Goal: Information Seeking & Learning: Learn about a topic

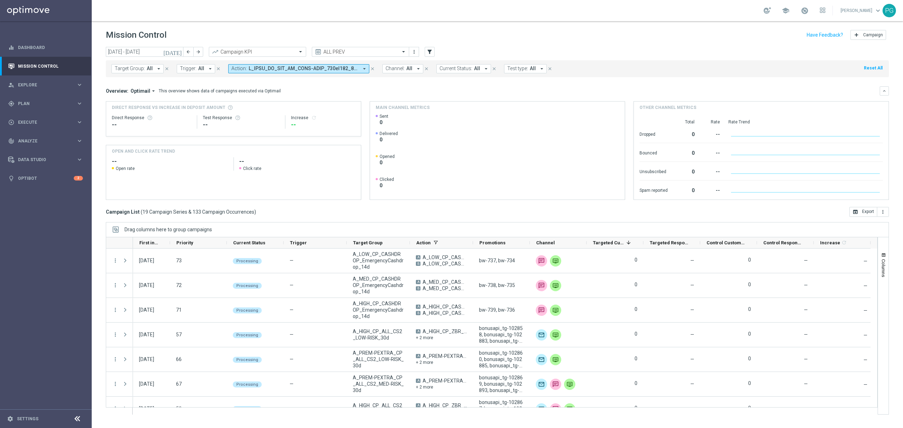
click at [178, 54] on icon "[DATE]" at bounding box center [172, 52] width 19 height 6
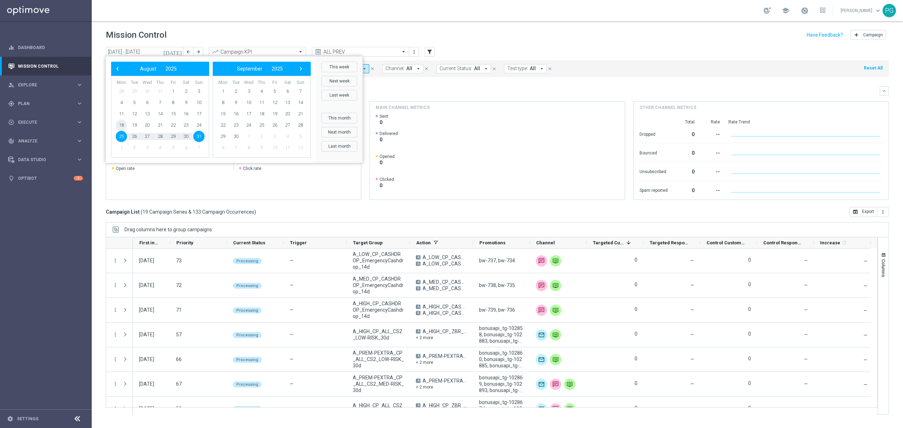
click at [120, 121] on span "18" at bounding box center [121, 125] width 11 height 11
click at [134, 137] on span "26" at bounding box center [134, 136] width 11 height 11
type input "[DATE] - [DATE]"
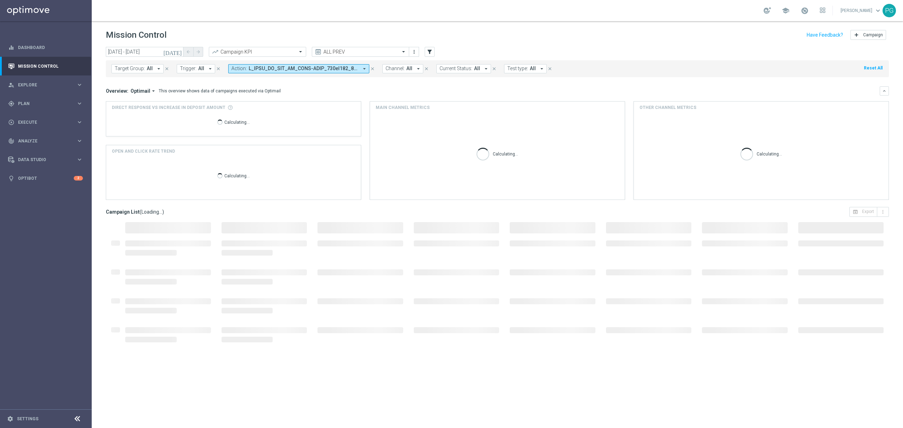
click at [305, 65] on button "Action: arrow_drop_down" at bounding box center [298, 68] width 141 height 9
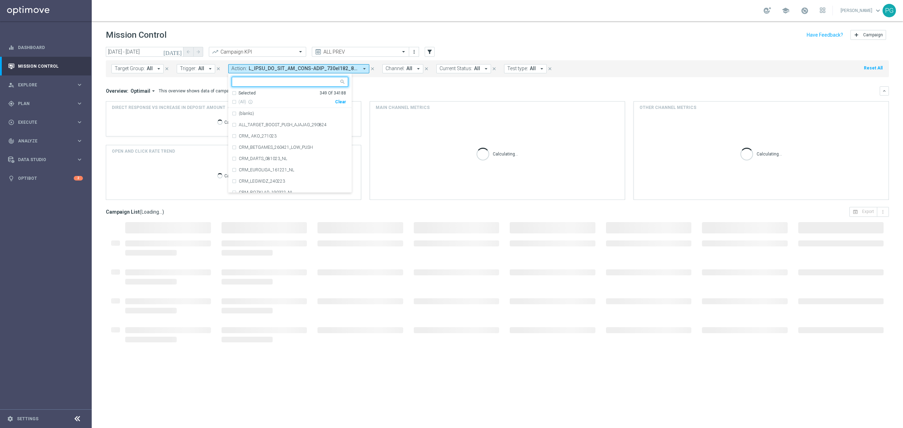
click at [334, 102] on div "(All) info_outline" at bounding box center [283, 102] width 103 height 6
click at [0, 0] on div "Clear" at bounding box center [0, 0] width 0 height 0
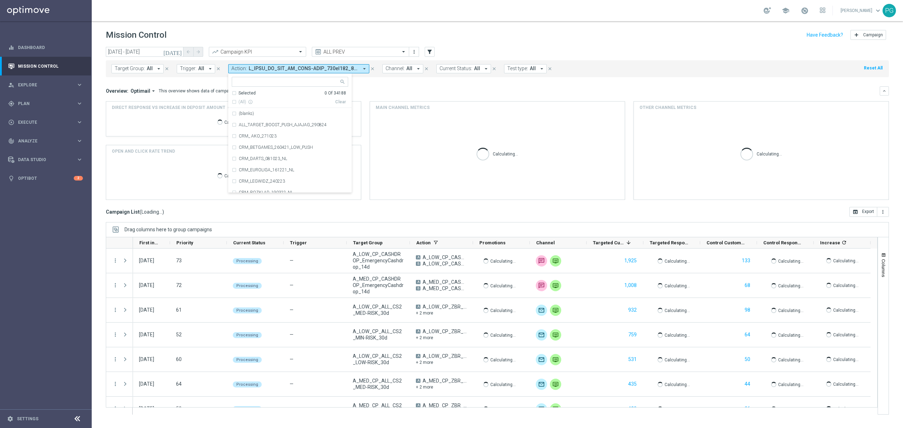
click at [318, 89] on ng-select "Selected 0 Of 34188 (All) info_outline Clear (blanks) ALL_TARGET_BOOST_PUSH_AJA…" at bounding box center [289, 135] width 123 height 116
click at [311, 84] on input "text" at bounding box center [287, 82] width 103 height 6
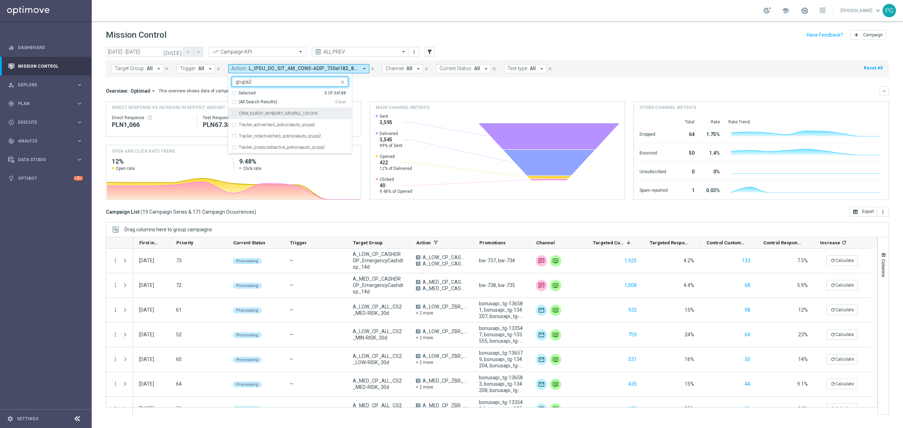
click at [260, 101] on span "(All Search Results)" at bounding box center [257, 102] width 39 height 6
type input "grupa2"
click at [254, 113] on label "CRM_KURSY_WYBORY_GRUPA2_101019" at bounding box center [278, 113] width 79 height 4
click at [416, 83] on mini-dashboard "Overview: Optimail arrow_drop_down This overview shows data of campaigns execut…" at bounding box center [497, 142] width 783 height 130
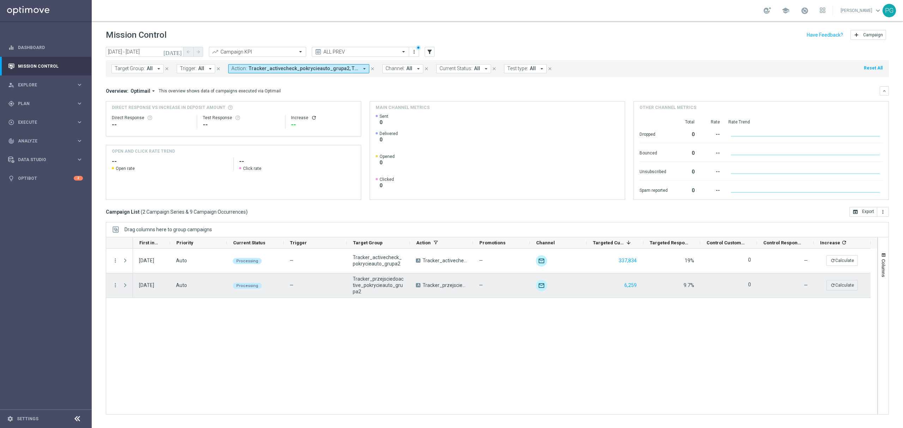
click at [126, 286] on span at bounding box center [125, 286] width 6 height 6
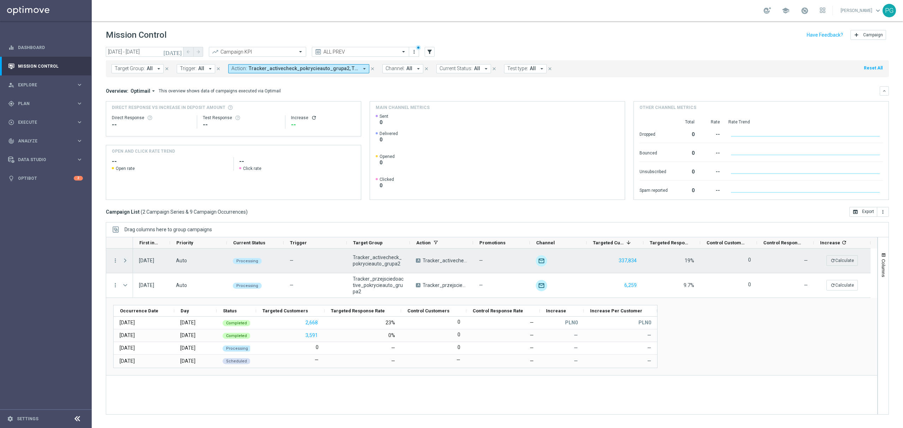
click at [123, 260] on span at bounding box center [125, 261] width 6 height 6
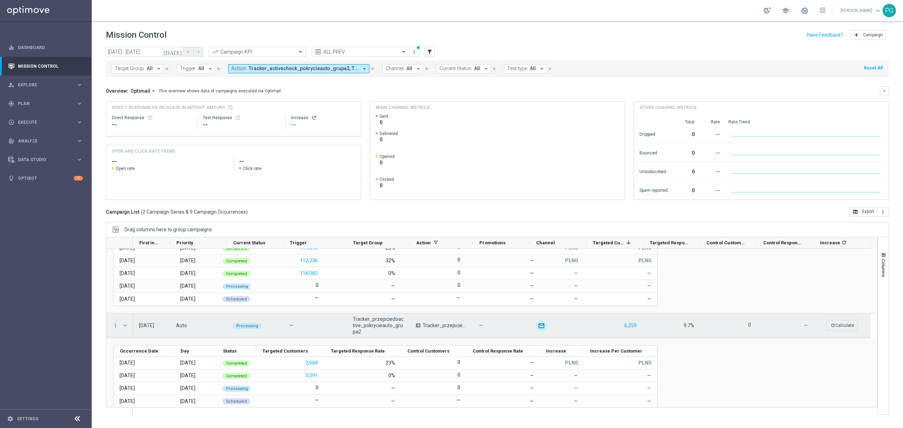
scroll to position [59, 0]
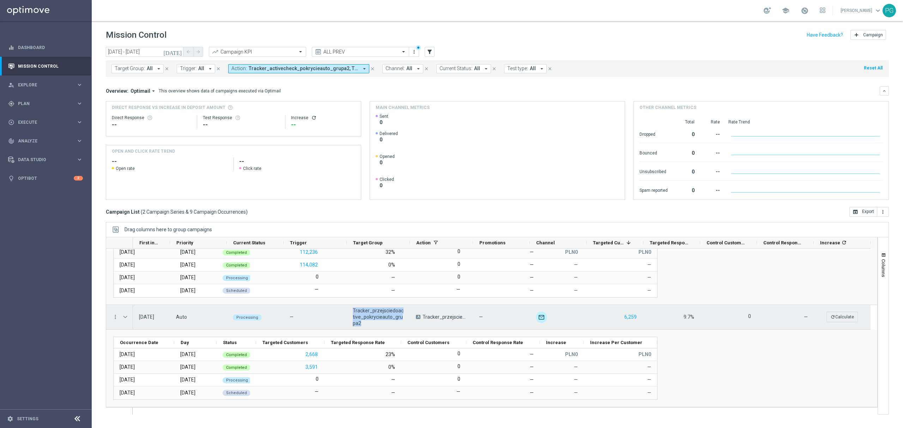
drag, startPoint x: 346, startPoint y: 311, endPoint x: 367, endPoint y: 324, distance: 24.4
click at [367, 324] on div "Tracker_przejsciedoactive_pokrycieauto_grupa2" at bounding box center [378, 317] width 63 height 24
click at [367, 324] on span "Tracker_przejsciedoactive_pokrycieauto_grupa2" at bounding box center [378, 317] width 51 height 19
click at [115, 315] on icon "more_vert" at bounding box center [115, 317] width 6 height 6
click at [135, 322] on span "Campaign Details" at bounding box center [147, 321] width 36 height 5
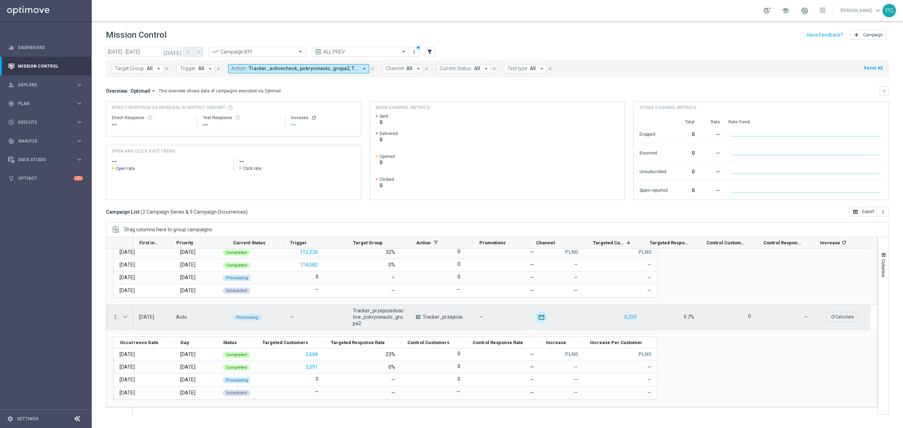
click at [116, 318] on icon "more_vert" at bounding box center [115, 317] width 6 height 6
click at [161, 322] on span "Campaign Details" at bounding box center [147, 321] width 36 height 5
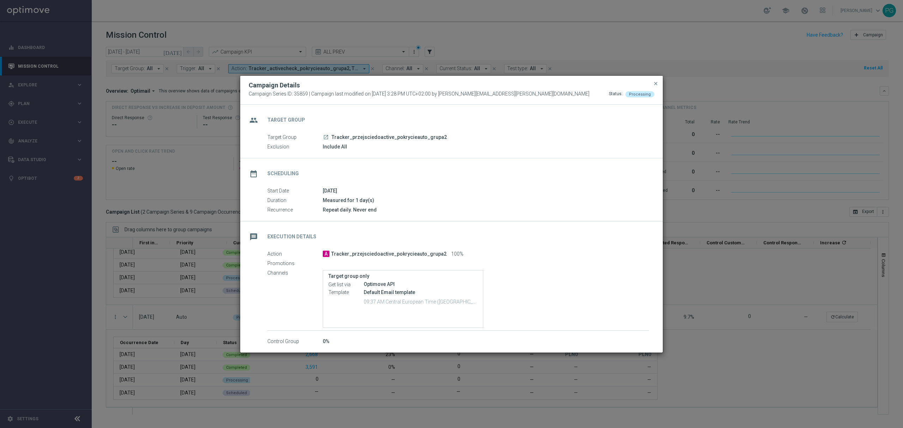
click at [328, 136] on icon "launch" at bounding box center [326, 137] width 6 height 6
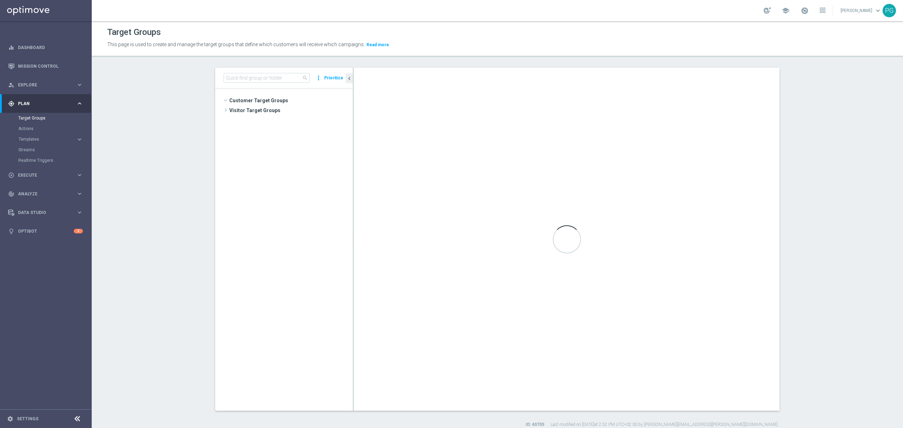
scroll to position [252, 0]
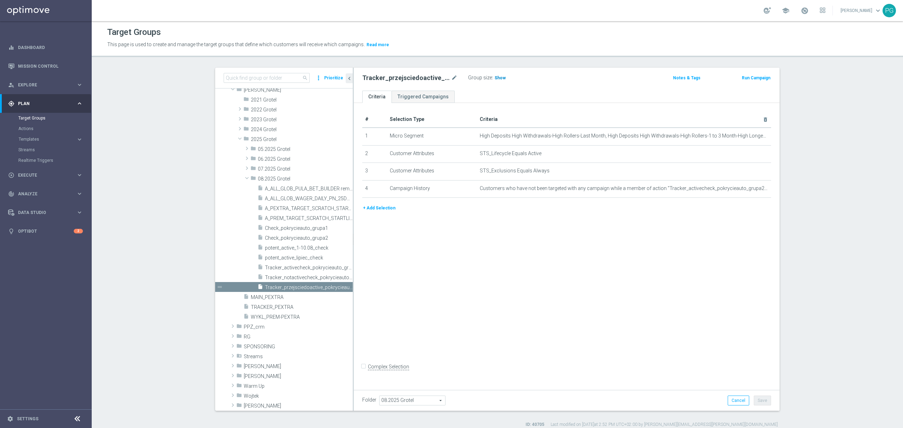
click at [497, 78] on span "Show" at bounding box center [500, 77] width 11 height 5
click at [375, 212] on button "+ Add Selection" at bounding box center [379, 208] width 34 height 8
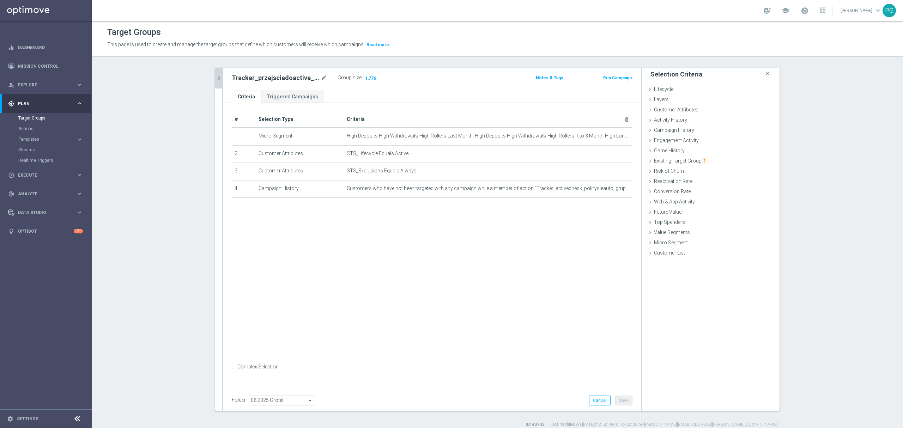
click at [216, 79] on icon "chevron_right" at bounding box center [219, 78] width 7 height 7
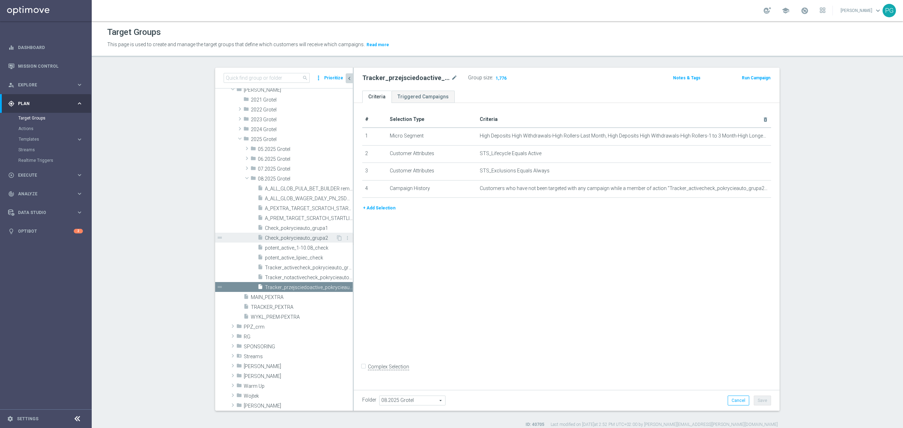
click at [301, 236] on span "Check_pokrycieauto_grupa2" at bounding box center [300, 238] width 71 height 6
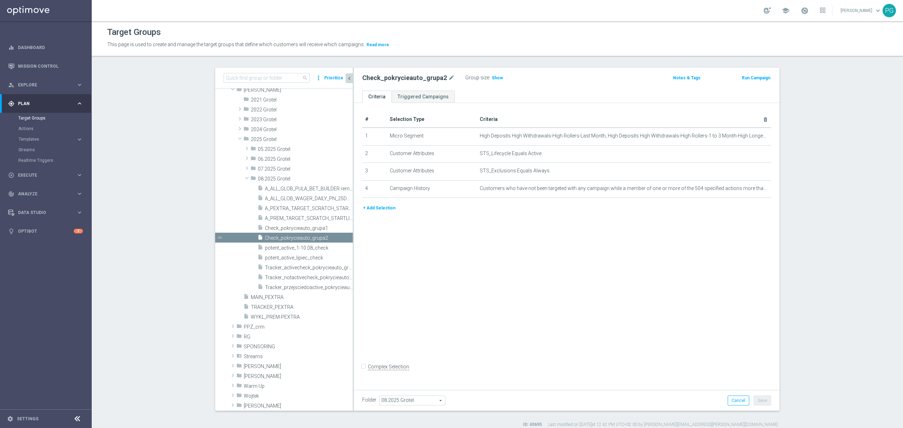
click at [380, 210] on button "+ Add Selection" at bounding box center [379, 208] width 34 height 8
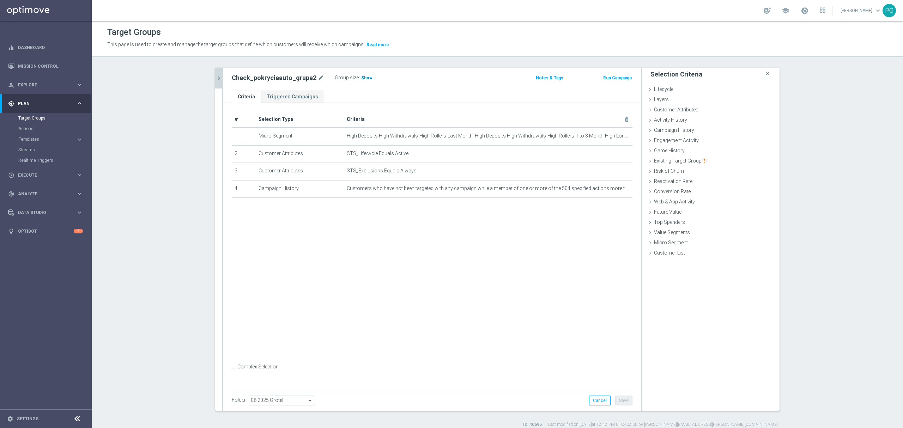
click at [361, 77] on span "Show" at bounding box center [366, 77] width 11 height 5
click at [679, 164] on span "Existing Target Group" at bounding box center [680, 161] width 53 height 6
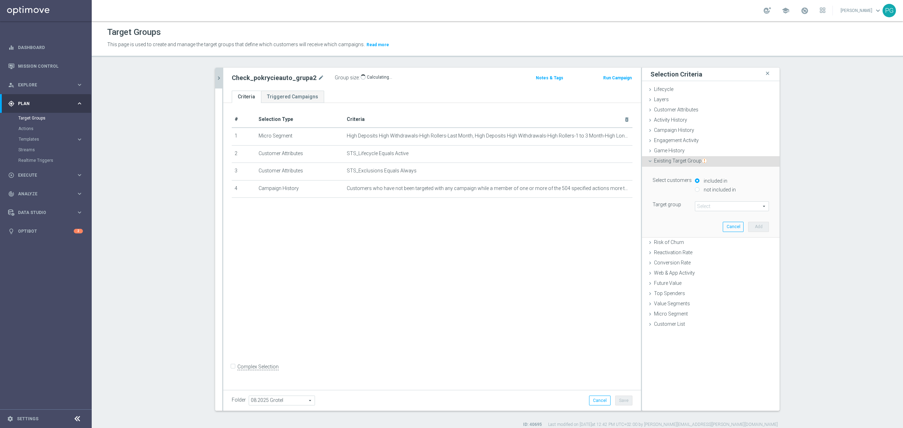
click at [730, 205] on span at bounding box center [731, 206] width 73 height 9
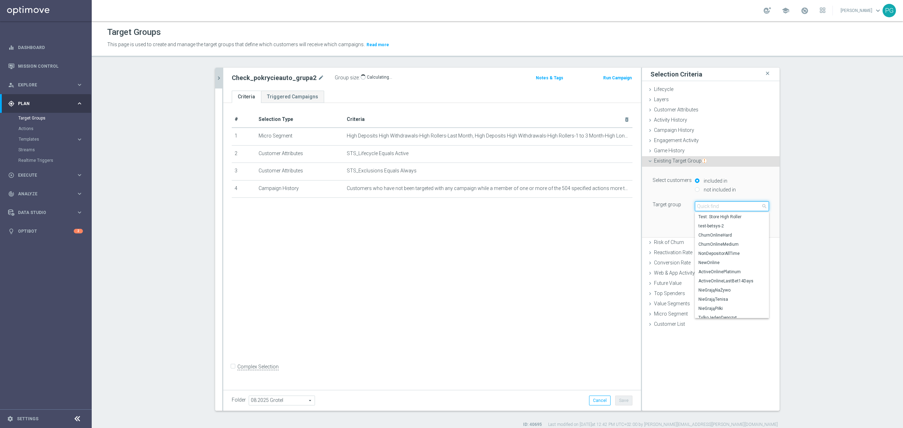
click at [730, 205] on input "search" at bounding box center [732, 206] width 74 height 10
type input "grupa2"
click at [719, 236] on span "Tracker_przejsciedoactive_pokrycieauto_grupa2" at bounding box center [731, 235] width 67 height 6
type input "Tracker_przejsciedoactive_pokrycieauto_grupa2"
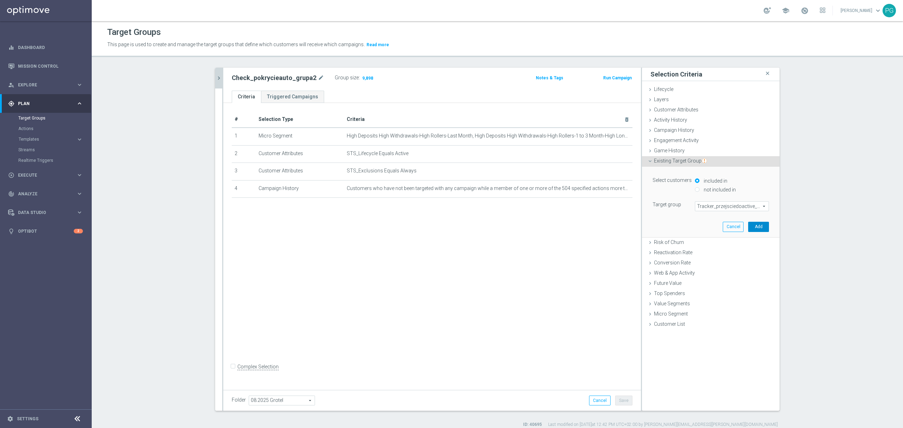
click at [758, 228] on button "Add" at bounding box center [758, 227] width 21 height 10
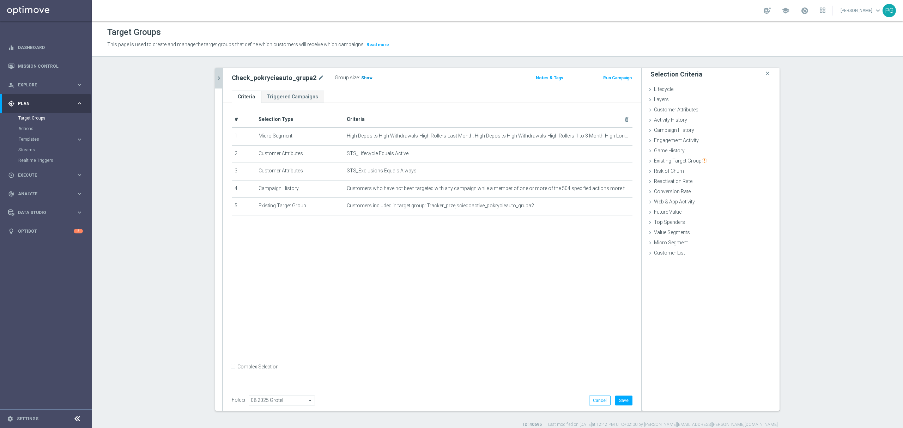
click at [363, 78] on span "Show" at bounding box center [366, 77] width 11 height 5
click at [56, 63] on link "Mission Control" at bounding box center [50, 66] width 65 height 19
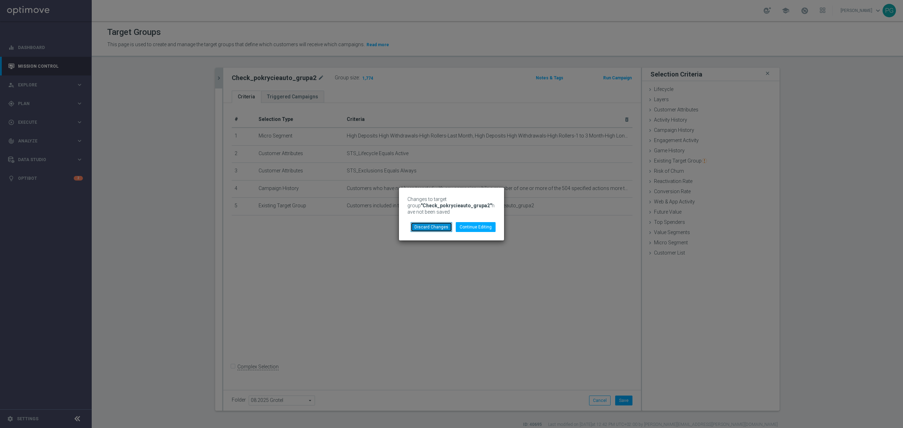
click at [427, 222] on button "Discard Changes" at bounding box center [432, 227] width 42 height 10
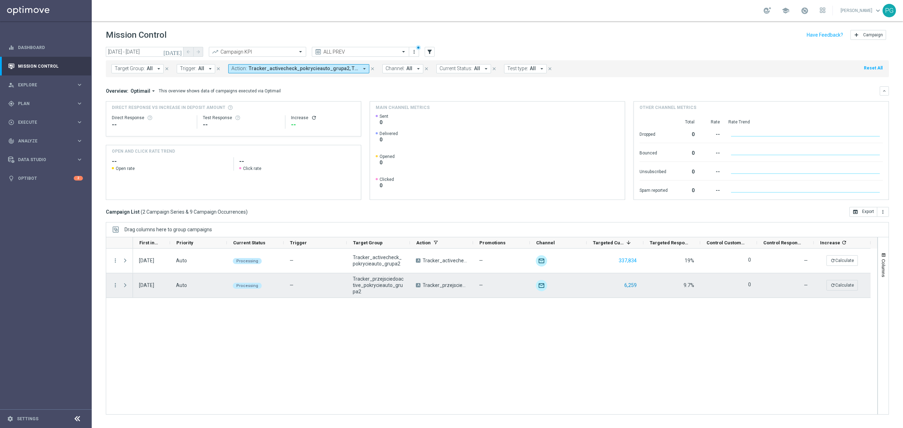
click at [636, 286] on button "6,259" at bounding box center [631, 285] width 14 height 9
click at [126, 286] on span "Press SPACE to select this row." at bounding box center [125, 286] width 6 height 6
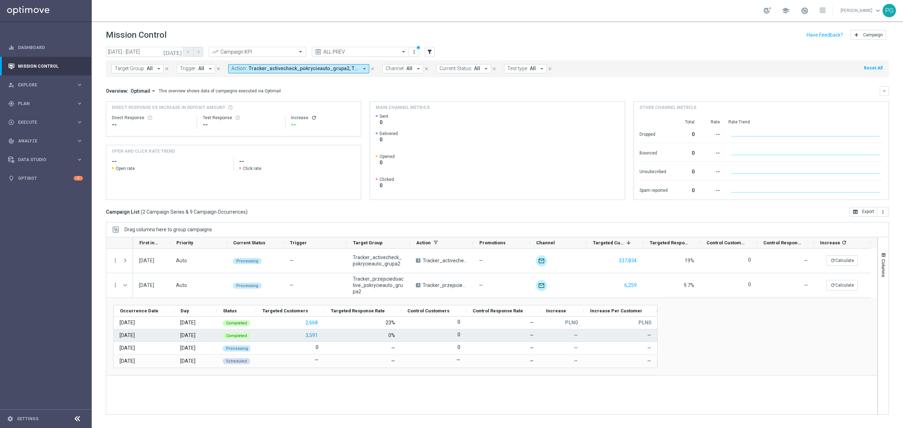
click at [314, 337] on button "3,591" at bounding box center [312, 335] width 14 height 9
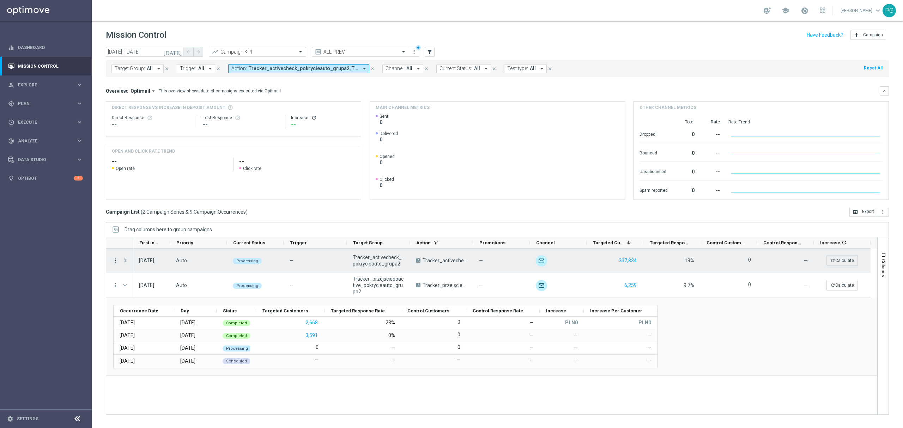
click at [115, 262] on icon "more_vert" at bounding box center [115, 261] width 6 height 6
click at [141, 264] on span "Campaign Details" at bounding box center [147, 265] width 36 height 5
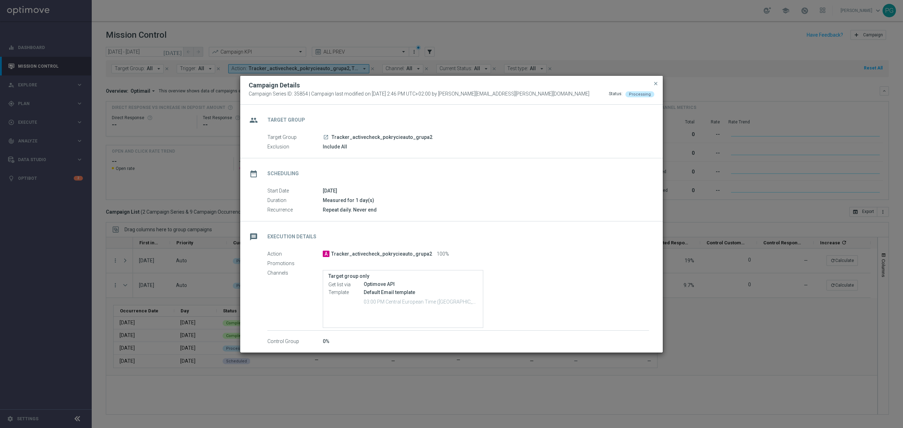
click at [325, 136] on icon "launch" at bounding box center [326, 137] width 6 height 6
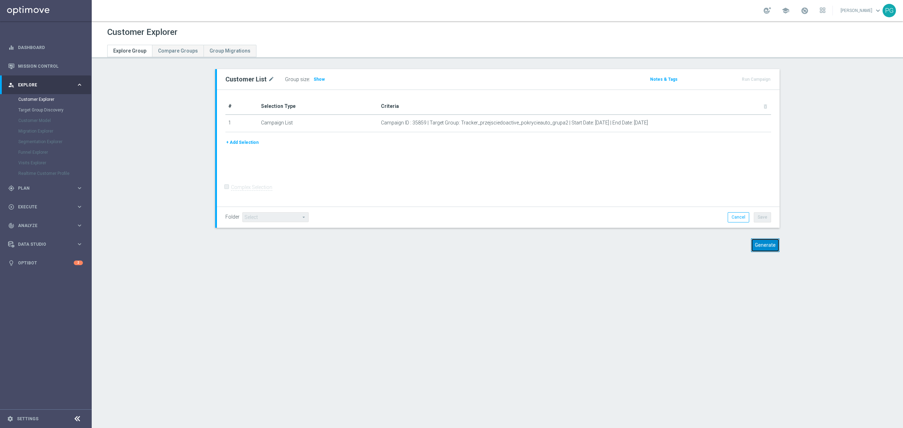
click at [770, 250] on button "Generate" at bounding box center [765, 245] width 29 height 14
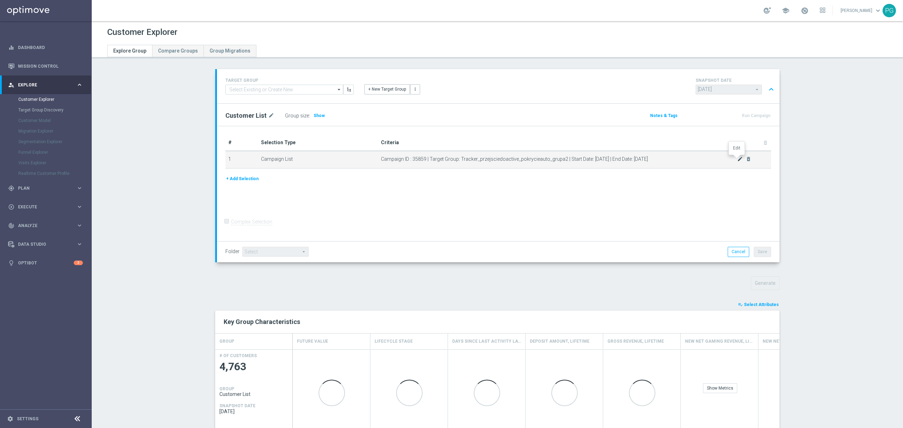
click at [738, 161] on icon "mode_edit" at bounding box center [740, 159] width 6 height 6
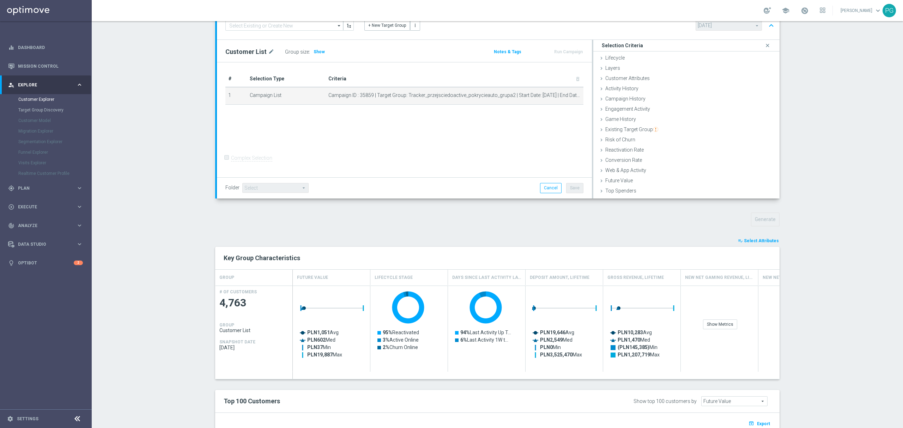
scroll to position [64, 0]
click at [746, 242] on span "Select Attributes" at bounding box center [761, 240] width 35 height 5
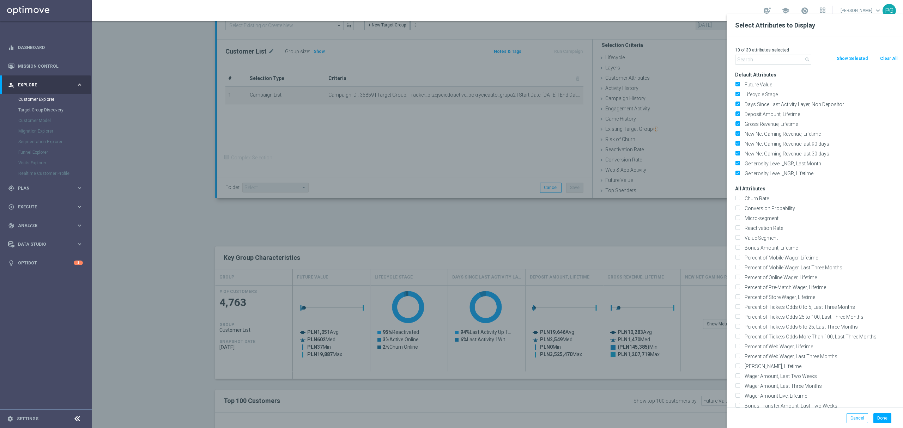
click at [885, 57] on button "Clear All" at bounding box center [888, 59] width 19 height 8
checkbox input "false"
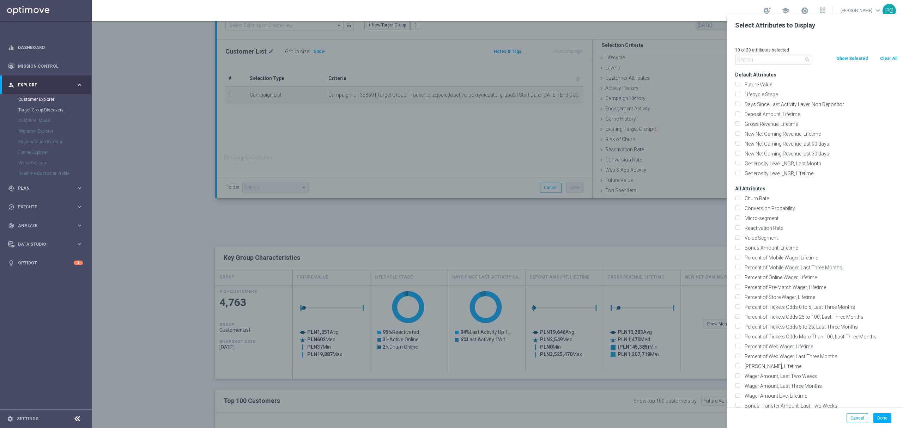
checkbox input "false"
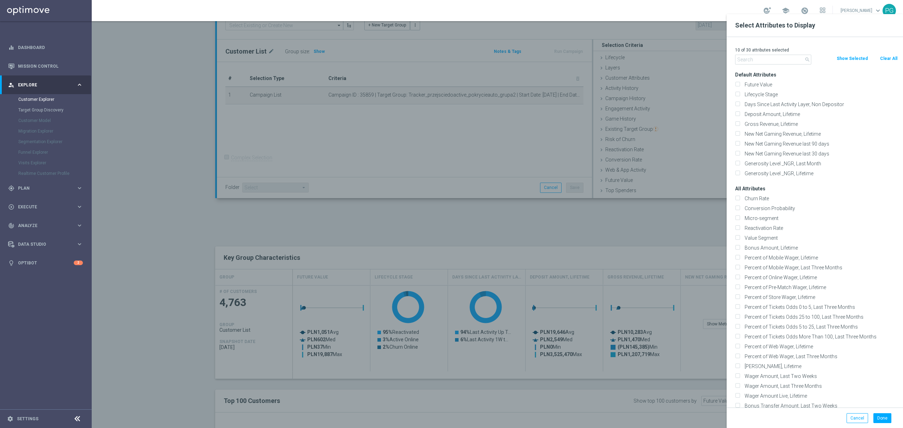
checkbox input "false"
click at [776, 64] on input "text" at bounding box center [773, 60] width 76 height 10
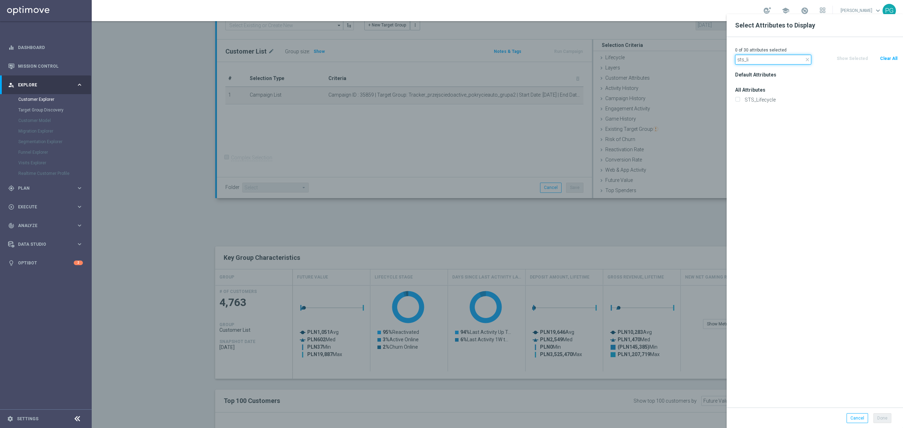
type input "sts_li"
click at [755, 95] on div "STS_Lifecycle" at bounding box center [816, 100] width 173 height 10
click at [746, 99] on label "STS_Lifecycle" at bounding box center [820, 100] width 156 height 6
click at [740, 99] on input "STS_Lifecycle" at bounding box center [737, 100] width 5 height 5
checkbox input "true"
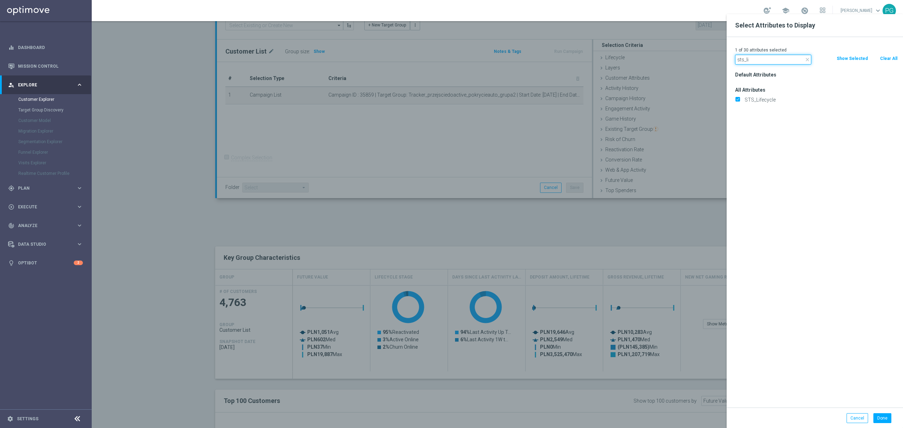
click at [770, 61] on input "sts_li" at bounding box center [773, 60] width 76 height 10
type input "e"
type input "stag"
click at [796, 130] on label "Stage Deposit" at bounding box center [820, 129] width 156 height 6
click at [740, 130] on input "Stage Deposit" at bounding box center [737, 130] width 5 height 5
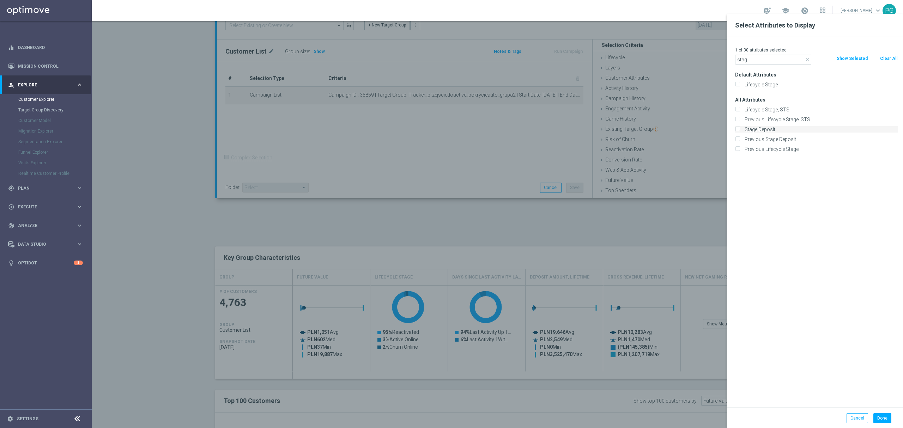
checkbox input "true"
click at [775, 111] on label "Lifecycle Stage, STS" at bounding box center [820, 110] width 156 height 6
click at [740, 111] on input "Lifecycle Stage, STS" at bounding box center [737, 110] width 5 height 5
checkbox input "true"
drag, startPoint x: 763, startPoint y: 63, endPoint x: 735, endPoint y: 67, distance: 28.4
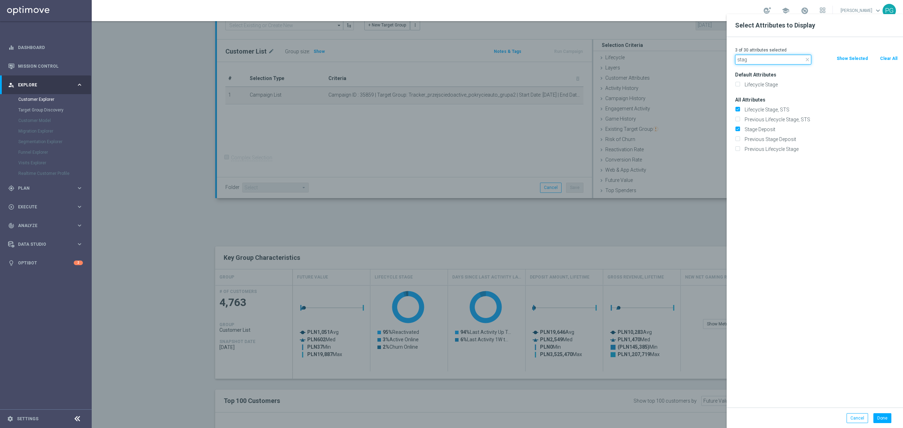
click at [735, 67] on div "3 of 30 attributes selected close stag Clear All Show Selected Default Attribut…" at bounding box center [815, 222] width 176 height 371
type input "value"
click at [780, 132] on label "STS_ValueSegment" at bounding box center [820, 129] width 156 height 6
click at [740, 132] on input "STS_ValueSegment" at bounding box center [737, 130] width 5 height 5
checkbox input "true"
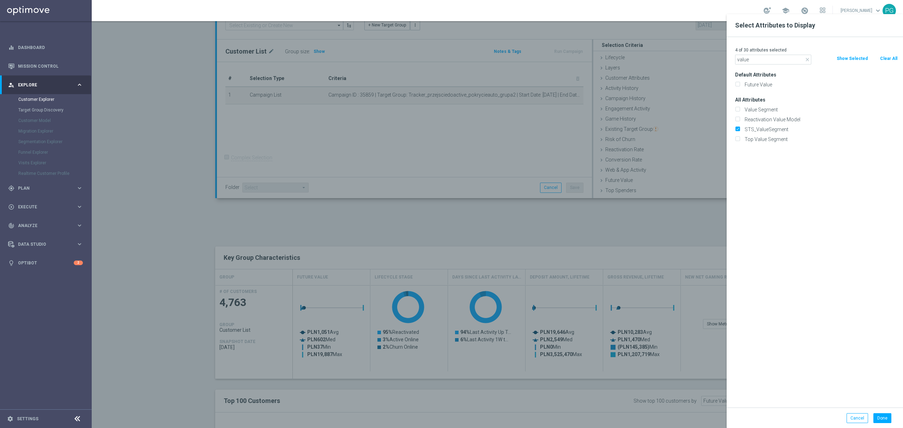
click at [771, 52] on p "4 of 30 attributes selected" at bounding box center [816, 50] width 163 height 6
click at [768, 57] on input "value" at bounding box center [773, 60] width 76 height 10
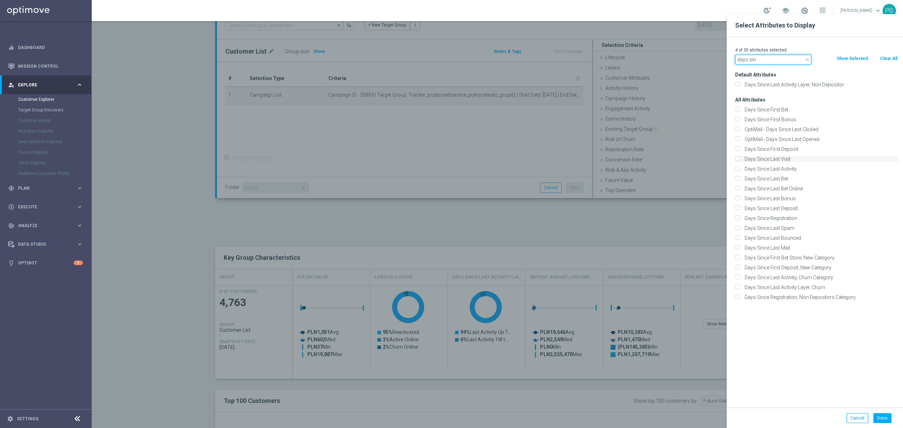
type input "days sin"
click at [802, 162] on label "Days Since Last Visit" at bounding box center [820, 159] width 156 height 6
click at [740, 162] on input "Days Since Last Visit" at bounding box center [737, 160] width 5 height 5
checkbox input "true"
click at [795, 171] on label "Days Since Last Activity" at bounding box center [820, 169] width 156 height 6
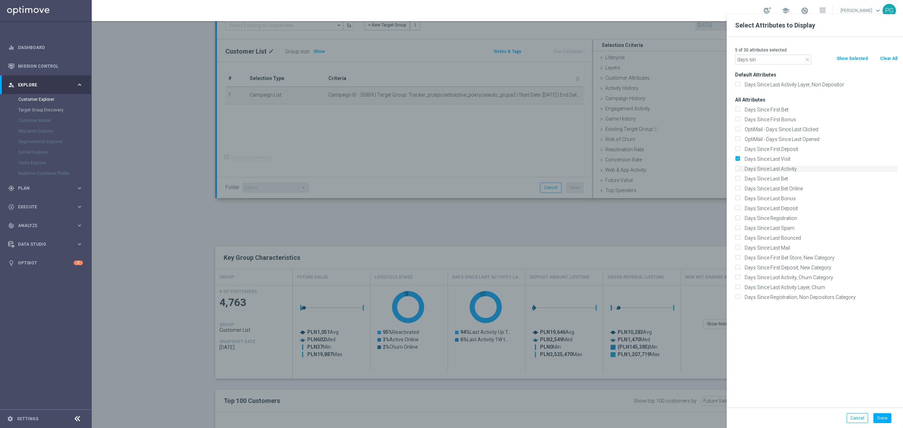
click at [740, 171] on input "Days Since Last Activity" at bounding box center [737, 170] width 5 height 5
checkbox input "true"
click at [786, 178] on label "Days Since Last Bet" at bounding box center [820, 179] width 156 height 6
click at [740, 178] on input "Days Since Last Bet" at bounding box center [737, 179] width 5 height 5
checkbox input "true"
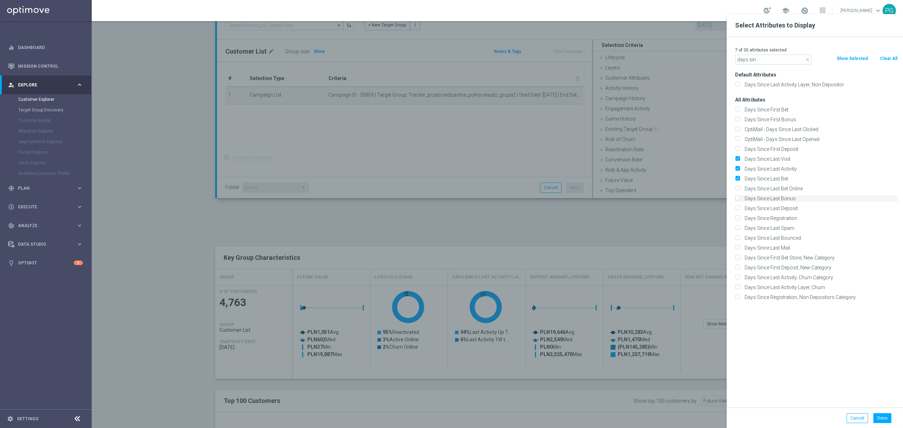
click at [798, 197] on label "Days Since Last Bonus" at bounding box center [820, 198] width 156 height 6
click at [740, 197] on input "Days Since Last Bonus" at bounding box center [737, 199] width 5 height 5
checkbox input "true"
click at [790, 208] on label "Days Since Last Deposit" at bounding box center [820, 208] width 156 height 6
click at [740, 208] on input "Days Since Last Deposit" at bounding box center [737, 209] width 5 height 5
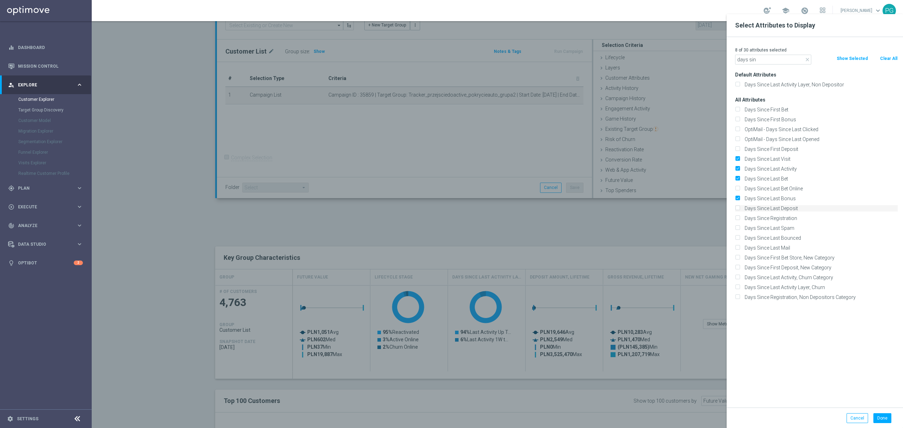
checkbox input "true"
click at [882, 416] on button "Done" at bounding box center [882, 418] width 18 height 10
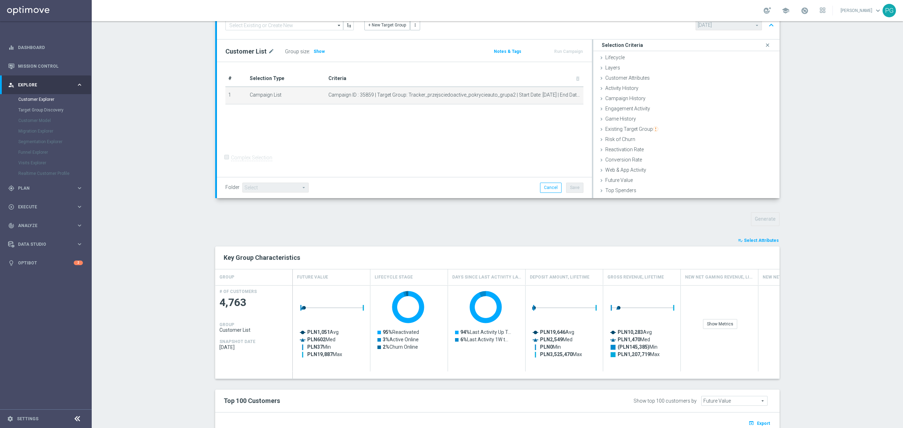
type input "Search"
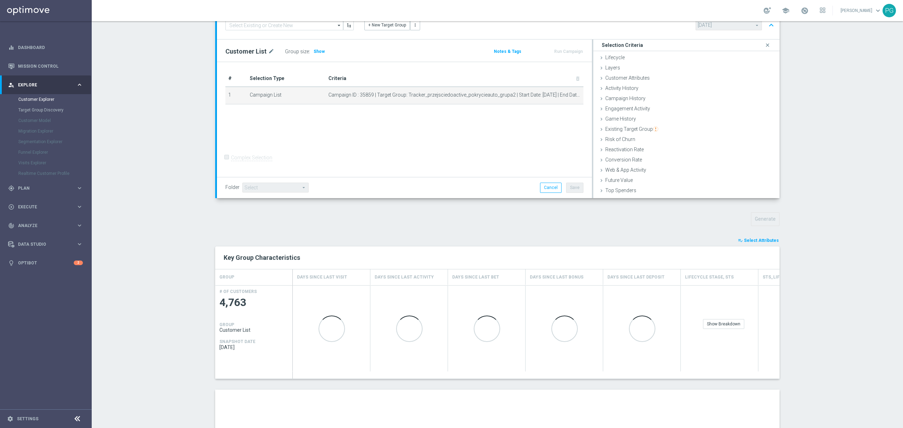
click at [721, 330] on div "Show Breakdown" at bounding box center [720, 328] width 78 height 86
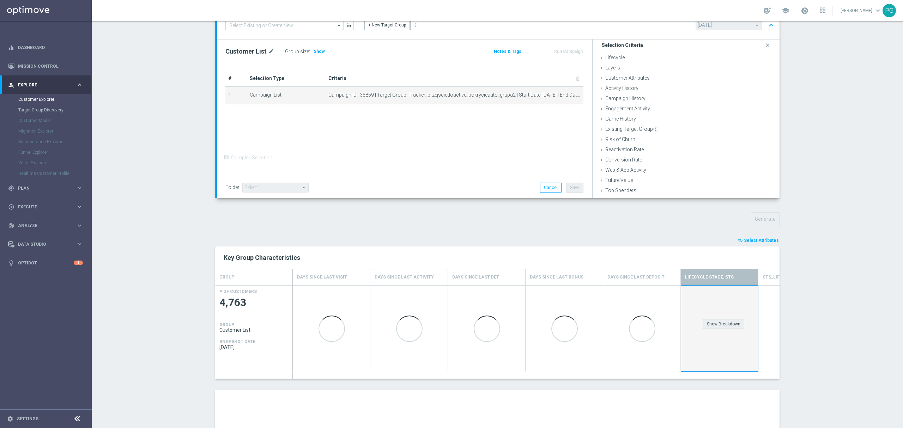
click at [721, 329] on div "Show Breakdown" at bounding box center [723, 324] width 41 height 10
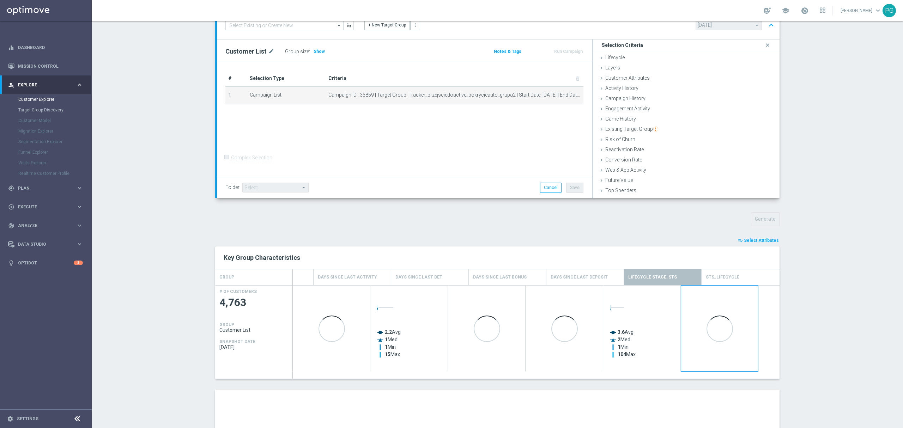
scroll to position [0, 212]
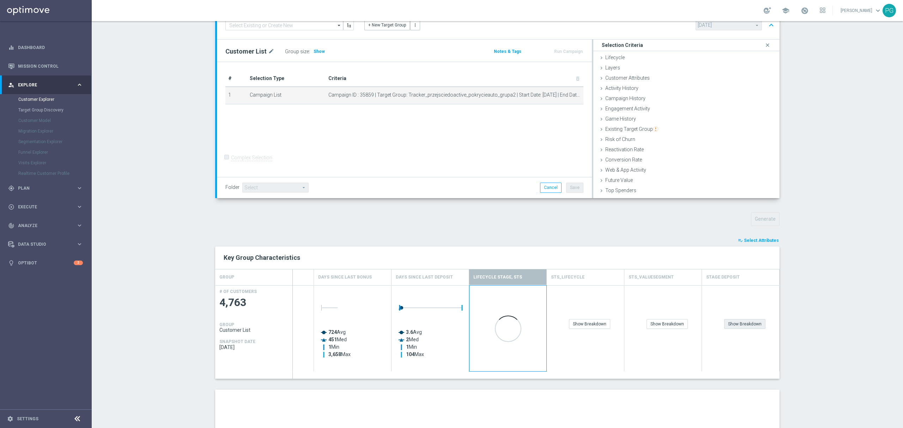
click at [724, 325] on div "Show Breakdown" at bounding box center [744, 324] width 41 height 10
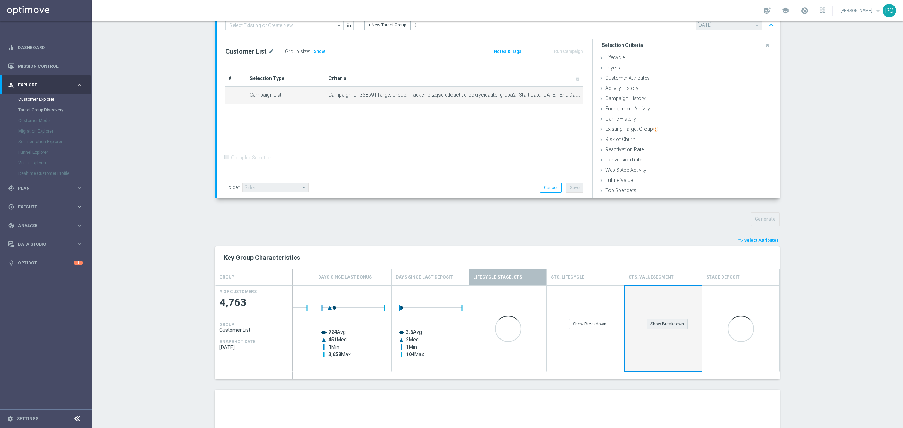
click at [667, 322] on div "Show Breakdown" at bounding box center [667, 324] width 41 height 10
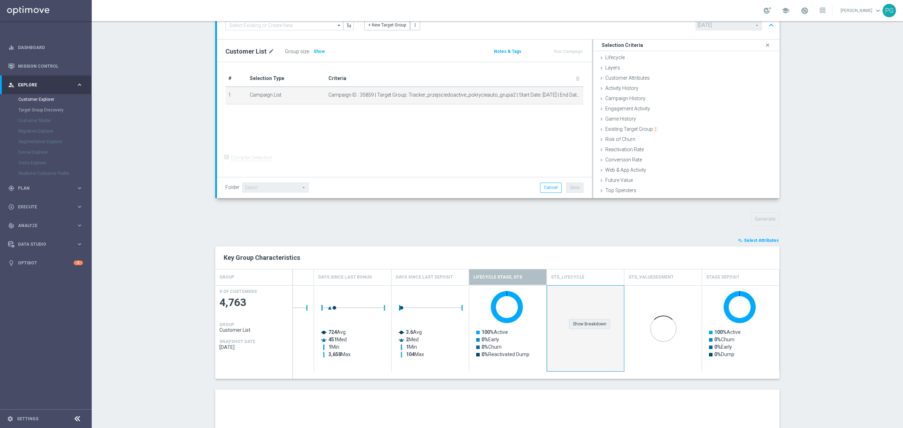
click at [593, 329] on div "Show Breakdown" at bounding box center [589, 324] width 41 height 10
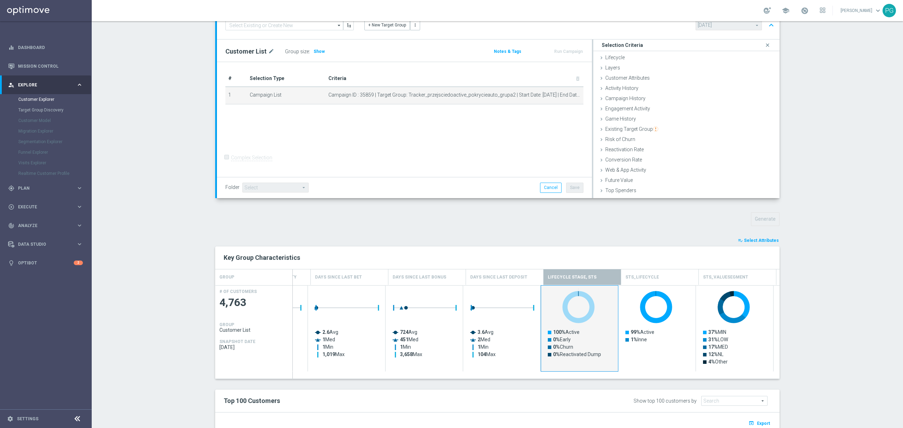
scroll to position [0, 0]
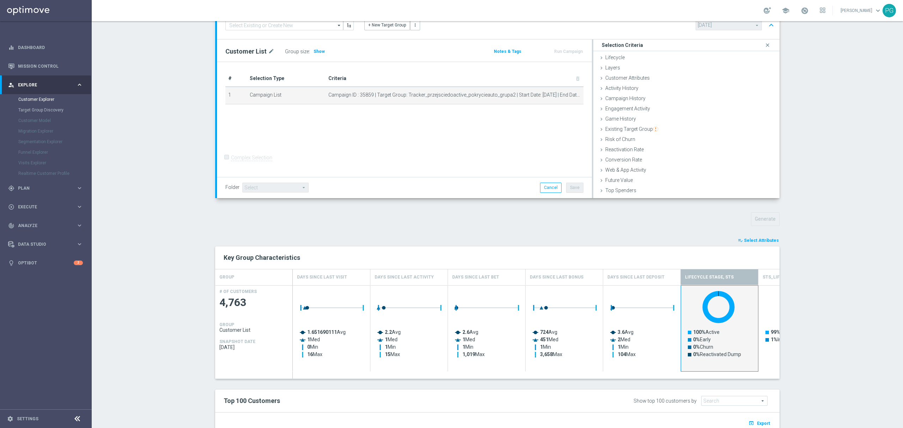
click at [768, 239] on span "Select Attributes" at bounding box center [761, 240] width 35 height 5
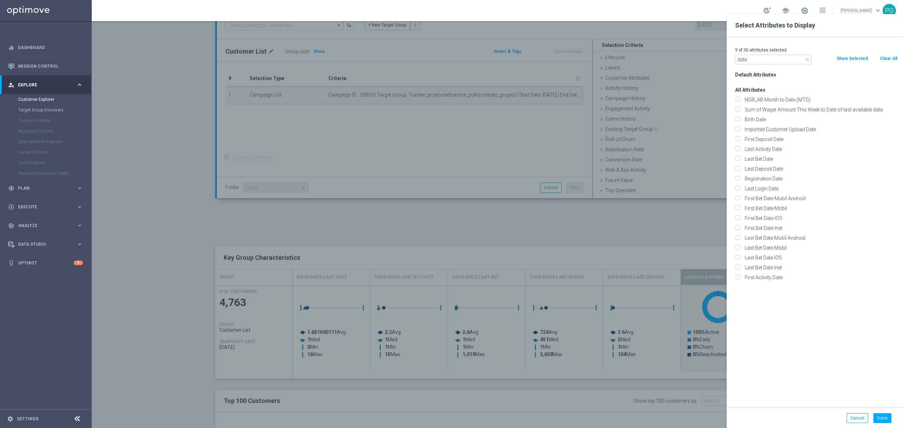
click at [523, 281] on div at bounding box center [543, 228] width 903 height 428
click at [782, 63] on input "date" at bounding box center [773, 60] width 76 height 10
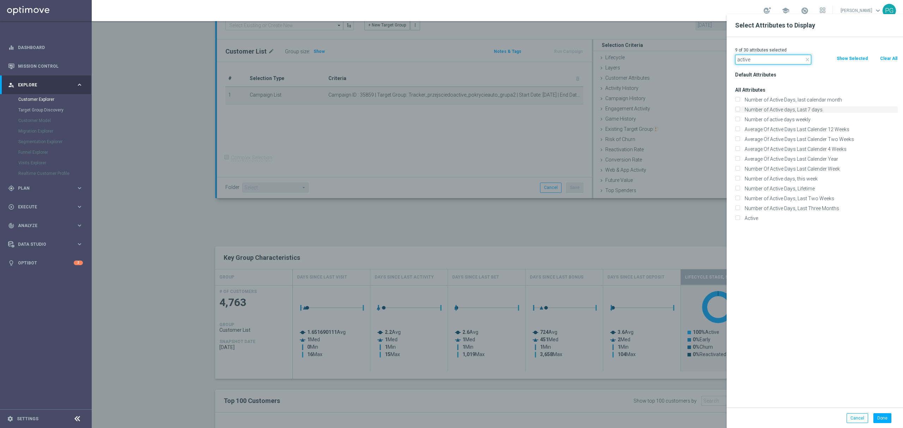
type input "active"
click at [817, 109] on label "Number of Active days, Last 7 days" at bounding box center [820, 110] width 156 height 6
click at [740, 109] on input "Number of Active days, Last 7 days" at bounding box center [737, 110] width 5 height 5
checkbox input "true"
click at [799, 178] on label "Number of Active days, this week" at bounding box center [820, 179] width 156 height 6
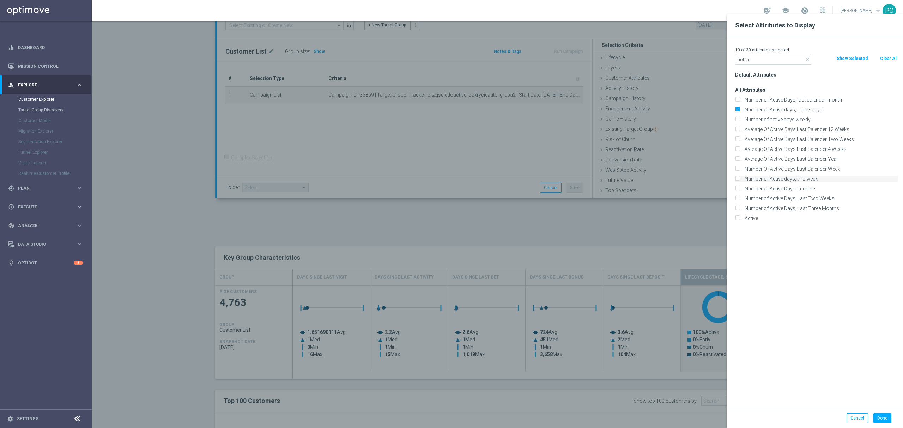
click at [740, 178] on input "Number of Active days, this week" at bounding box center [737, 179] width 5 height 5
checkbox input "true"
click at [791, 102] on label "Number of Active Days, last calendar month" at bounding box center [820, 100] width 156 height 6
click at [740, 102] on input "Number of Active Days, last calendar month" at bounding box center [737, 100] width 5 height 5
checkbox input "true"
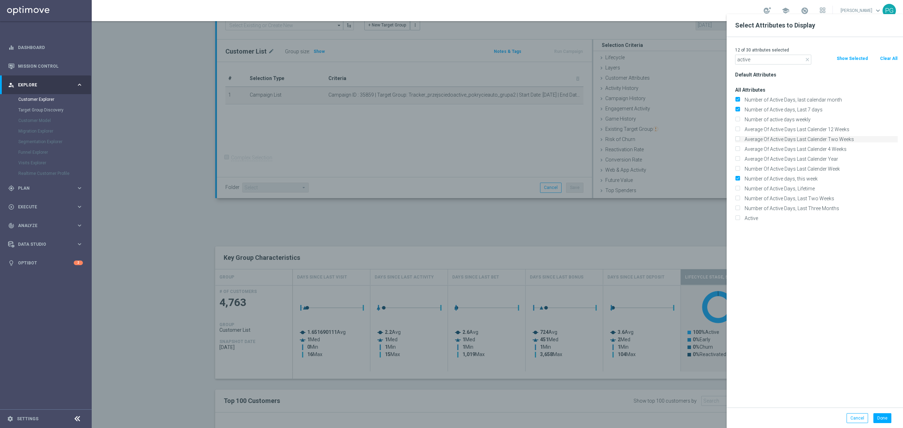
click at [792, 138] on label "Average Of Active Days Last Calender Two Weeks" at bounding box center [820, 139] width 156 height 6
click at [740, 138] on input "Average Of Active Days Last Calender Two Weeks" at bounding box center [737, 140] width 5 height 5
checkbox input "true"
click at [799, 199] on label "Number of Active Days, Last Two Weeks" at bounding box center [820, 198] width 156 height 6
click at [740, 199] on input "Number of Active Days, Last Two Weeks" at bounding box center [737, 199] width 5 height 5
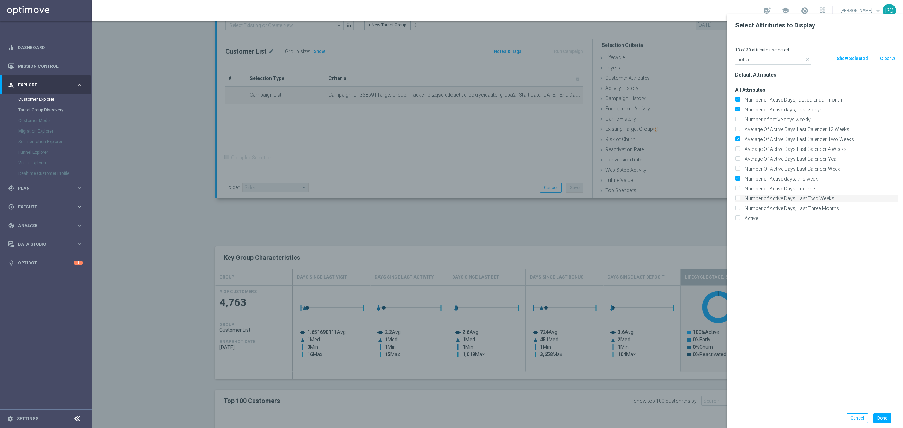
checkbox input "true"
click at [806, 206] on label "Number of Active Days, Last Three Months" at bounding box center [820, 208] width 156 height 6
click at [740, 207] on input "Number of Active Days, Last Three Months" at bounding box center [737, 209] width 5 height 5
checkbox input "true"
click at [883, 422] on button "Done" at bounding box center [882, 418] width 18 height 10
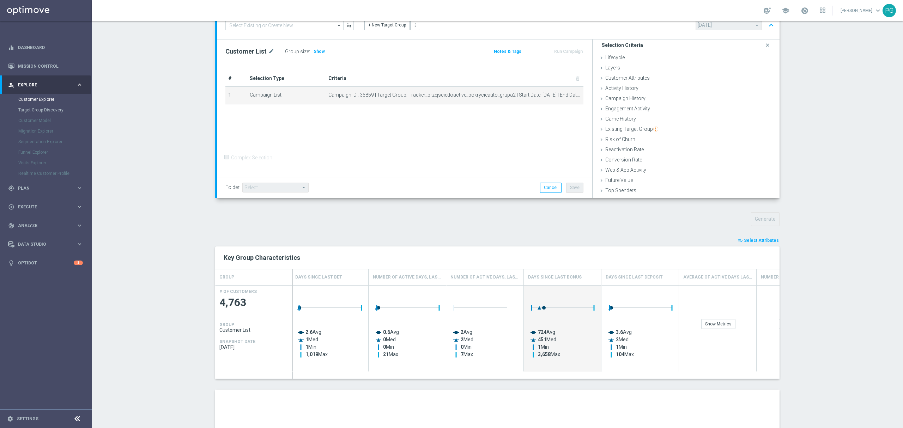
scroll to position [0, 157]
click at [723, 323] on div "Show Metrics" at bounding box center [718, 324] width 34 height 10
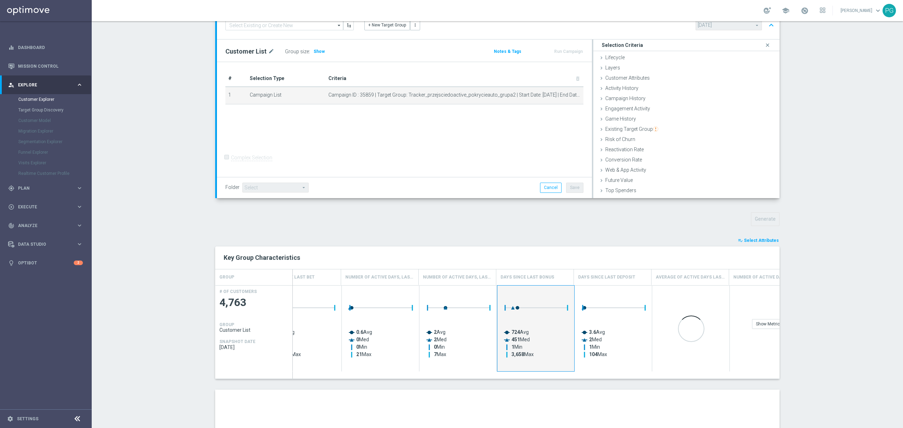
scroll to position [0, 184]
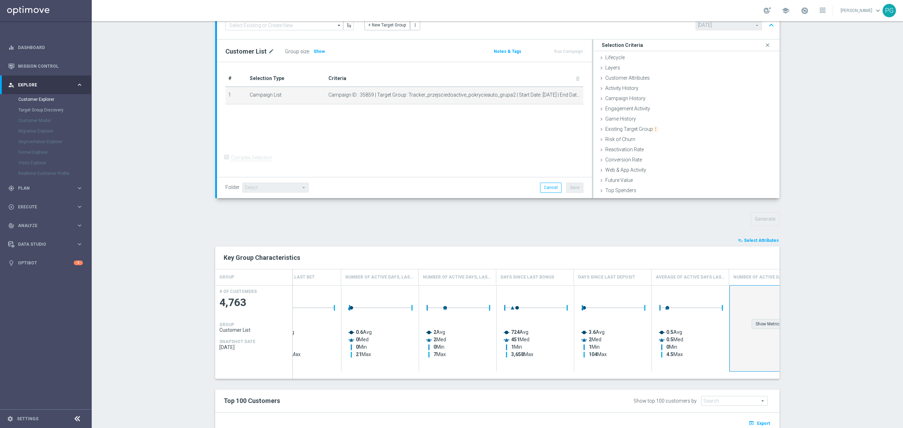
click at [766, 325] on div "Show Metrics" at bounding box center [769, 324] width 34 height 10
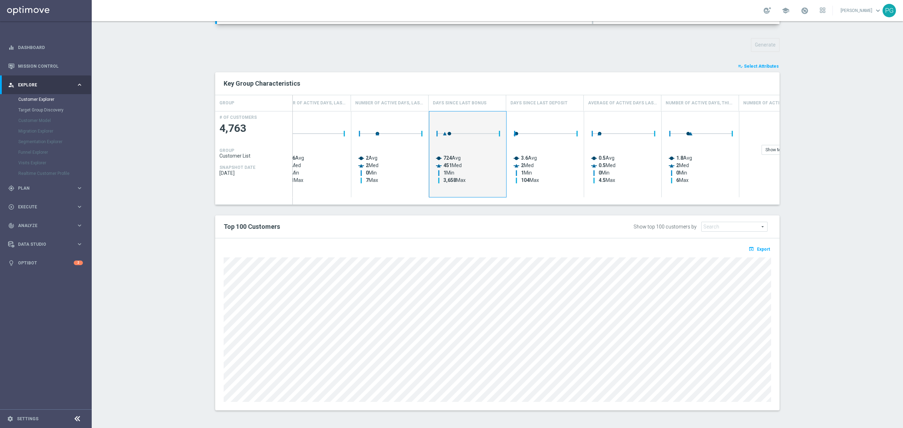
scroll to position [239, 0]
click at [761, 67] on span "Select Attributes" at bounding box center [761, 66] width 35 height 5
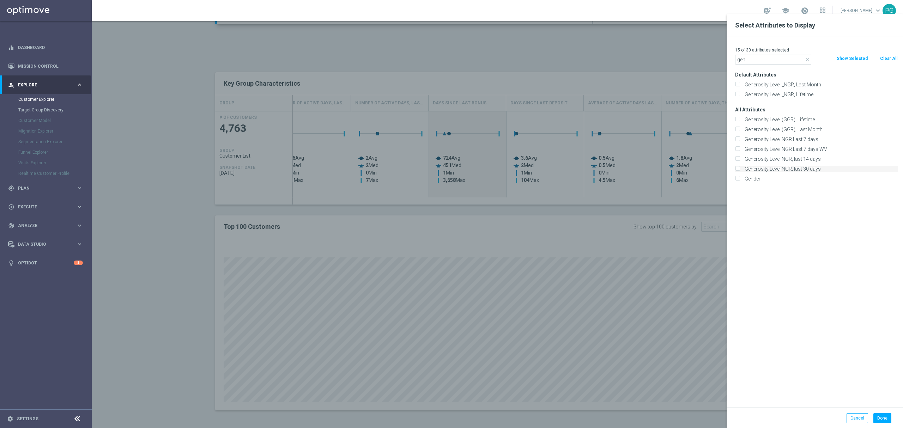
type input "gen"
click at [783, 169] on label "Generosity Level NGR, last 30 days" at bounding box center [820, 169] width 156 height 6
click at [740, 169] on input "Generosity Level NGR, last 30 days" at bounding box center [737, 170] width 5 height 5
checkbox input "true"
click at [817, 85] on label "Generosity Level _NGR, Last Month" at bounding box center [820, 84] width 156 height 6
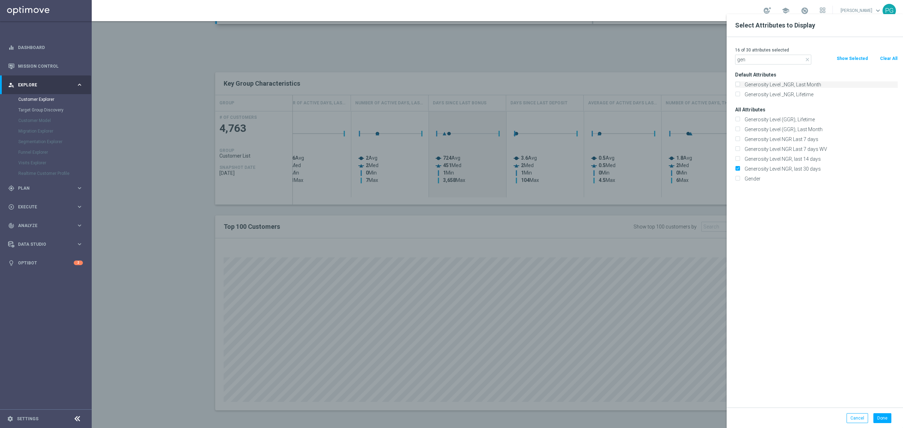
click at [740, 85] on input "Generosity Level _NGR, Last Month" at bounding box center [737, 85] width 5 height 5
checkbox input "true"
click at [881, 416] on button "Done" at bounding box center [882, 418] width 18 height 10
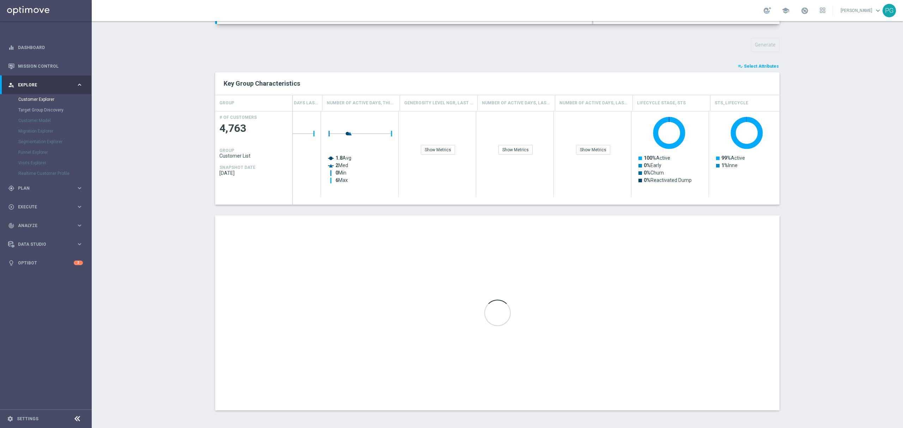
scroll to position [0, 668]
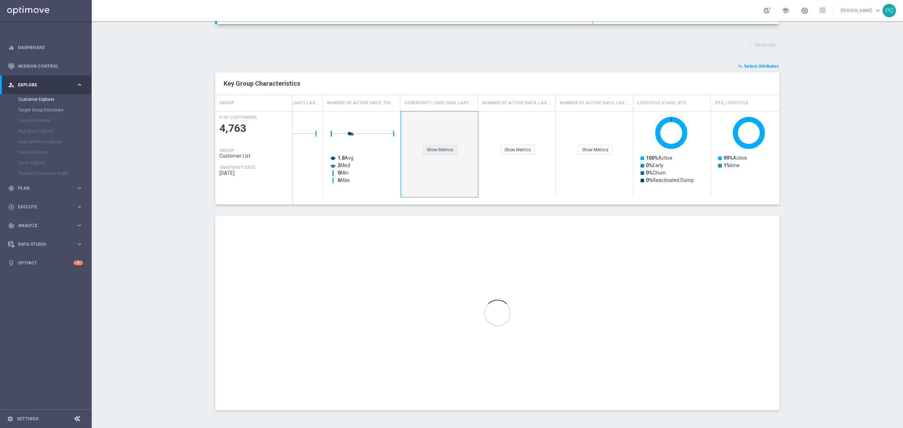
click at [436, 155] on div "Show Metrics" at bounding box center [440, 150] width 34 height 10
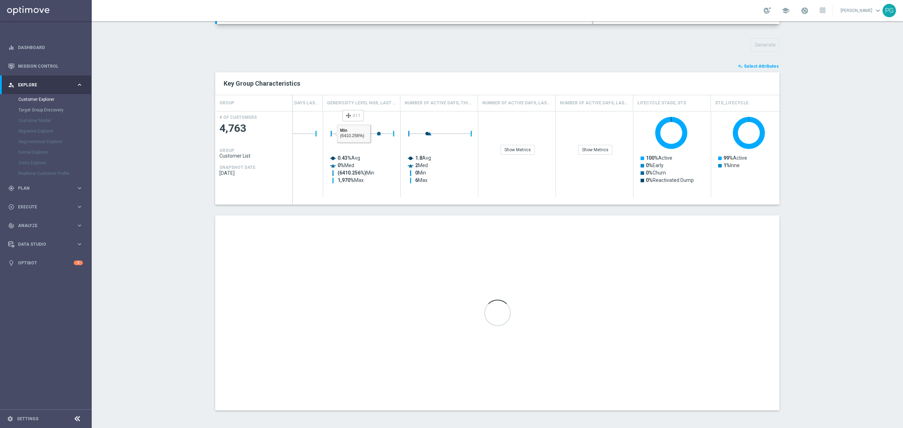
drag, startPoint x: 434, startPoint y: 103, endPoint x: 333, endPoint y: 112, distance: 101.3
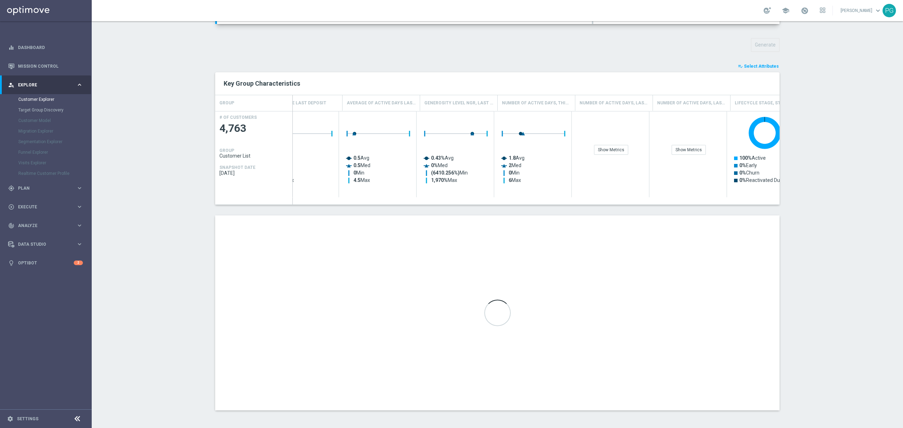
scroll to position [0, 548]
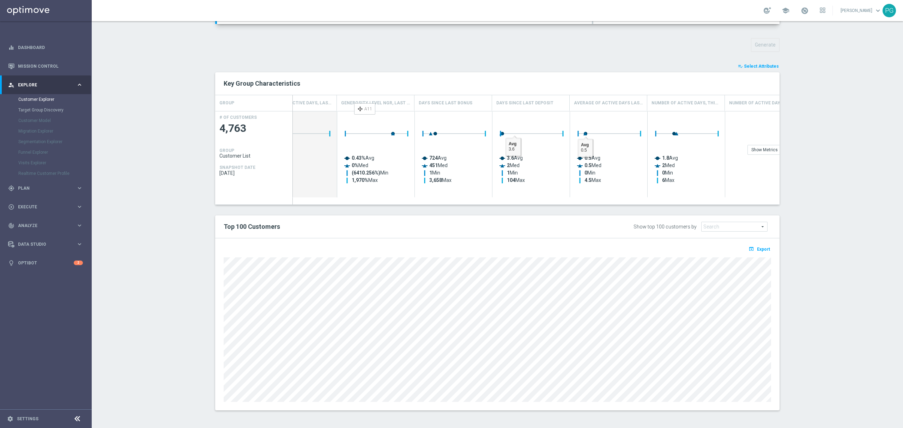
drag, startPoint x: 612, startPoint y: 101, endPoint x: 355, endPoint y: 105, distance: 257.5
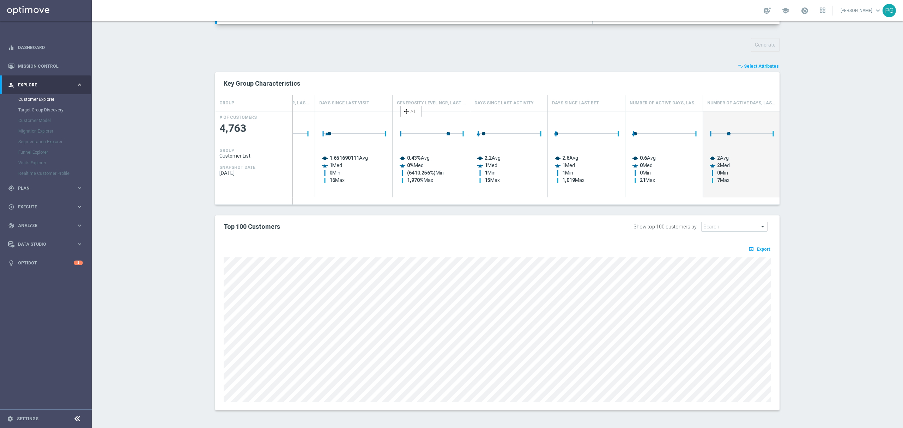
drag, startPoint x: 722, startPoint y: 102, endPoint x: 360, endPoint y: 120, distance: 362.0
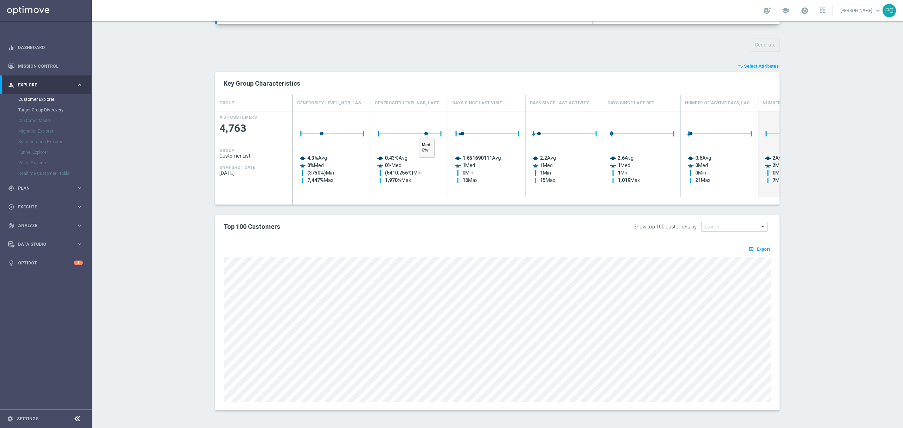
click at [432, 218] on div "Top 100 Customers Show top 100 customers by Future Value Search arrow_drop_down…" at bounding box center [497, 227] width 564 height 23
click at [50, 198] on div "play_circle_outline Execute keyboard_arrow_right" at bounding box center [45, 207] width 91 height 19
click at [47, 104] on span "Plan" at bounding box center [47, 104] width 58 height 4
click at [40, 117] on link "Target Groups" at bounding box center [45, 118] width 55 height 6
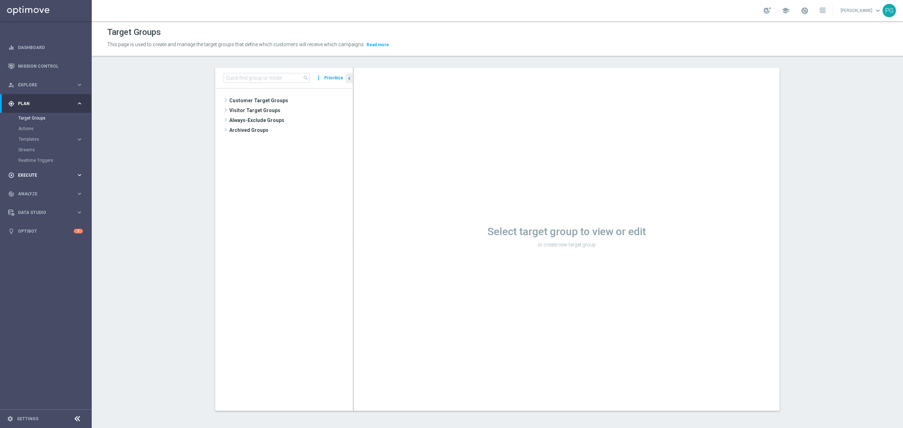
click at [37, 181] on div "play_circle_outline Execute keyboard_arrow_right" at bounding box center [45, 175] width 91 height 19
click at [44, 133] on div "Campaign Builder" at bounding box center [54, 137] width 73 height 11
click at [43, 137] on link "Campaign Builder" at bounding box center [45, 137] width 55 height 6
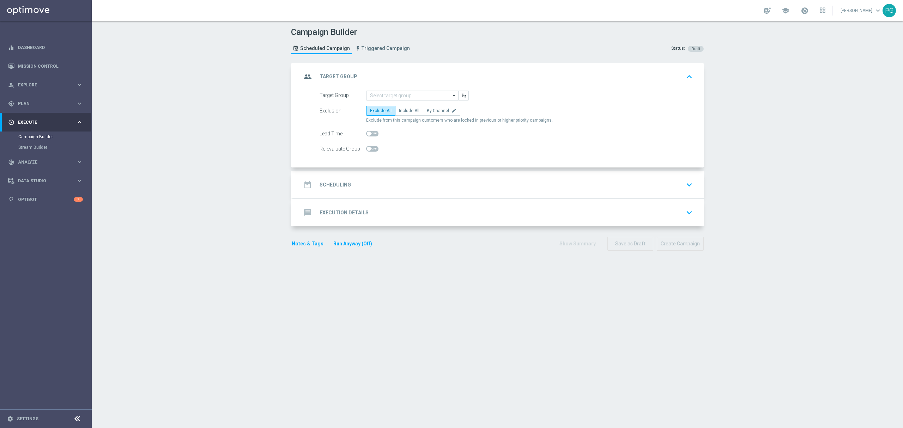
click at [359, 225] on div "message Execution Details keyboard_arrow_down" at bounding box center [498, 213] width 411 height 28
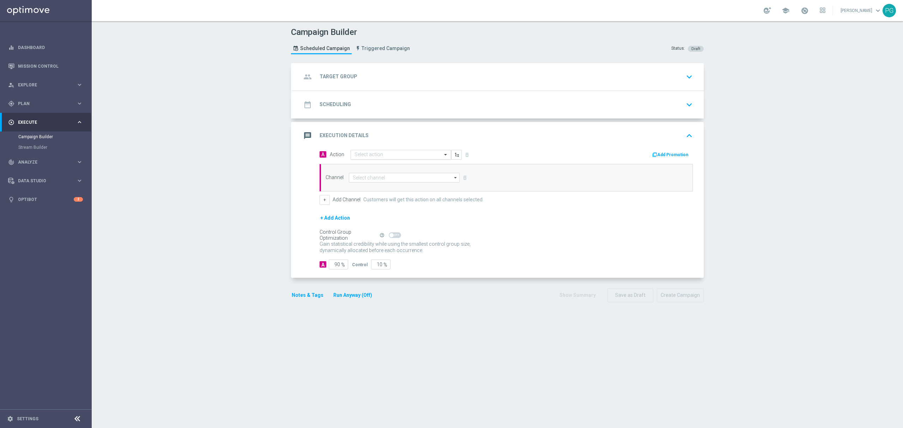
click at [363, 155] on input "text" at bounding box center [394, 155] width 79 height 6
type input "fsh"
click at [362, 160] on div "Quick find fsh" at bounding box center [401, 156] width 101 height 10
click at [361, 167] on label "CRM_BISCHOFSHOFEN_PUSH_060122_NL" at bounding box center [396, 167] width 83 height 6
click at [375, 181] on input at bounding box center [404, 178] width 111 height 10
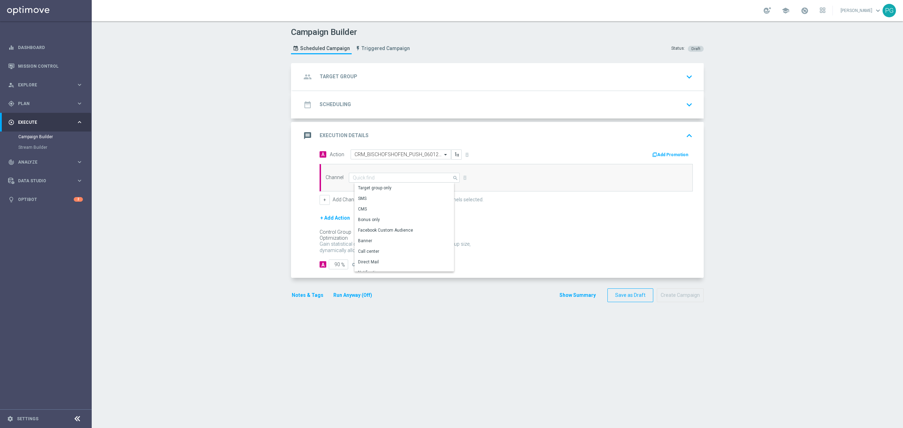
click at [384, 201] on div "SMS" at bounding box center [407, 199] width 105 height 10
type input "SMS"
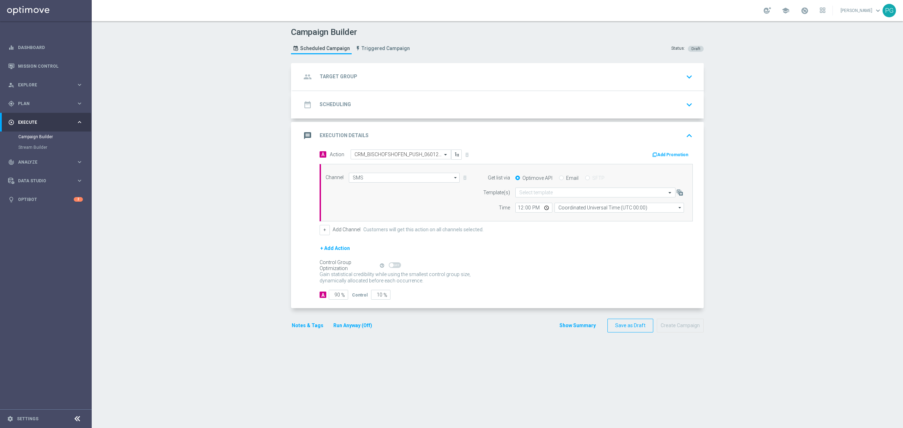
click at [340, 249] on button "+ Add Action" at bounding box center [335, 248] width 31 height 9
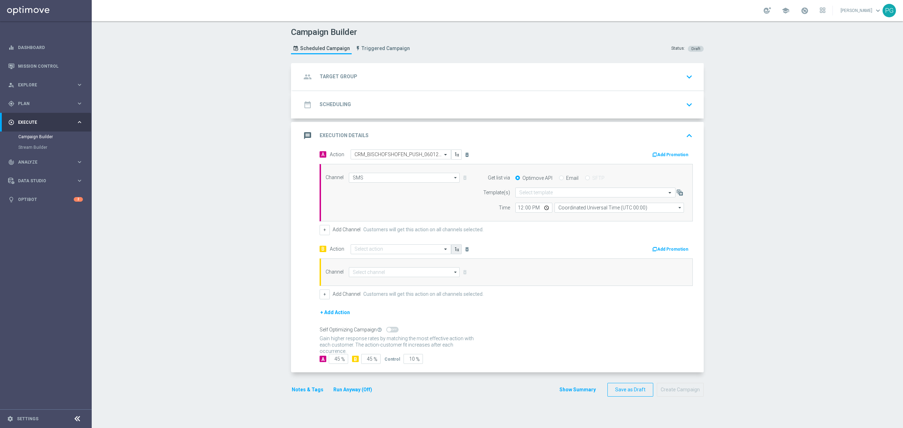
click at [454, 252] on icon "button" at bounding box center [456, 249] width 5 height 5
click at [652, 75] on div "group Target Group keyboard_arrow_down" at bounding box center [498, 76] width 394 height 13
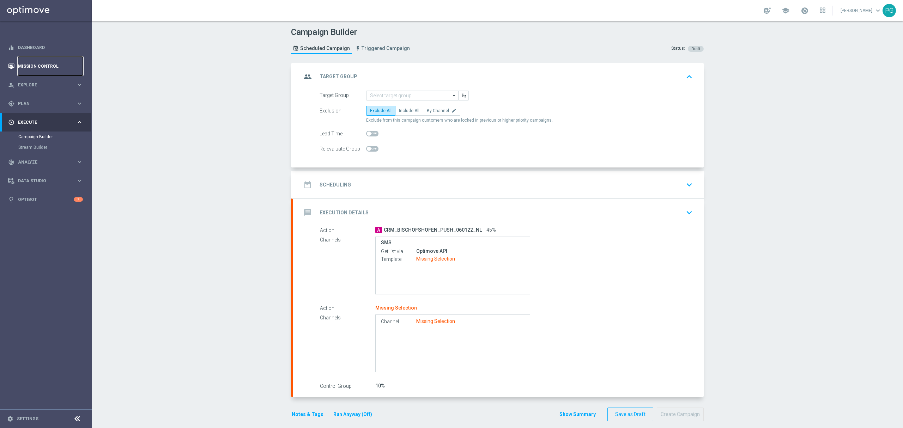
click at [38, 65] on link "Mission Control" at bounding box center [50, 66] width 65 height 19
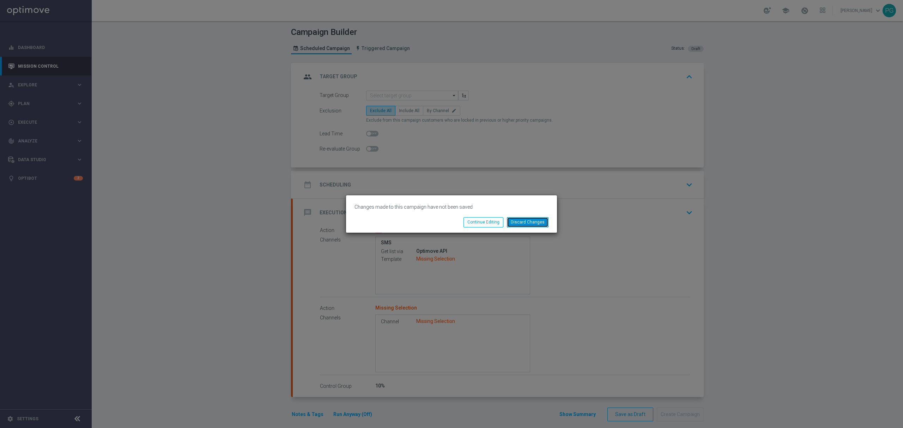
click at [522, 221] on button "Discard Changes" at bounding box center [528, 222] width 42 height 10
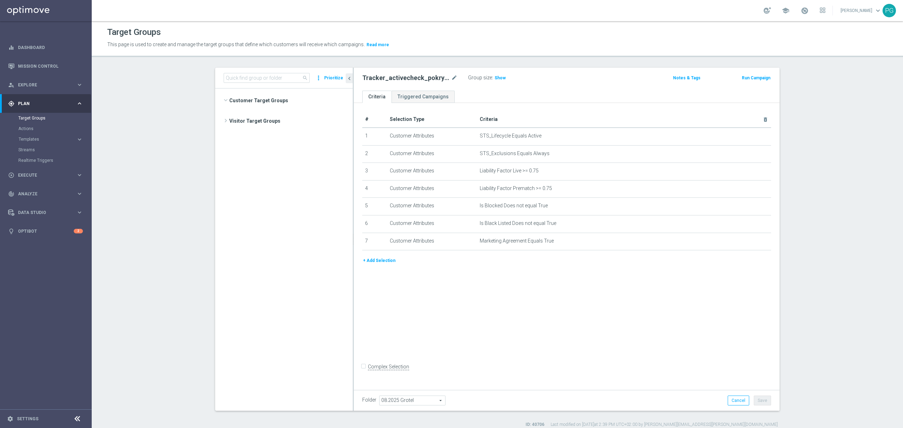
scroll to position [233, 0]
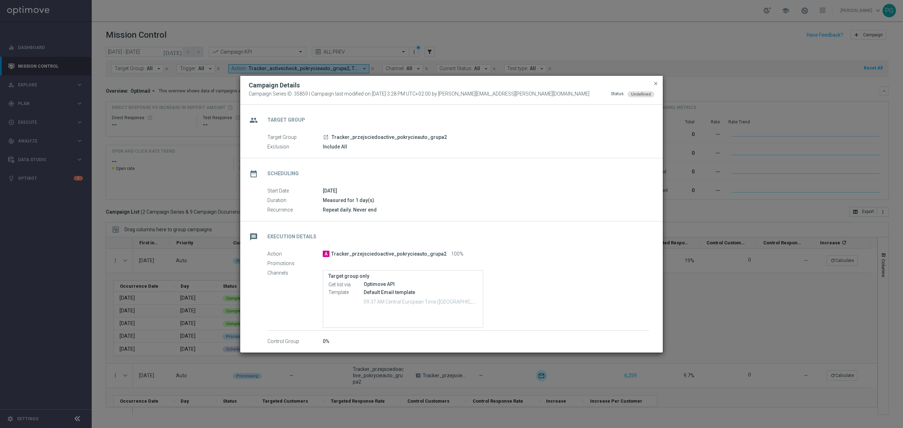
scroll to position [59, 0]
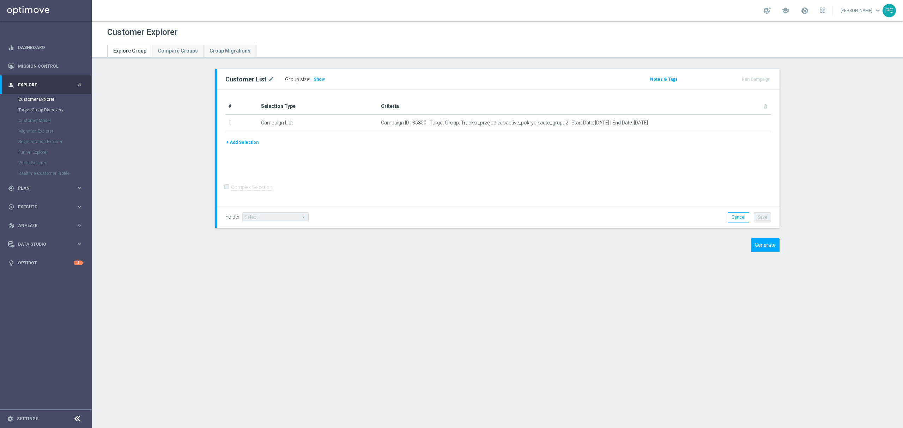
click at [39, 105] on div "Target Group Discovery" at bounding box center [54, 110] width 73 height 11
click at [41, 108] on link "Target Group Discovery" at bounding box center [45, 110] width 55 height 6
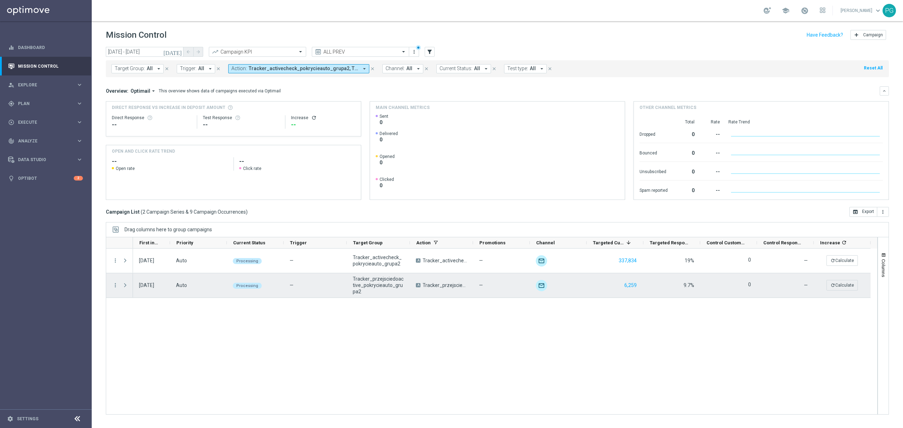
click at [116, 290] on div "more_vert" at bounding box center [112, 285] width 13 height 24
click at [127, 286] on span "Press SPACE to select this row." at bounding box center [125, 286] width 6 height 6
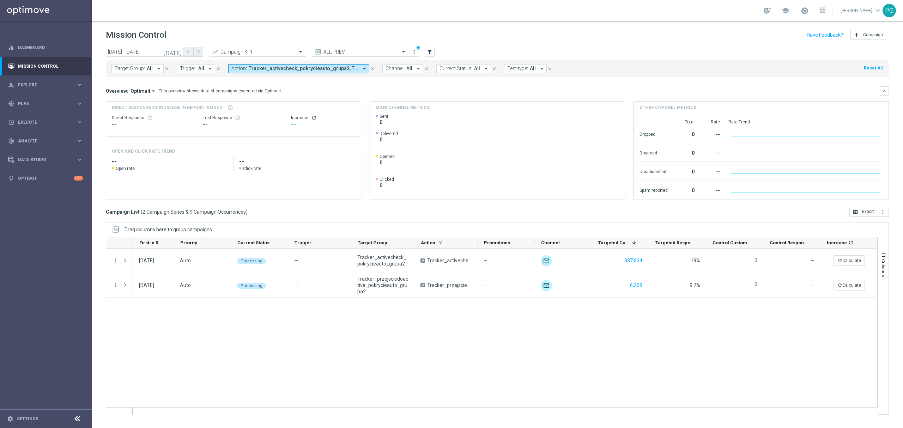
click at [800, 7] on link at bounding box center [804, 10] width 9 height 11
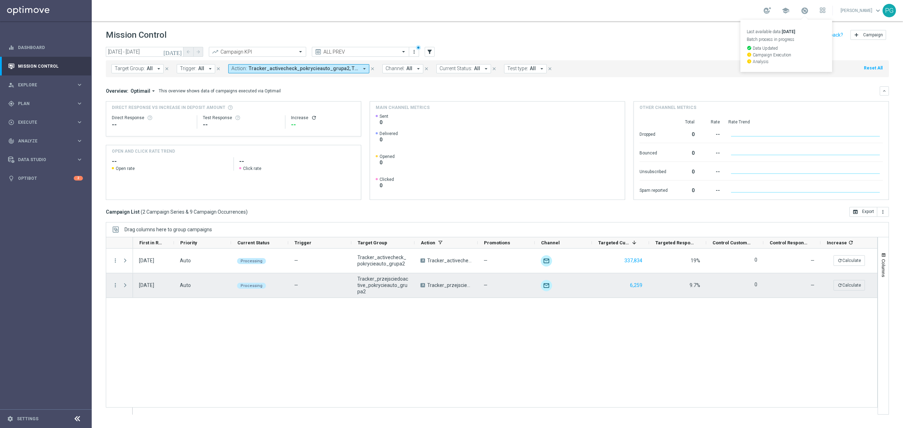
click at [122, 284] on div "Press SPACE to select this row." at bounding box center [126, 285] width 14 height 24
click at [125, 284] on span "Press SPACE to select this row." at bounding box center [125, 286] width 6 height 6
click at [630, 287] on button "6,259" at bounding box center [631, 285] width 14 height 9
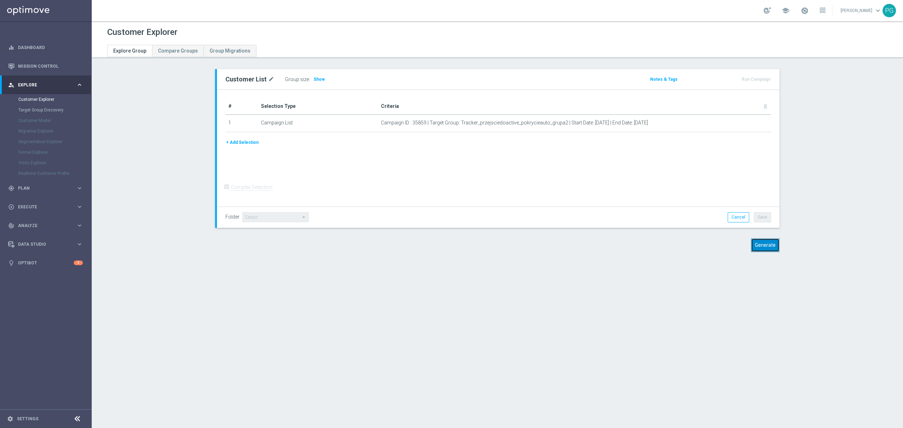
click at [764, 249] on button "Generate" at bounding box center [765, 245] width 29 height 14
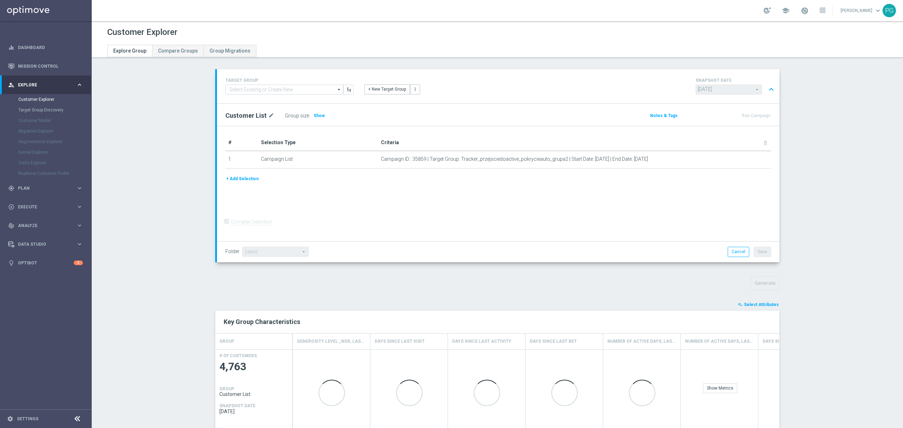
click at [237, 178] on button "+ Add Selection" at bounding box center [242, 179] width 34 height 8
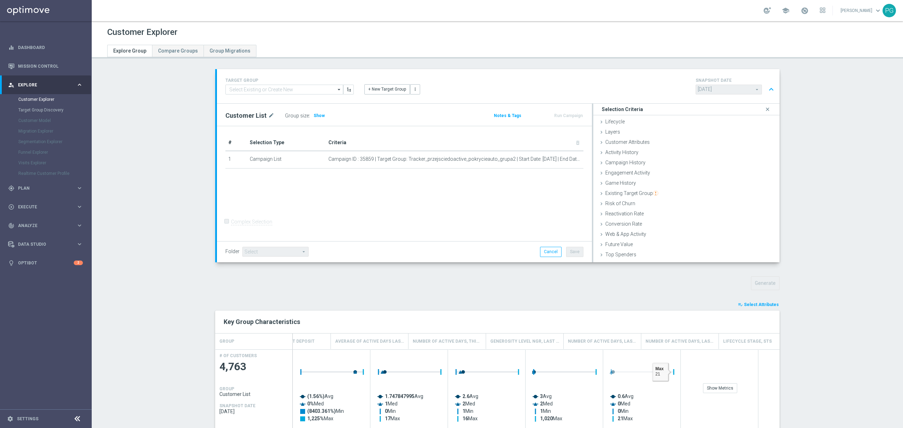
scroll to position [0, 832]
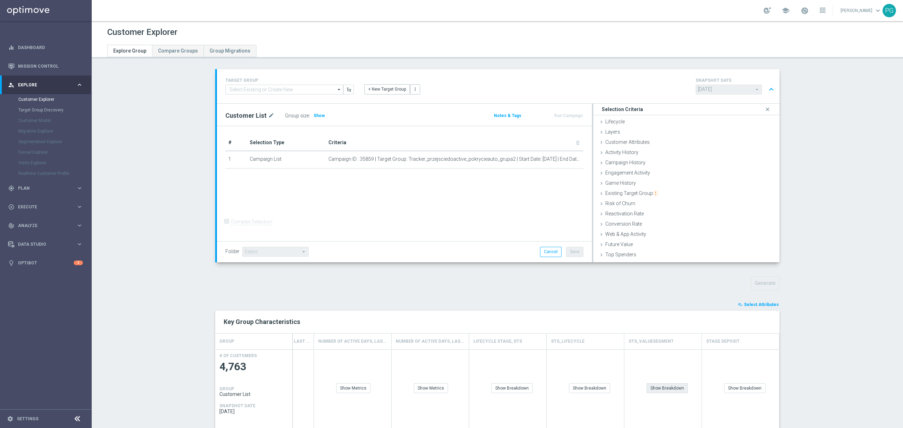
click at [657, 388] on div "Show Breakdown" at bounding box center [667, 388] width 41 height 10
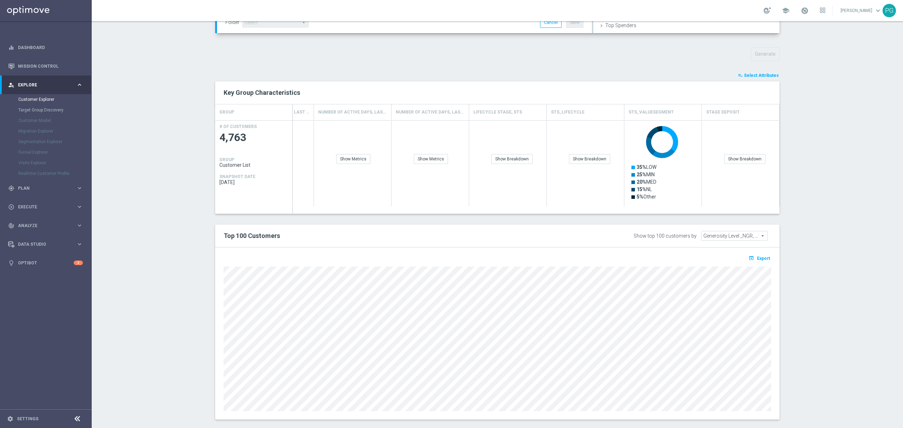
scroll to position [239, 0]
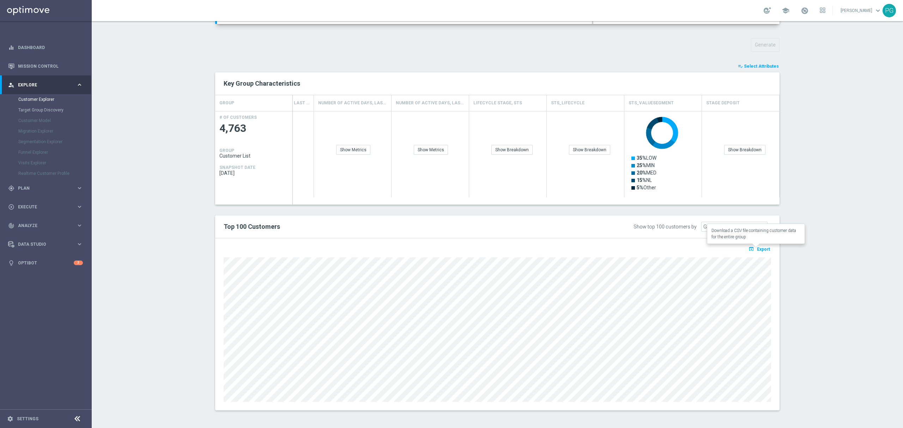
click at [764, 250] on span "Export" at bounding box center [763, 249] width 13 height 5
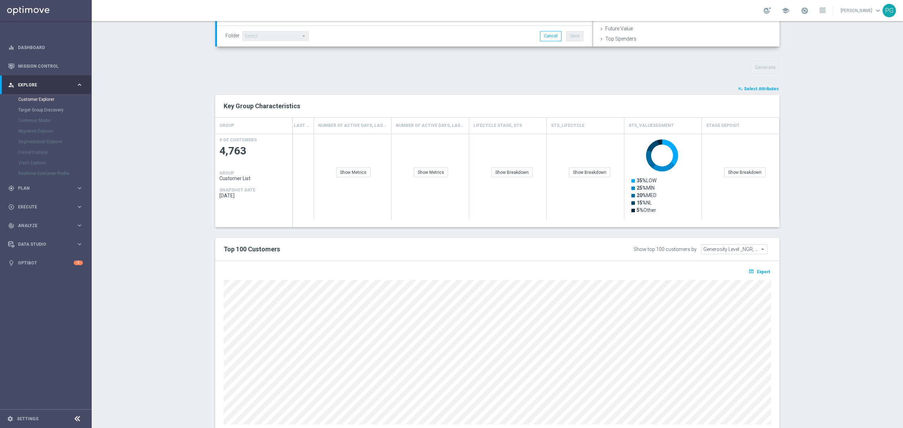
click at [766, 88] on span "Select Attributes" at bounding box center [761, 88] width 35 height 5
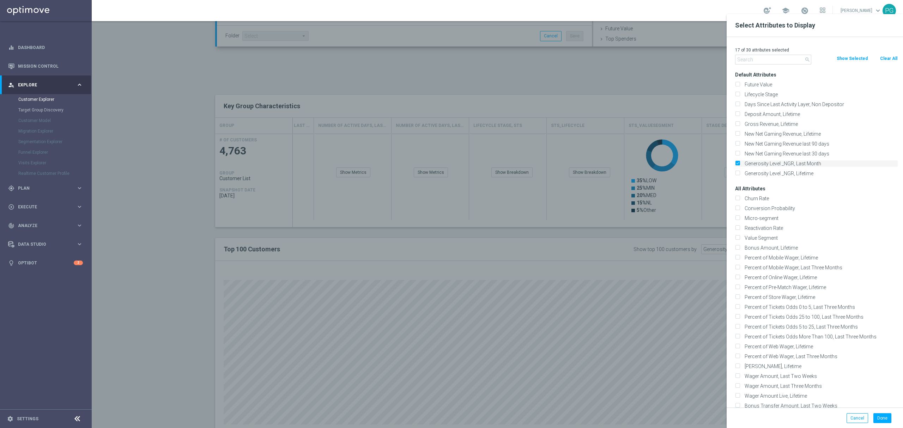
click at [782, 161] on label "Generosity Level _NGR, Last Month" at bounding box center [820, 163] width 156 height 6
click at [740, 162] on input "Generosity Level _NGR, Last Month" at bounding box center [737, 164] width 5 height 5
checkbox input "false"
click at [879, 57] on button "Clear All" at bounding box center [888, 59] width 19 height 8
checkbox input "false"
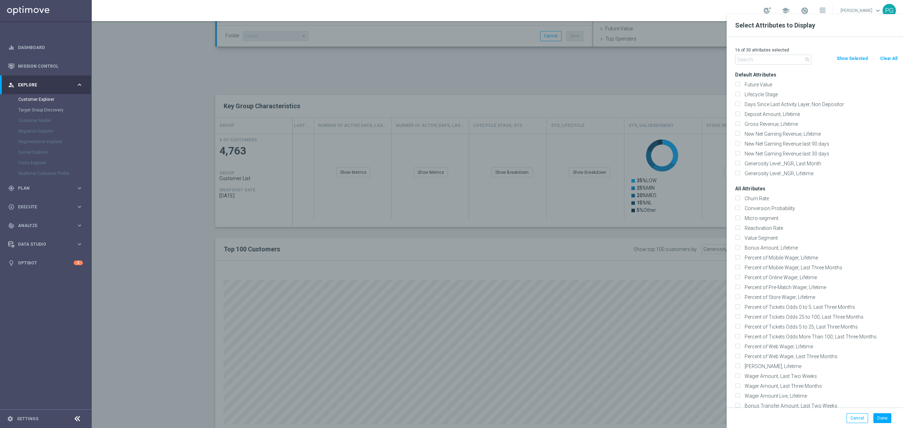
checkbox input "false"
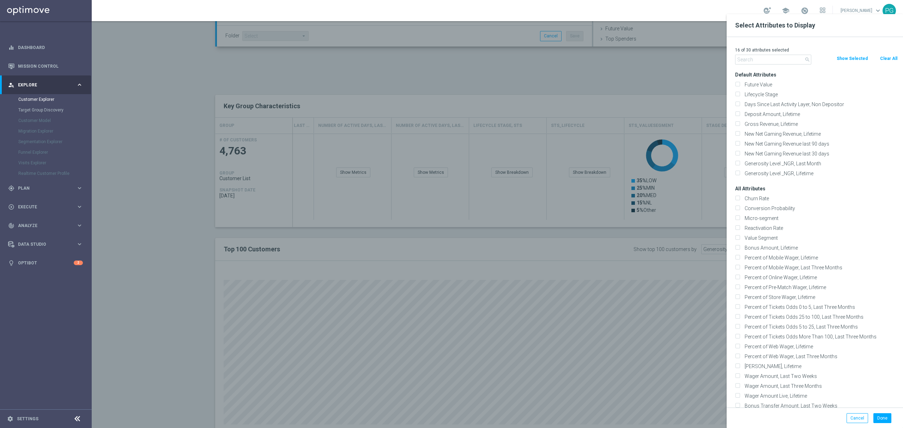
checkbox input "false"
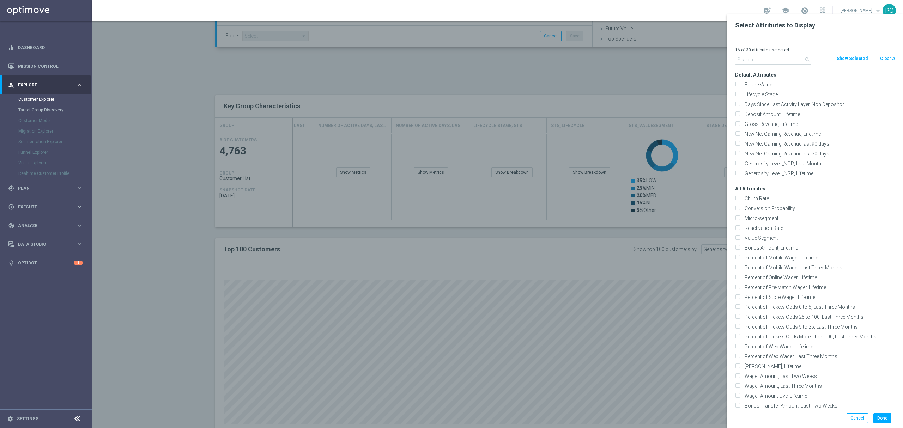
checkbox input "false"
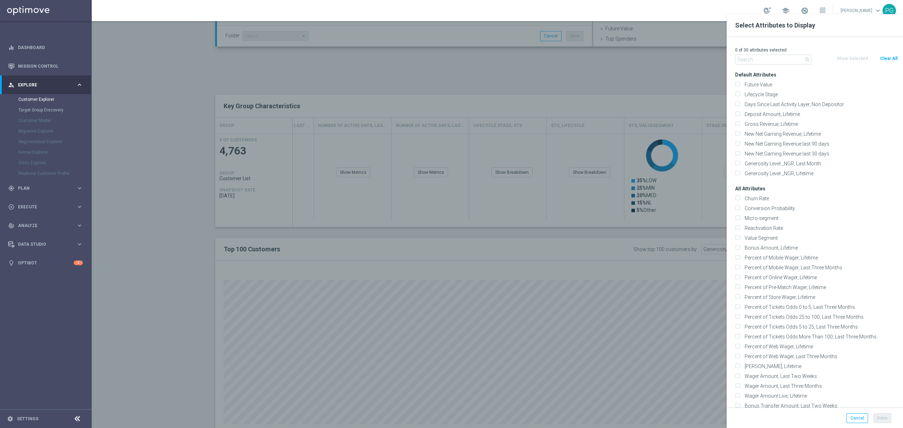
click at [881, 58] on button "Clear All" at bounding box center [888, 59] width 19 height 8
click at [758, 53] on div "0 of 30 attributes selected" at bounding box center [816, 50] width 173 height 9
click at [758, 56] on input "text" at bounding box center [773, 60] width 76 height 10
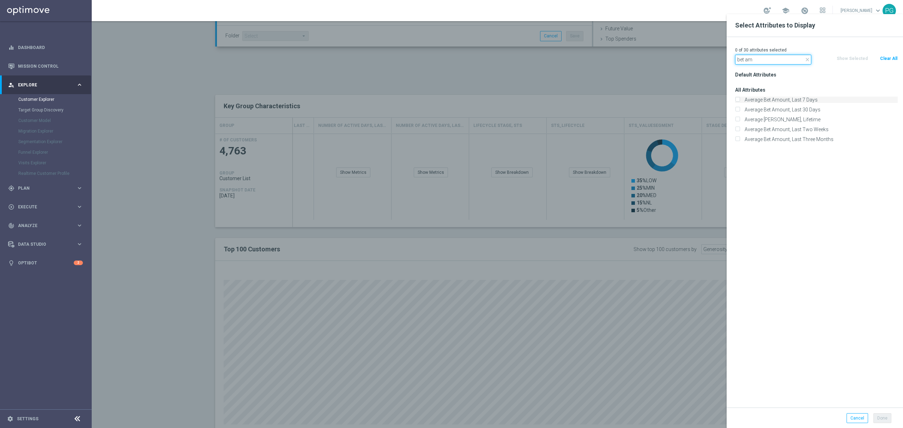
type input "bet am"
click at [772, 97] on label "Average Bet Amount, Last 7 Days" at bounding box center [820, 100] width 156 height 6
click at [740, 98] on input "Average Bet Amount, Last 7 Days" at bounding box center [737, 100] width 5 height 5
checkbox input "true"
click at [782, 106] on div "Average Bet Amount, Last 30 Days" at bounding box center [816, 110] width 173 height 10
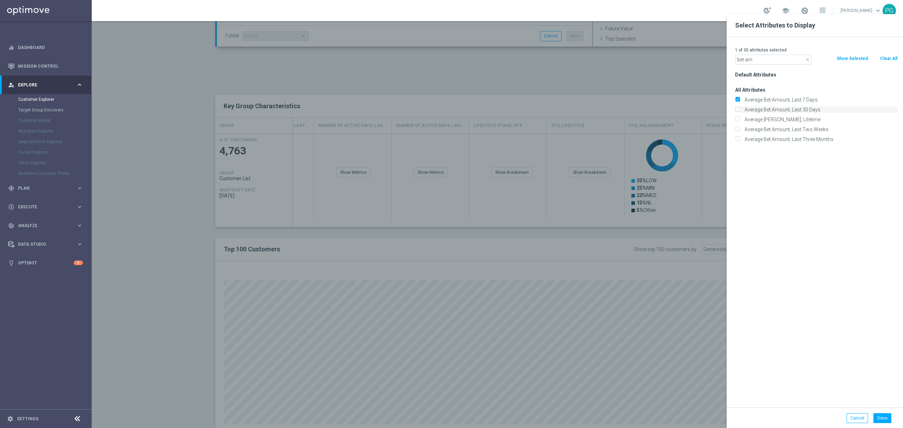
click at [784, 109] on label "Average Bet Amount, Last 30 Days" at bounding box center [820, 110] width 156 height 6
click at [740, 109] on input "Average Bet Amount, Last 30 Days" at bounding box center [737, 110] width 5 height 5
checkbox input "true"
click at [820, 131] on label "Average Bet Amount, Last Two Weeks" at bounding box center [820, 129] width 156 height 6
click at [740, 131] on input "Average Bet Amount, Last Two Weeks" at bounding box center [737, 130] width 5 height 5
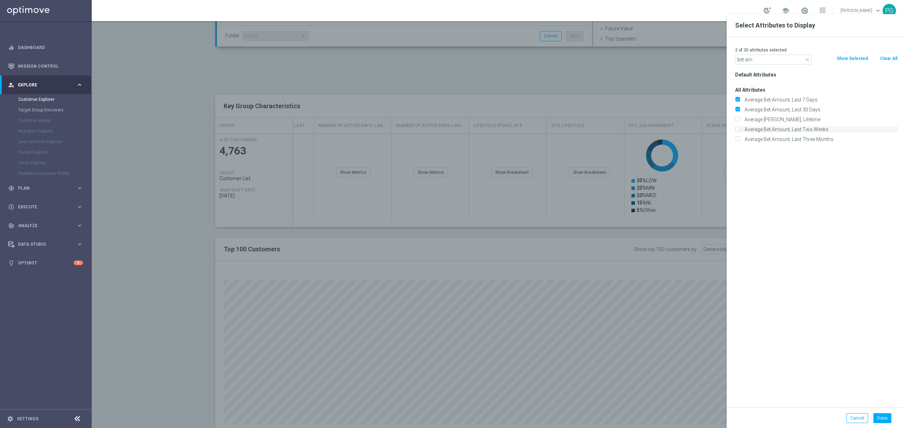
checkbox input "true"
click at [820, 141] on label "Average Bet Amount, Last Three Months" at bounding box center [820, 139] width 156 height 6
click at [740, 141] on input "Average Bet Amount, Last Three Months" at bounding box center [737, 140] width 5 height 5
checkbox input "true"
click at [802, 120] on label "Average Bet Amount, Lifetime" at bounding box center [820, 119] width 156 height 6
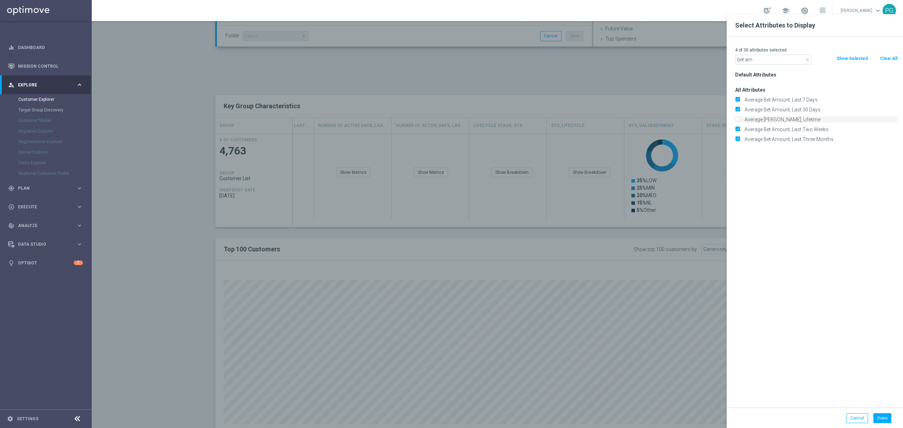
click at [740, 120] on input "Average Bet Amount, Lifetime" at bounding box center [737, 120] width 5 height 5
checkbox input "true"
click at [883, 418] on button "Done" at bounding box center [882, 418] width 18 height 10
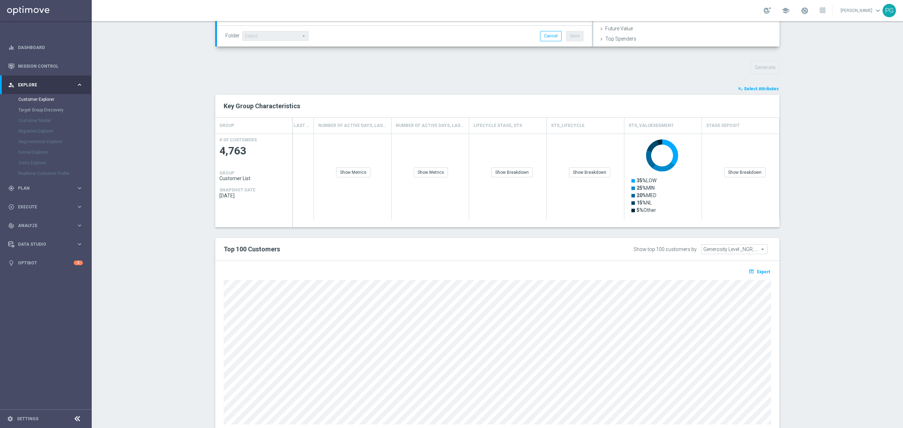
type input "Search"
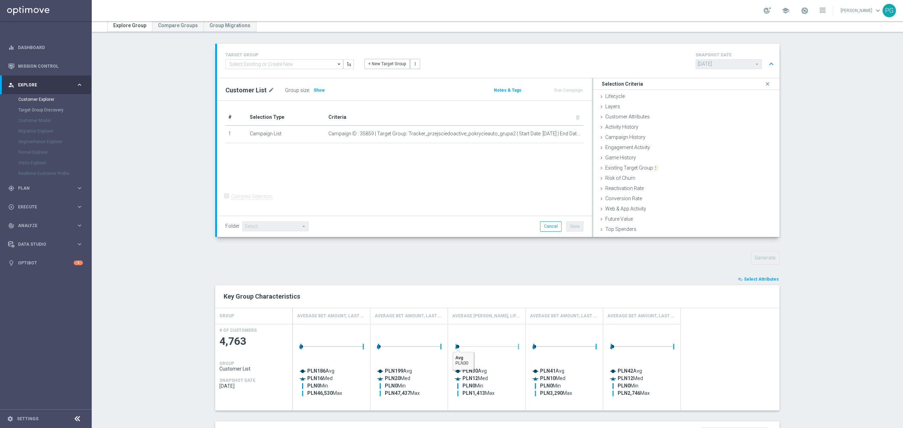
scroll to position [25, 0]
click at [752, 281] on span "Select Attributes" at bounding box center [761, 280] width 35 height 5
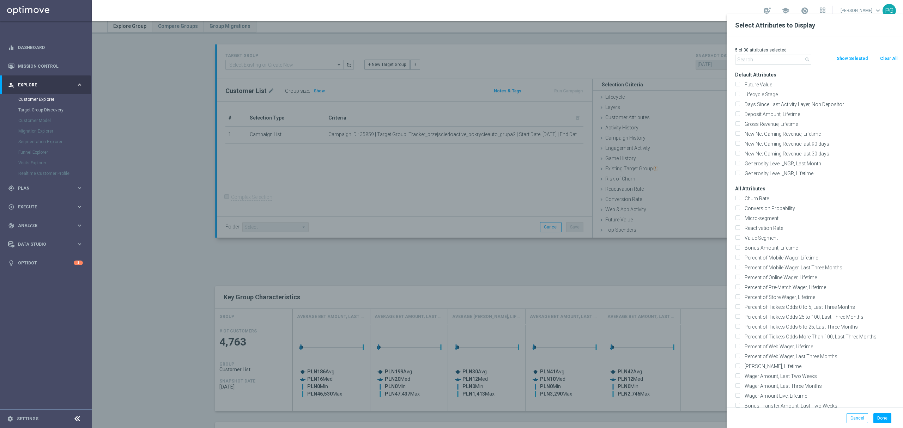
click at [847, 63] on div "search Clear All Show Selected" at bounding box center [816, 60] width 173 height 10
click at [844, 57] on button "Show Selected" at bounding box center [852, 59] width 32 height 8
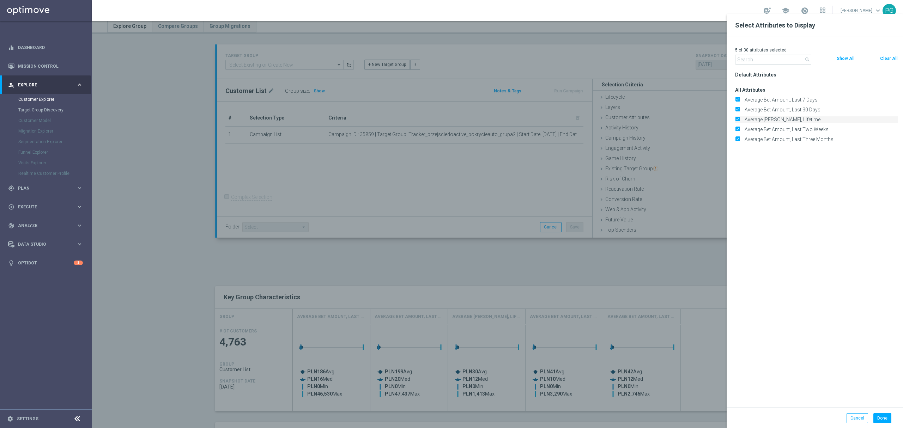
click at [802, 121] on label "Average Bet Amount, Lifetime" at bounding box center [820, 119] width 156 height 6
click at [740, 121] on input "Average Bet Amount, Lifetime" at bounding box center [737, 120] width 5 height 5
click at [805, 123] on label "Average Bet Amount, Last Two Weeks" at bounding box center [820, 119] width 156 height 6
click at [740, 123] on input "Average Bet Amount, Last Two Weeks" at bounding box center [737, 120] width 5 height 5
click at [805, 123] on label "Average Bet Amount, Last Three Months" at bounding box center [820, 119] width 156 height 6
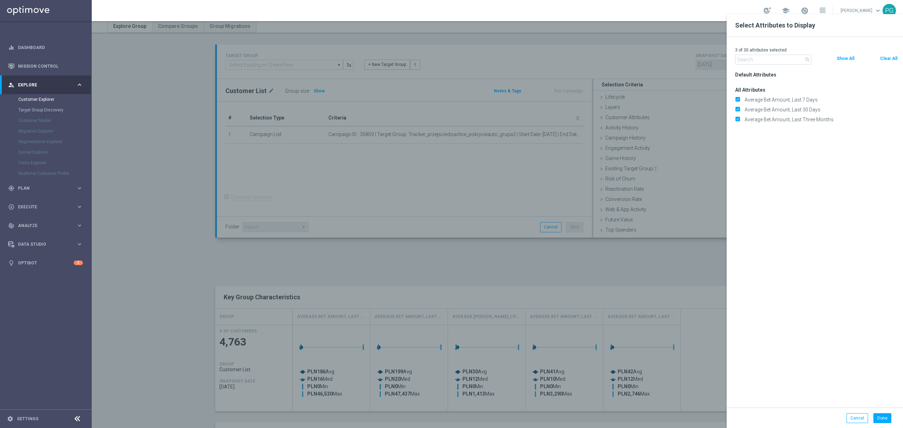
click at [740, 123] on input "Average Bet Amount, Last Three Months" at bounding box center [737, 120] width 5 height 5
click at [886, 420] on button "Done" at bounding box center [882, 418] width 18 height 10
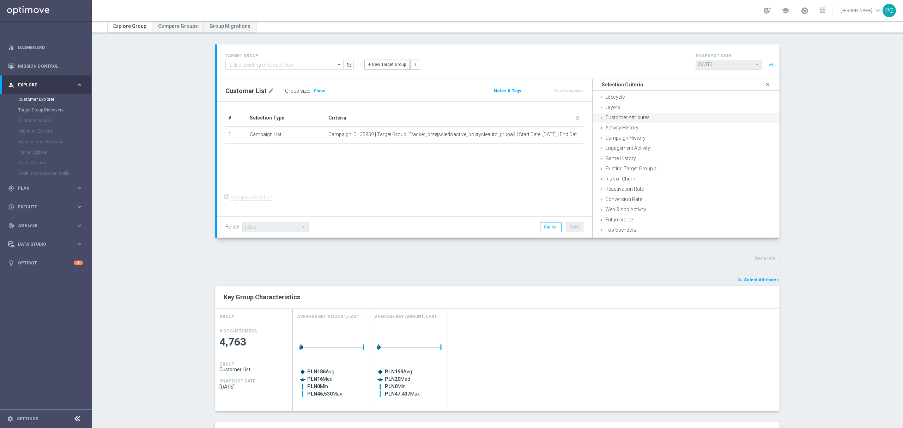
click at [621, 117] on span "Customer Attributes" at bounding box center [627, 118] width 44 height 6
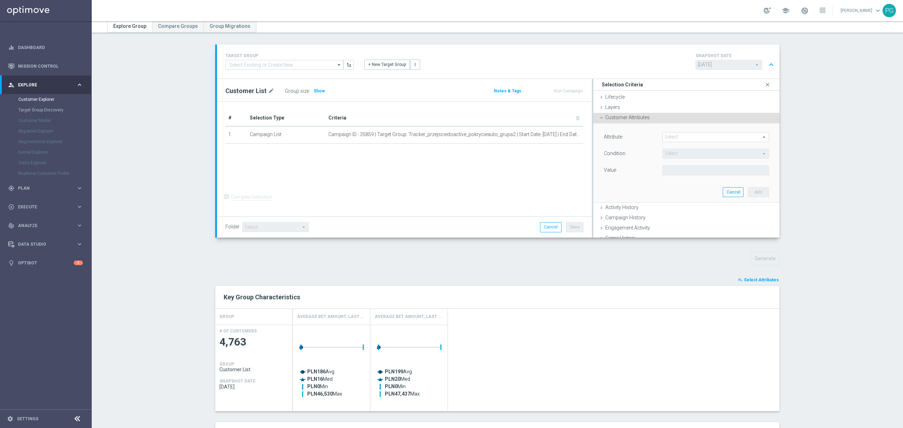
click at [689, 137] on span at bounding box center [716, 137] width 106 height 9
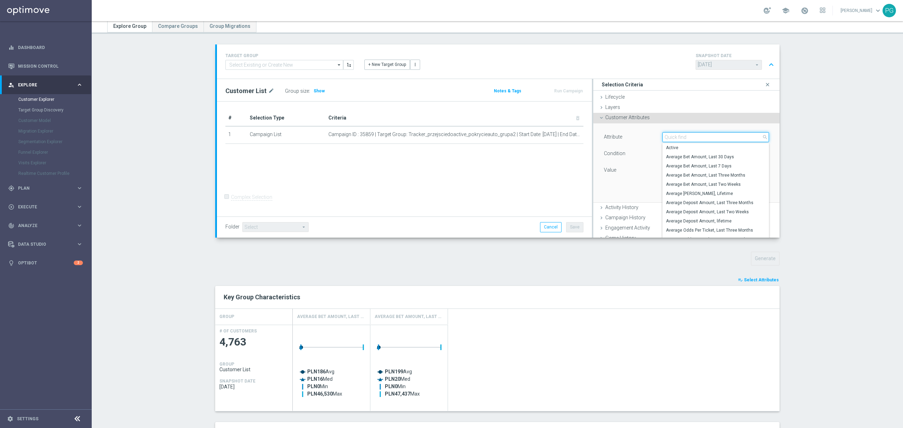
click at [689, 137] on input "search" at bounding box center [715, 137] width 107 height 10
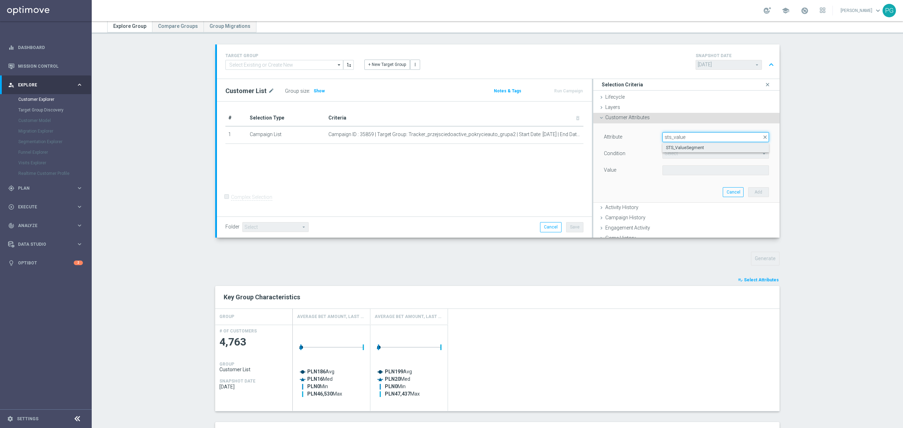
type input "sts_value"
click at [693, 149] on span "STS_ValueSegment" at bounding box center [715, 148] width 99 height 6
type input "STS_ValueSegment"
type input "Equals"
click at [697, 165] on div "Select arrow_drop_down search" at bounding box center [715, 170] width 107 height 10
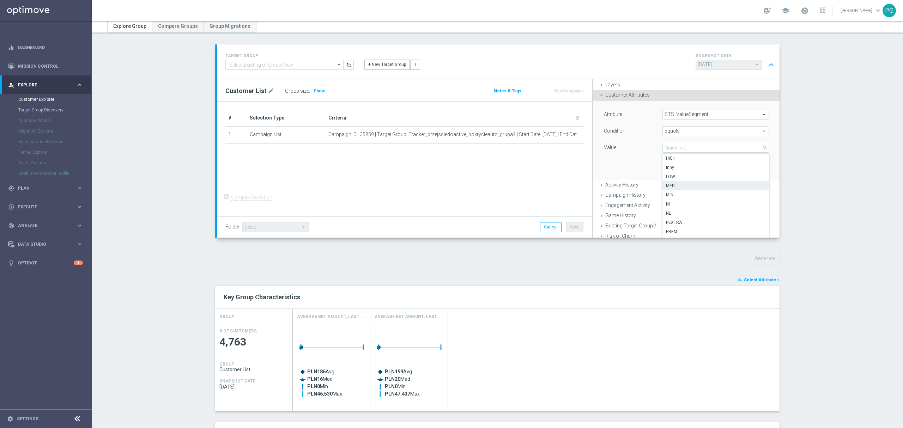
scroll to position [8, 0]
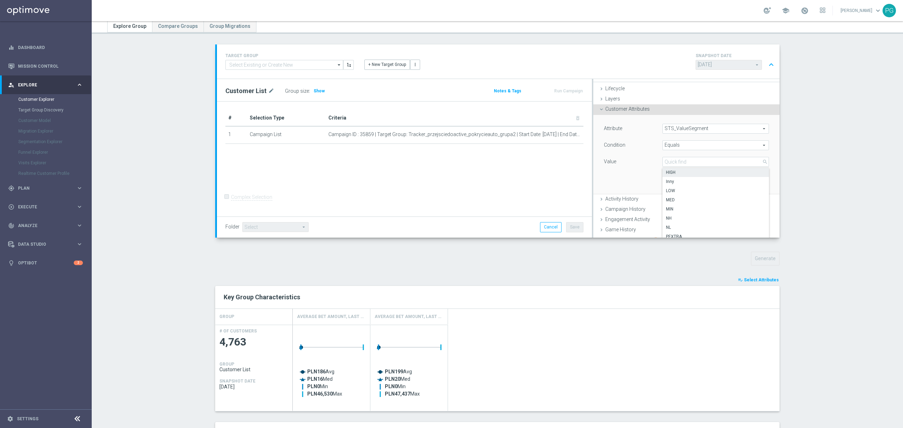
click at [677, 172] on span "HIGH" at bounding box center [715, 173] width 99 height 6
type input "HIGH"
click at [748, 184] on button "Add" at bounding box center [758, 184] width 21 height 10
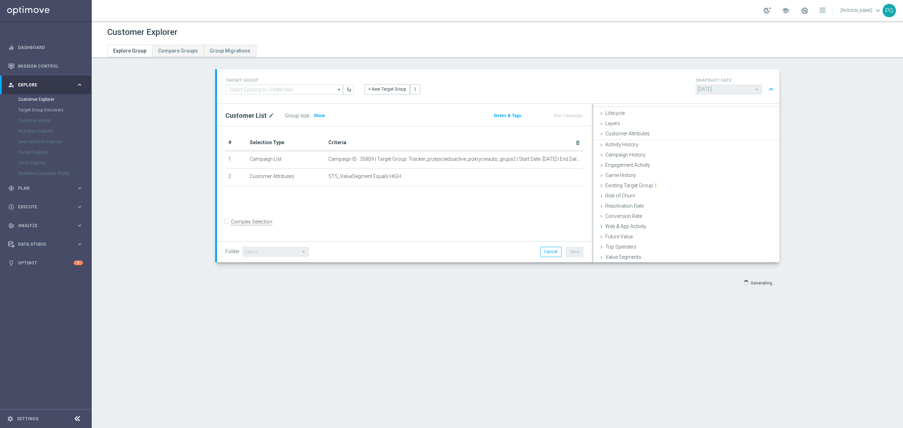
scroll to position [0, 0]
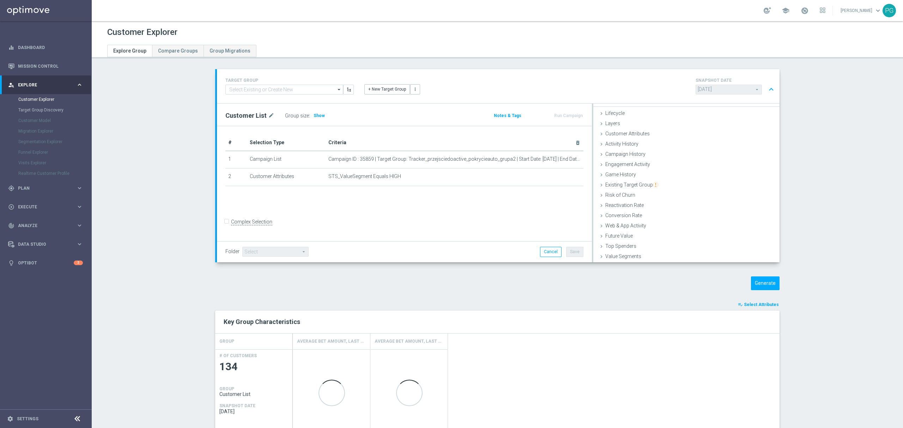
click at [829, 242] on section "TARGET GROUP arrow_drop_down Show Selected 0 of NaN - Campaign 1" at bounding box center [497, 360] width 811 height 583
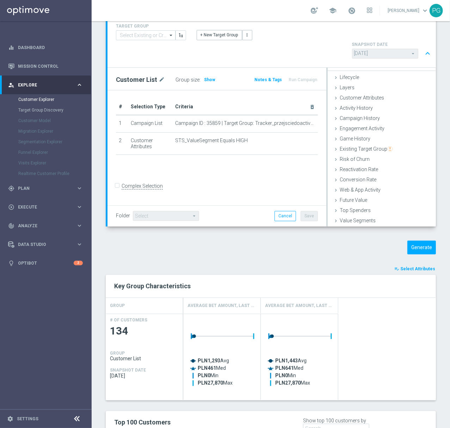
scroll to position [54, 0]
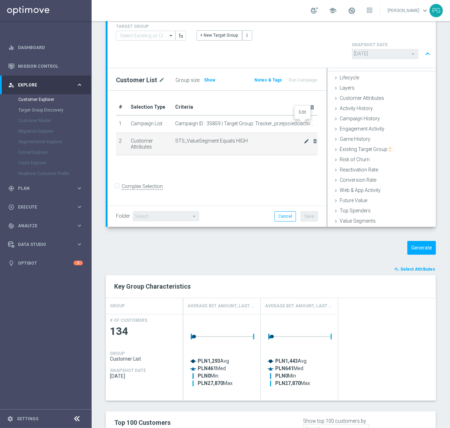
click at [304, 138] on icon "mode_edit" at bounding box center [307, 141] width 6 height 6
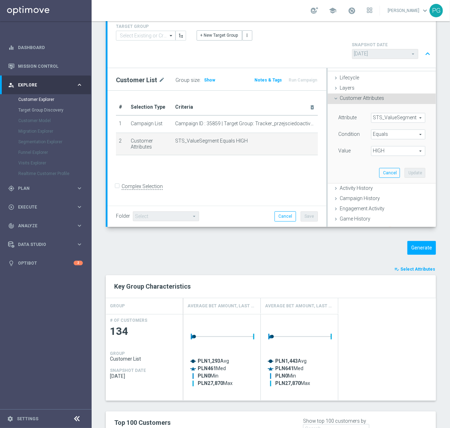
click at [391, 146] on span "HIGH" at bounding box center [399, 150] width 54 height 9
click at [381, 177] on span "LOW" at bounding box center [398, 180] width 47 height 6
type input "LOW"
click at [405, 168] on button "Update" at bounding box center [415, 173] width 21 height 10
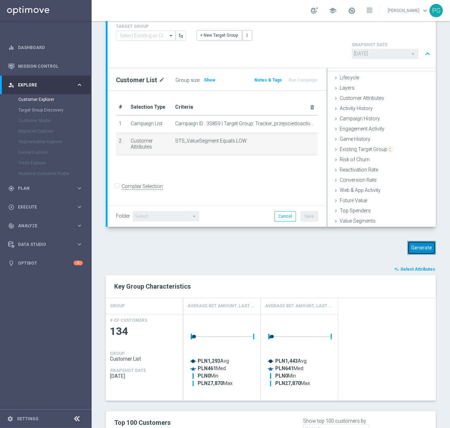
click at [415, 241] on button "Generate" at bounding box center [422, 248] width 29 height 14
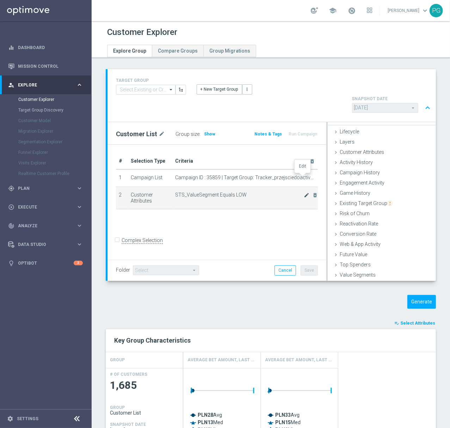
click at [304, 192] on icon "mode_edit" at bounding box center [307, 195] width 6 height 6
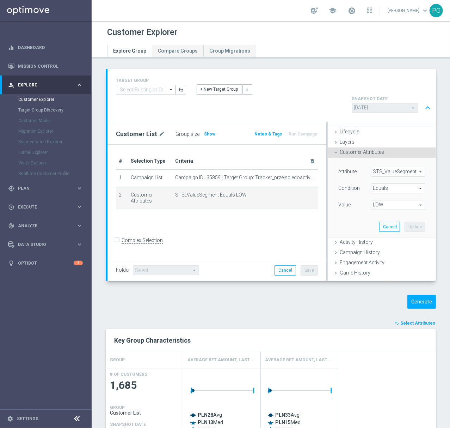
click at [374, 200] on span "LOW" at bounding box center [399, 204] width 54 height 9
click at [378, 240] on span "MED" at bounding box center [398, 243] width 47 height 6
type input "MED"
click at [405, 222] on button "Update" at bounding box center [415, 227] width 21 height 10
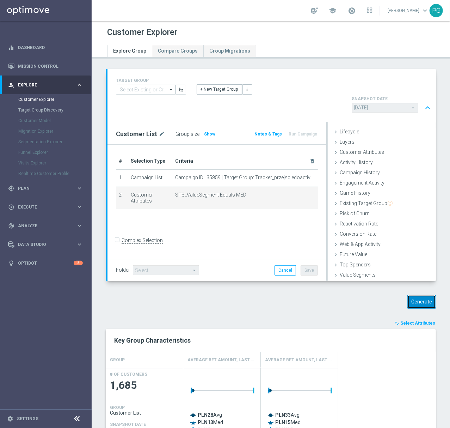
click at [408, 295] on button "Generate" at bounding box center [422, 302] width 29 height 14
click at [304, 192] on icon "mode_edit" at bounding box center [307, 195] width 6 height 6
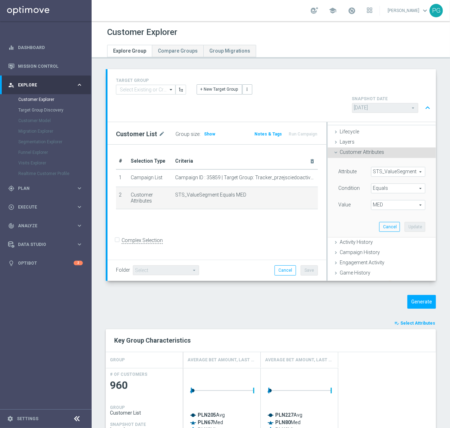
click at [374, 200] on span "MED" at bounding box center [399, 204] width 54 height 9
click at [378, 249] on span "MIN" at bounding box center [398, 252] width 47 height 6
type input "MIN"
click at [406, 222] on button "Update" at bounding box center [415, 227] width 21 height 10
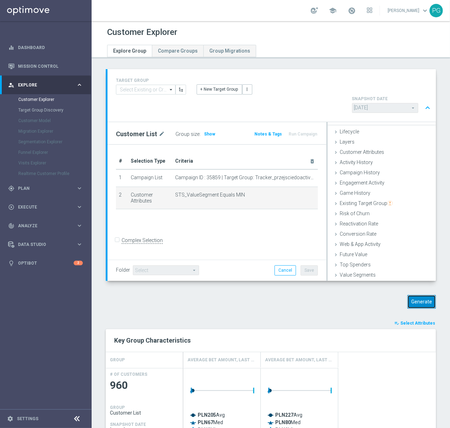
click at [417, 295] on button "Generate" at bounding box center [422, 302] width 29 height 14
click at [304, 192] on icon "mode_edit" at bounding box center [307, 195] width 6 height 6
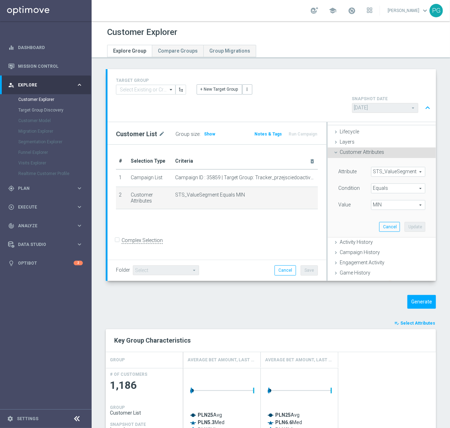
click at [387, 200] on span "MIN" at bounding box center [399, 204] width 54 height 9
click at [380, 259] on span "NH" at bounding box center [398, 262] width 47 height 6
type input "NH"
click at [405, 222] on button "Update" at bounding box center [415, 227] width 21 height 10
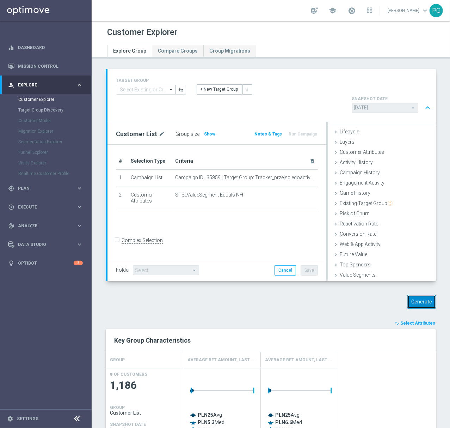
click at [415, 295] on button "Generate" at bounding box center [422, 302] width 29 height 14
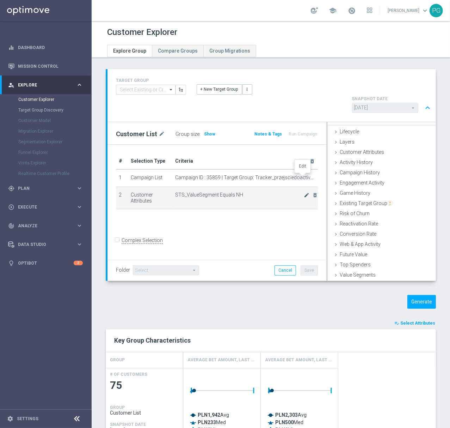
click at [304, 192] on icon "mode_edit" at bounding box center [307, 195] width 6 height 6
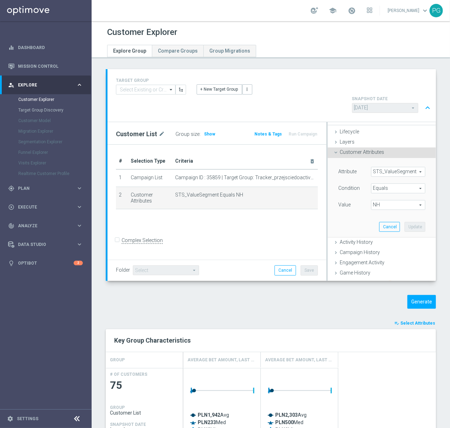
click at [372, 200] on span "NH" at bounding box center [399, 204] width 54 height 9
click at [384, 266] on label "NL" at bounding box center [398, 270] width 54 height 9
type input "NL"
click at [405, 222] on button "Update" at bounding box center [415, 227] width 21 height 10
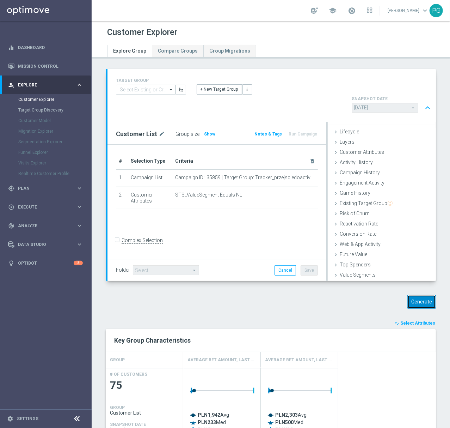
click at [413, 295] on button "Generate" at bounding box center [422, 302] width 29 height 14
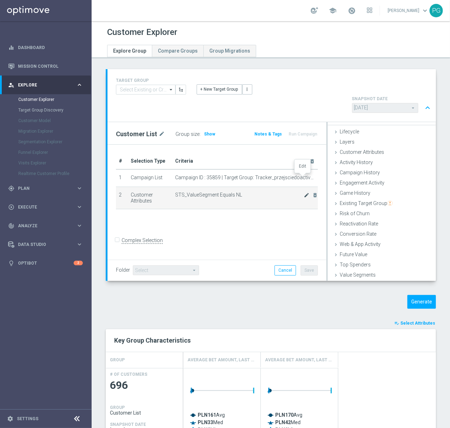
click at [304, 192] on icon "mode_edit" at bounding box center [307, 195] width 6 height 6
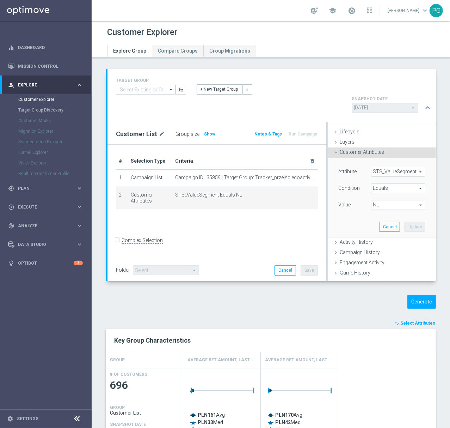
click at [381, 200] on span "NL" at bounding box center [399, 204] width 54 height 9
click at [377, 277] on span "PEXTRA" at bounding box center [398, 280] width 47 height 6
type input "PEXTRA"
click at [405, 222] on button "Update" at bounding box center [415, 227] width 21 height 10
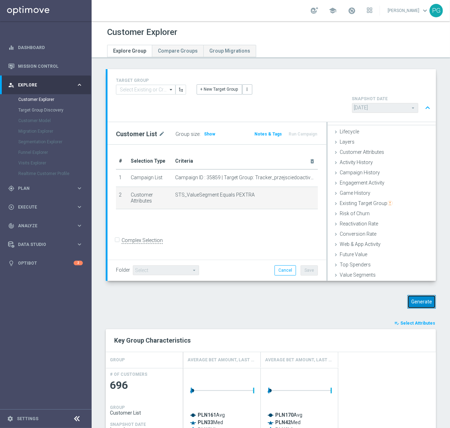
click at [419, 295] on button "Generate" at bounding box center [422, 302] width 29 height 14
click at [304, 192] on icon "mode_edit" at bounding box center [307, 195] width 6 height 6
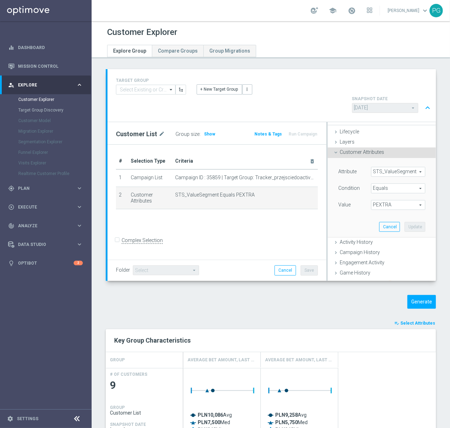
click at [383, 200] on span "PEXTRA" at bounding box center [399, 204] width 54 height 9
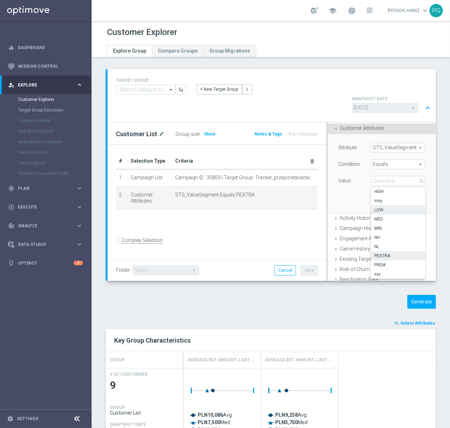
scroll to position [33, 0]
click at [379, 262] on span "PREM" at bounding box center [398, 265] width 47 height 6
type input "PREM"
click at [405, 198] on button "Update" at bounding box center [415, 203] width 21 height 10
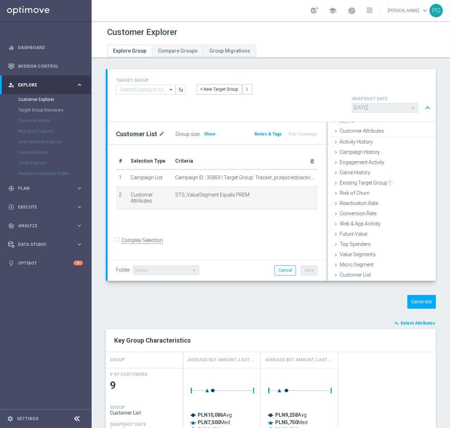
scroll to position [29, 0]
click at [414, 295] on button "Generate" at bounding box center [422, 302] width 29 height 14
click at [304, 192] on icon "mode_edit" at bounding box center [307, 195] width 6 height 6
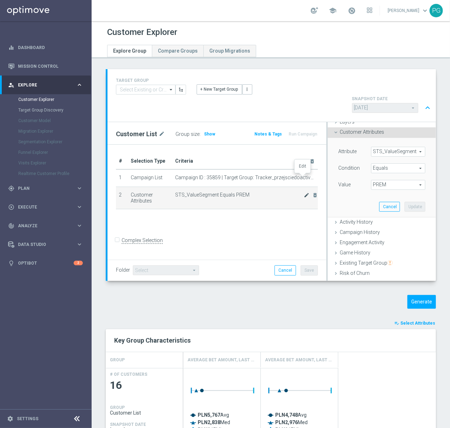
scroll to position [33, 0]
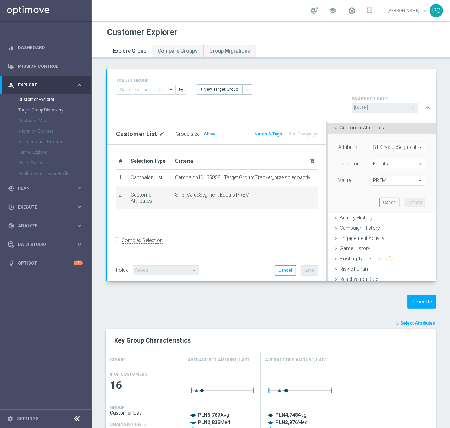
click at [387, 176] on span "PREM" at bounding box center [399, 180] width 54 height 9
click at [383, 225] on span "MIN" at bounding box center [398, 228] width 47 height 6
click at [382, 176] on span "MIN" at bounding box center [399, 180] width 54 height 9
click at [379, 207] on span "LOW" at bounding box center [398, 210] width 47 height 6
type input "LOW"
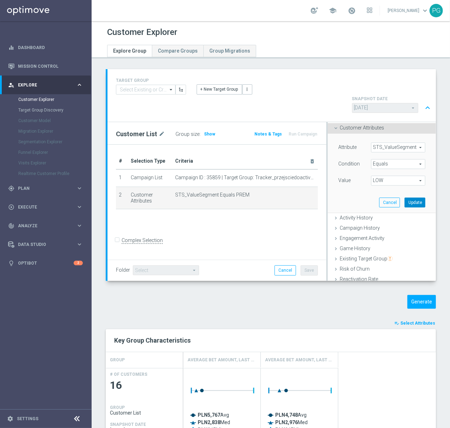
click at [408, 198] on button "Update" at bounding box center [415, 203] width 21 height 10
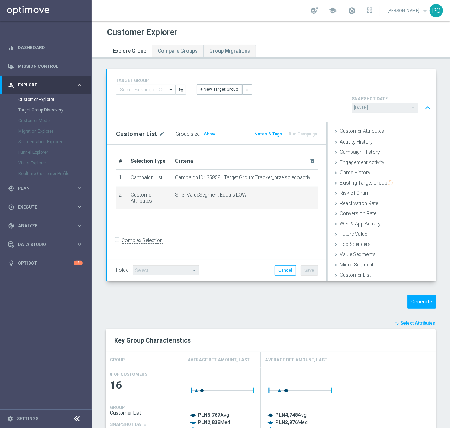
scroll to position [29, 0]
click at [413, 273] on div "TARGET GROUP arrow_drop_down Show Selected 0 of NaN - Campaign 1" at bounding box center [271, 372] width 359 height 607
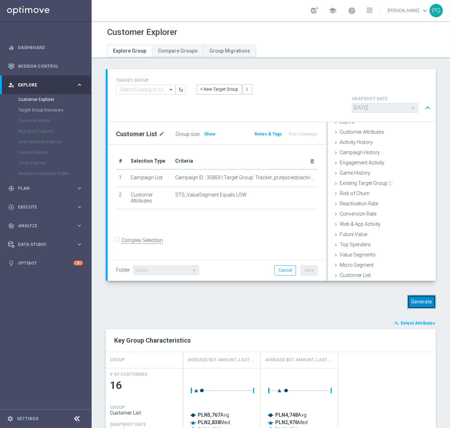
click at [415, 295] on button "Generate" at bounding box center [422, 302] width 29 height 14
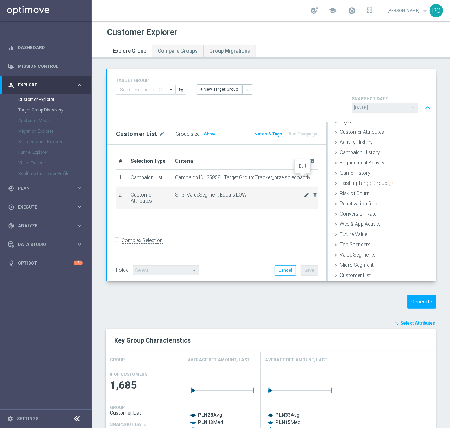
click at [304, 192] on icon "mode_edit" at bounding box center [307, 195] width 6 height 6
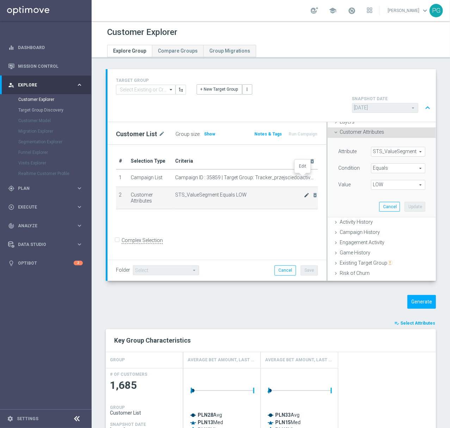
scroll to position [33, 0]
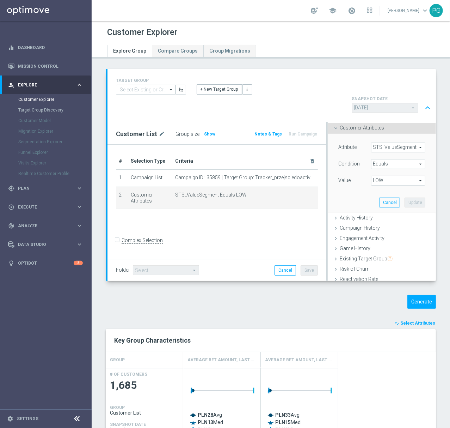
click at [386, 176] on span "LOW" at bounding box center [399, 180] width 54 height 9
click at [387, 216] on span "MED" at bounding box center [398, 219] width 47 height 6
type input "MED"
click at [405, 198] on button "Update" at bounding box center [415, 203] width 21 height 10
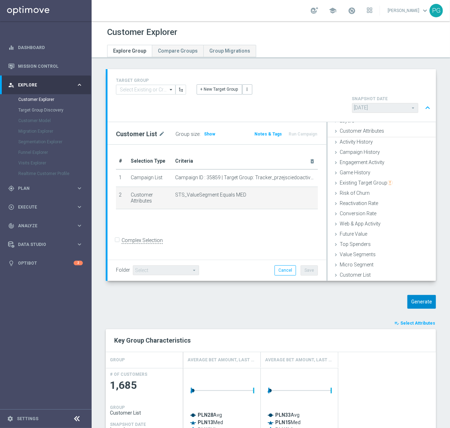
scroll to position [29, 0]
click at [422, 295] on button "Generate" at bounding box center [422, 302] width 29 height 14
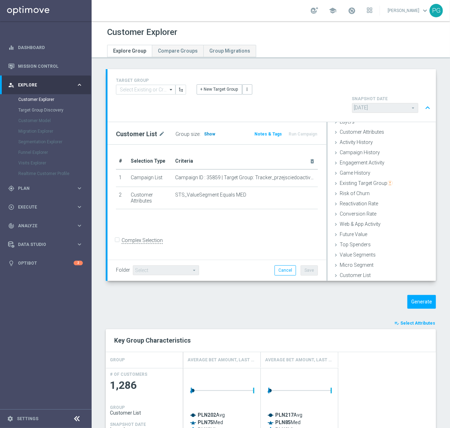
click at [207, 130] on h3 "Show" at bounding box center [210, 134] width 13 height 8
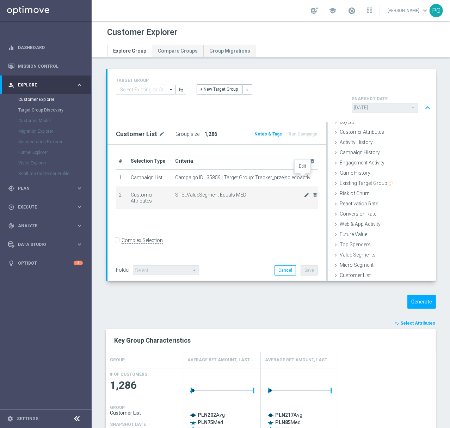
click at [304, 192] on icon "mode_edit" at bounding box center [307, 195] width 6 height 6
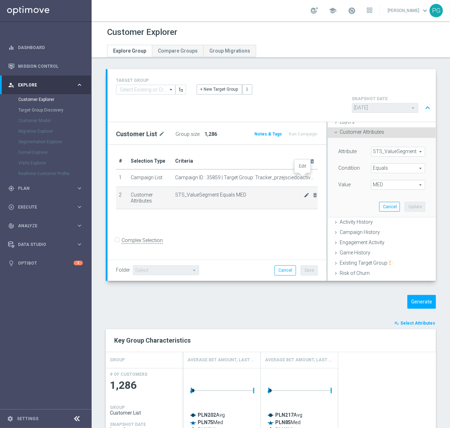
scroll to position [33, 0]
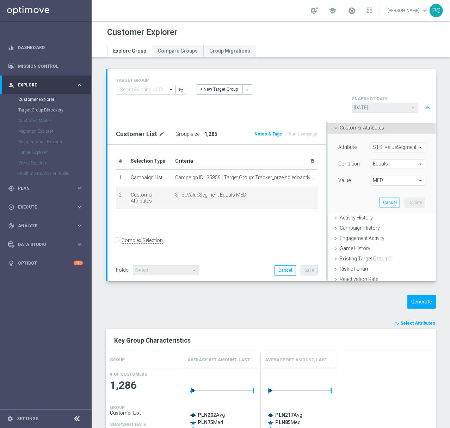
click at [384, 176] on span "MED" at bounding box center [399, 180] width 54 height 9
click at [381, 234] on span "NH" at bounding box center [398, 237] width 47 height 6
type input "NH"
click at [389, 176] on span "NH" at bounding box center [399, 180] width 54 height 9
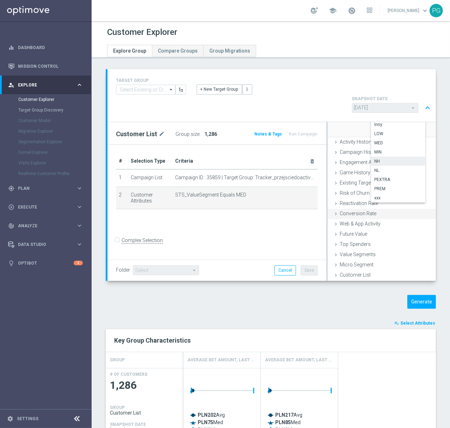
scroll to position [55, 0]
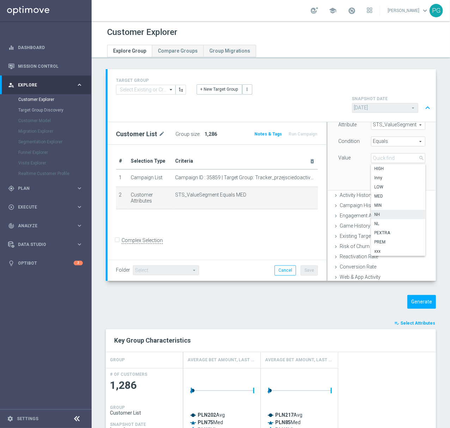
click at [400, 137] on span "Equals" at bounding box center [399, 141] width 54 height 9
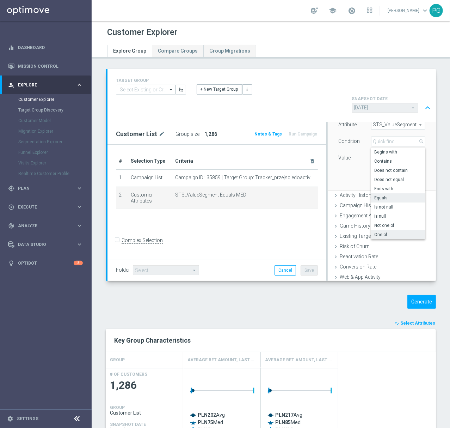
click at [381, 232] on span "One of" at bounding box center [398, 235] width 47 height 6
type input "One of"
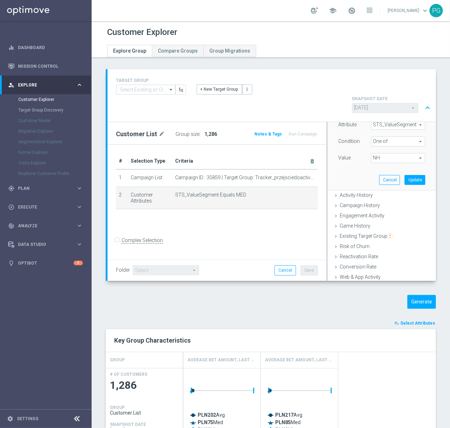
click at [380, 153] on span "NH" at bounding box center [399, 157] width 54 height 9
click at [377, 166] on input "(All)" at bounding box center [379, 168] width 5 height 5
checkbox input "true"
type input "Selected 10 of 10"
checkbox input "true"
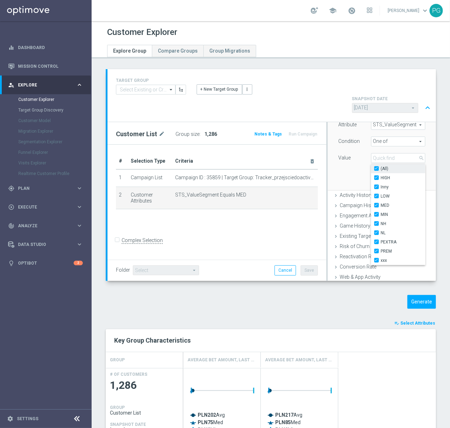
checkbox input "true"
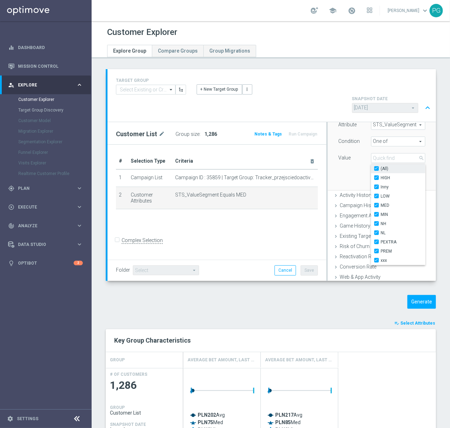
checkbox input "true"
click at [359, 151] on div "Attribute STS_ValueSegment STS_ValueSegment arrow_drop_down search Condition On…" at bounding box center [382, 150] width 98 height 79
click at [408, 175] on button "Update" at bounding box center [415, 180] width 21 height 10
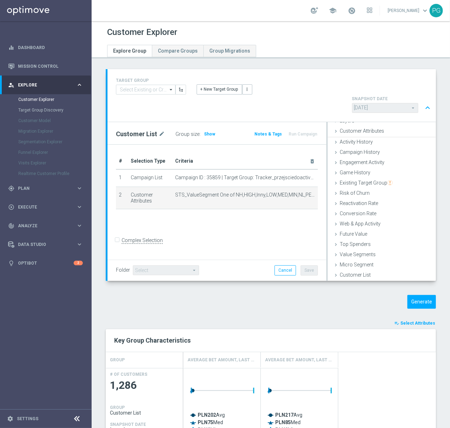
scroll to position [29, 0]
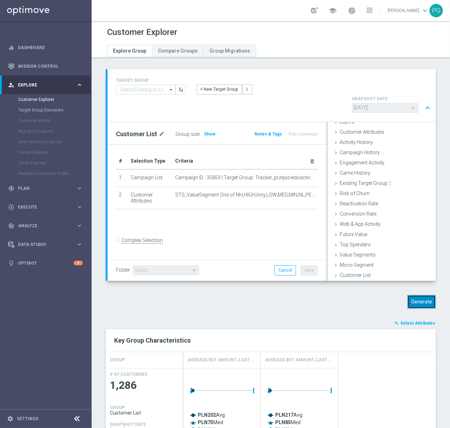
click at [413, 295] on button "Generate" at bounding box center [422, 302] width 29 height 14
click at [348, 6] on link at bounding box center [351, 10] width 9 height 11
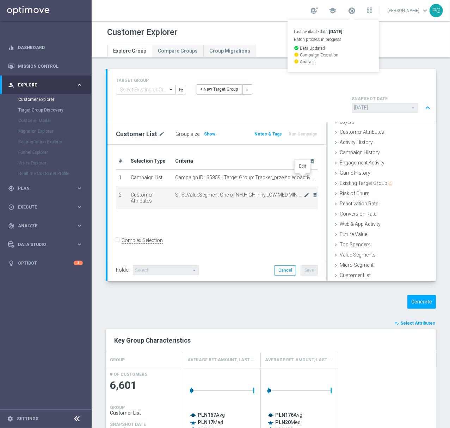
click at [304, 192] on icon "mode_edit" at bounding box center [307, 195] width 6 height 6
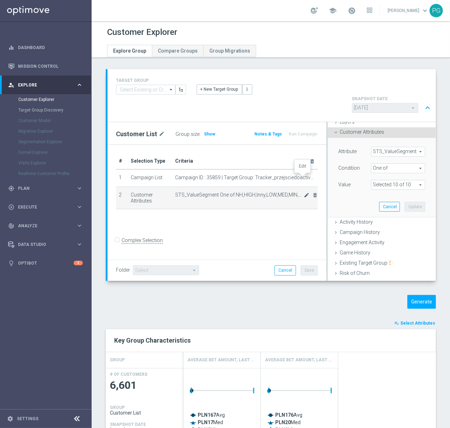
scroll to position [47, 0]
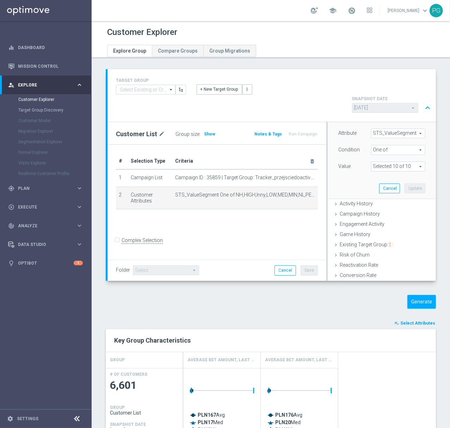
click at [372, 145] on span "One of" at bounding box center [399, 149] width 54 height 9
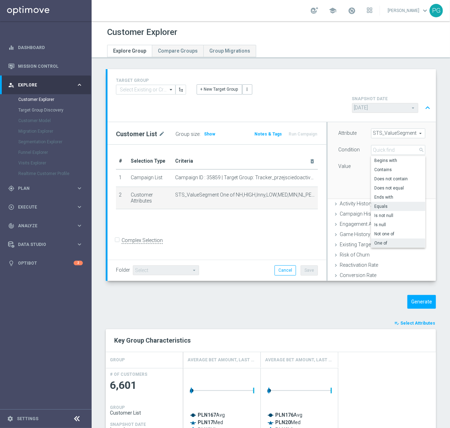
click at [382, 202] on label "Equals" at bounding box center [398, 206] width 54 height 9
type input "Equals"
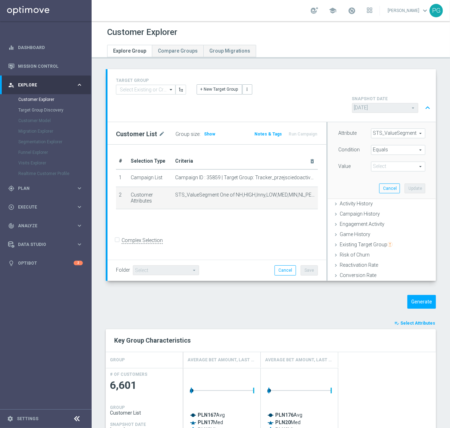
click at [382, 162] on span at bounding box center [399, 166] width 54 height 9
click at [395, 174] on span "HIGH" at bounding box center [398, 177] width 47 height 6
type input "HIGH"
click at [407, 183] on button "Update" at bounding box center [415, 188] width 21 height 10
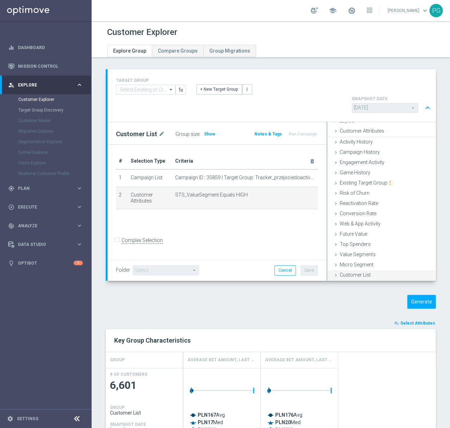
scroll to position [29, 0]
click at [415, 295] on button "Generate" at bounding box center [422, 302] width 29 height 14
click at [304, 192] on icon "mode_edit" at bounding box center [307, 195] width 6 height 6
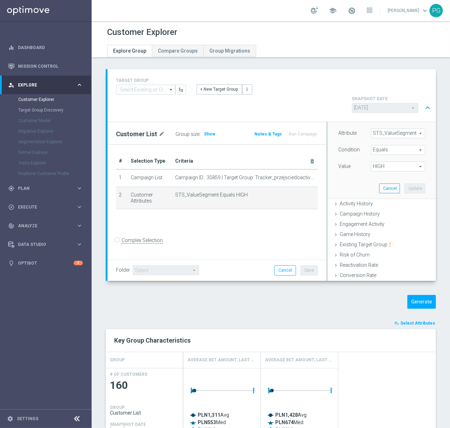
click at [372, 162] on span "HIGH" at bounding box center [399, 166] width 54 height 9
click at [389, 193] on span "LOW" at bounding box center [398, 196] width 47 height 6
type input "LOW"
click at [406, 183] on button "Update" at bounding box center [415, 188] width 21 height 10
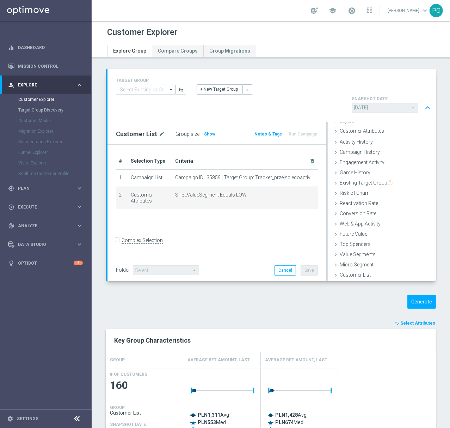
scroll to position [29, 0]
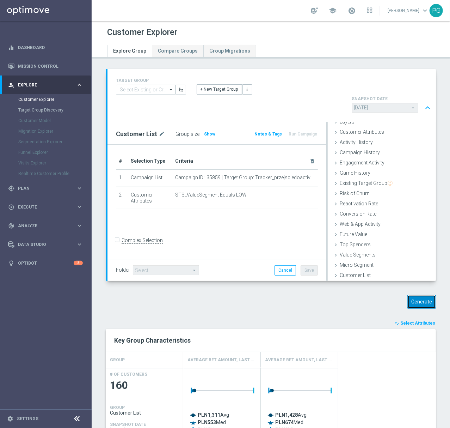
click at [409, 295] on button "Generate" at bounding box center [422, 302] width 29 height 14
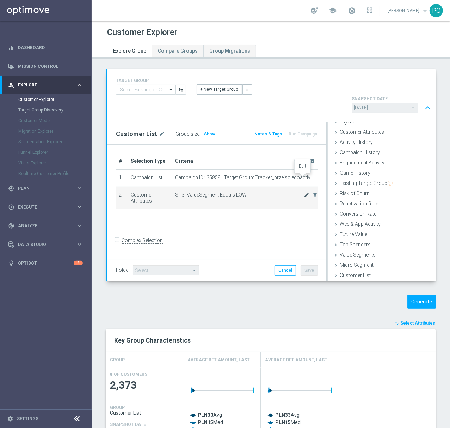
click at [304, 192] on icon "mode_edit" at bounding box center [307, 195] width 6 height 6
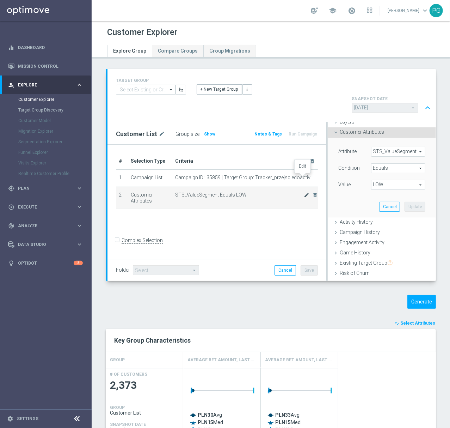
scroll to position [47, 0]
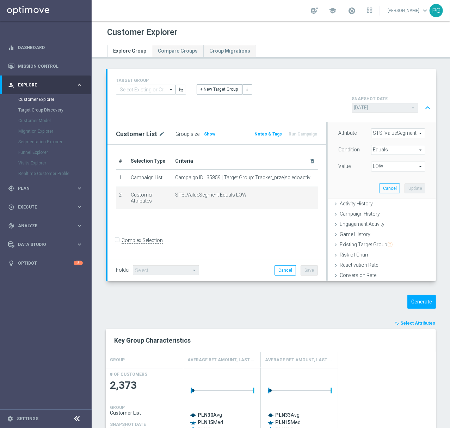
click at [387, 162] on span "LOW" at bounding box center [399, 166] width 54 height 9
click at [392, 209] on label "MIN" at bounding box center [398, 213] width 54 height 9
type input "MIN"
click at [408, 183] on button "Update" at bounding box center [415, 188] width 21 height 10
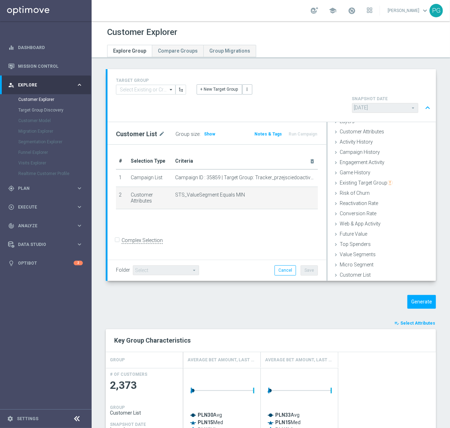
scroll to position [29, 0]
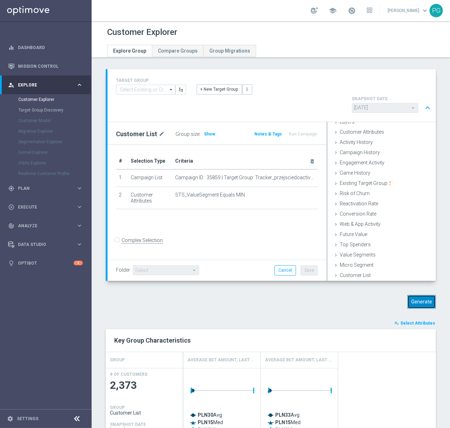
click at [417, 295] on button "Generate" at bounding box center [422, 302] width 29 height 14
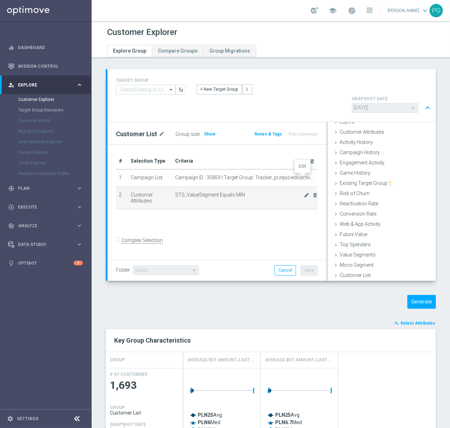
click at [304, 192] on icon "mode_edit" at bounding box center [307, 195] width 6 height 6
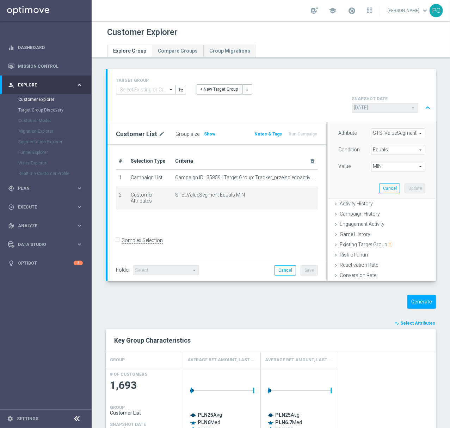
click at [372, 162] on span "MIN" at bounding box center [399, 166] width 54 height 9
click at [374, 218] on label "NH" at bounding box center [398, 222] width 54 height 9
type input "NH"
click at [405, 183] on button "Update" at bounding box center [415, 188] width 21 height 10
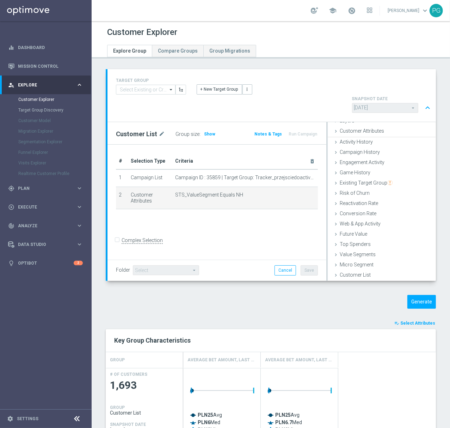
scroll to position [29, 0]
click at [417, 295] on button "Generate" at bounding box center [422, 302] width 29 height 14
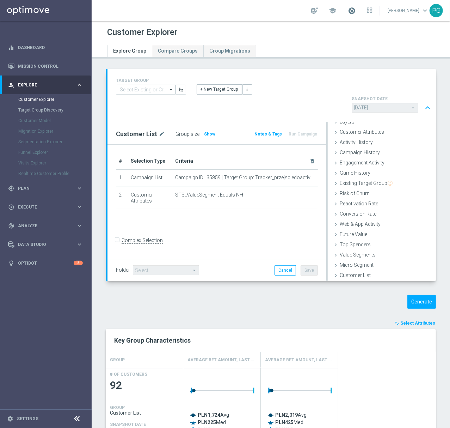
click at [352, 9] on span at bounding box center [352, 11] width 8 height 8
click at [270, 13] on div "school Last available data: 23 Aug 2025 Batch process in progress check_circle …" at bounding box center [271, 10] width 359 height 21
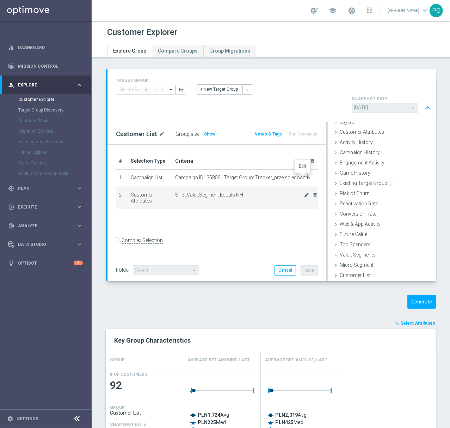
click at [304, 192] on icon "mode_edit" at bounding box center [307, 195] width 6 height 6
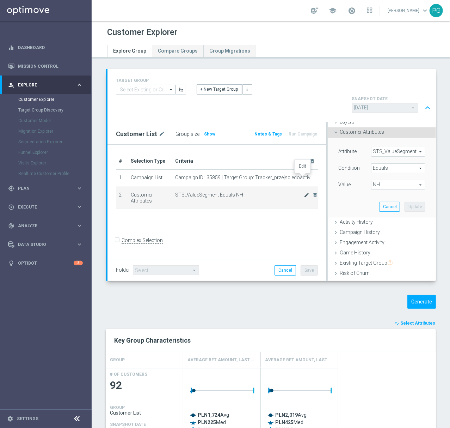
scroll to position [47, 0]
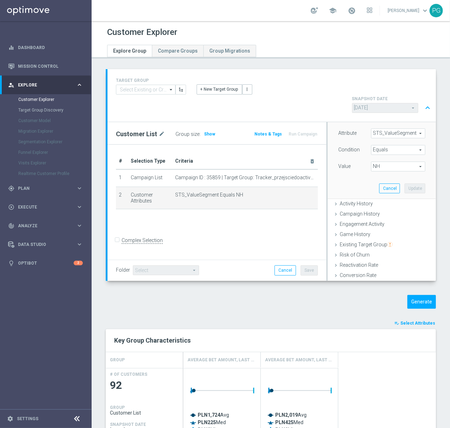
click at [372, 162] on span "NH" at bounding box center [399, 166] width 54 height 9
click at [381, 228] on label "NL" at bounding box center [398, 232] width 54 height 9
type input "NL"
click at [405, 183] on button "Update" at bounding box center [415, 188] width 21 height 10
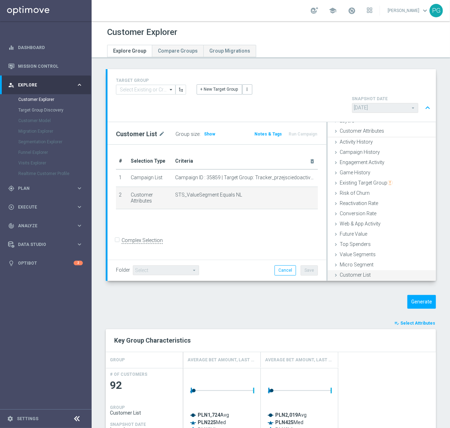
scroll to position [29, 0]
click at [414, 295] on button "Generate" at bounding box center [422, 302] width 29 height 14
click at [304, 192] on icon "mode_edit" at bounding box center [307, 195] width 6 height 6
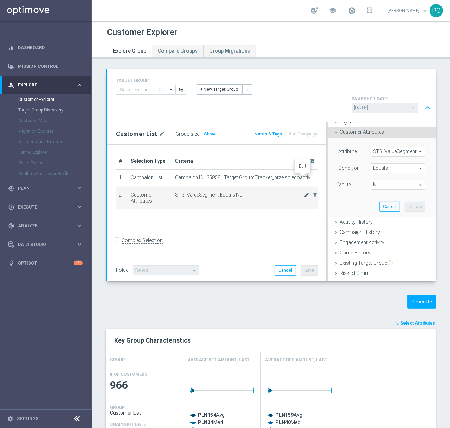
scroll to position [47, 0]
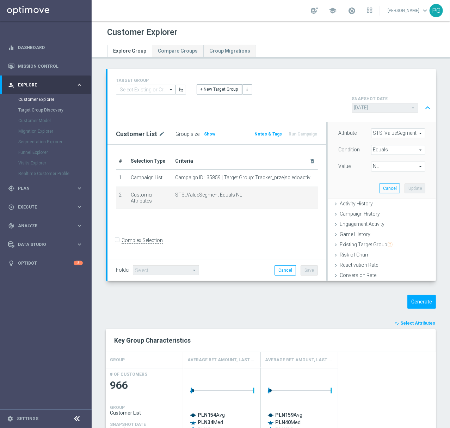
click at [371, 162] on div "NL NL arrow_drop_down search" at bounding box center [398, 167] width 54 height 10
click at [386, 202] on span "MED" at bounding box center [398, 205] width 47 height 6
type input "MED"
click at [405, 183] on button "Update" at bounding box center [415, 188] width 21 height 10
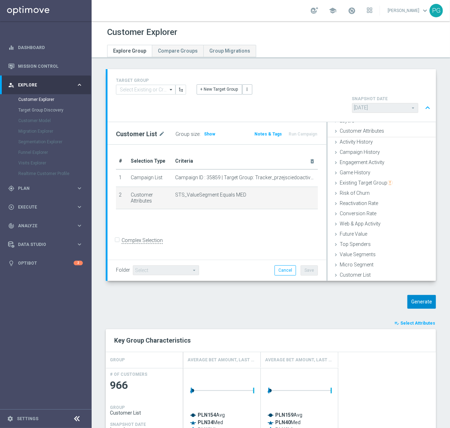
scroll to position [29, 0]
click at [418, 295] on button "Generate" at bounding box center [422, 302] width 29 height 14
click at [304, 192] on icon "mode_edit" at bounding box center [307, 195] width 6 height 6
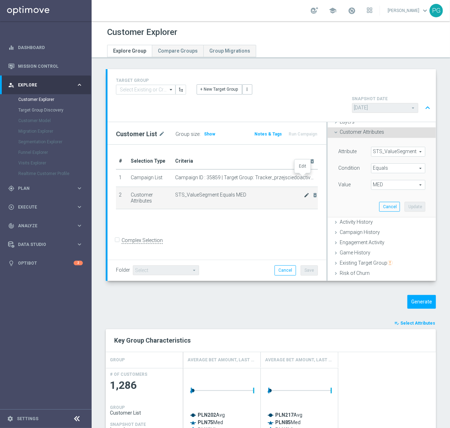
scroll to position [47, 0]
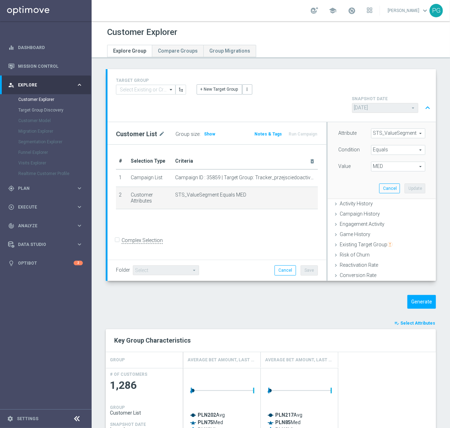
click at [389, 162] on span "MED" at bounding box center [399, 166] width 54 height 9
click at [378, 248] on span "PREM" at bounding box center [398, 251] width 47 height 6
type input "PREM"
click at [405, 183] on button "Update" at bounding box center [415, 188] width 21 height 10
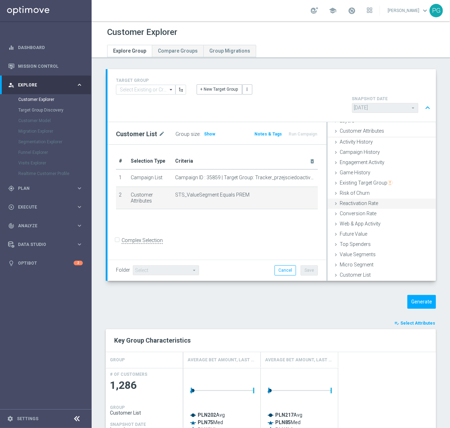
scroll to position [29, 0]
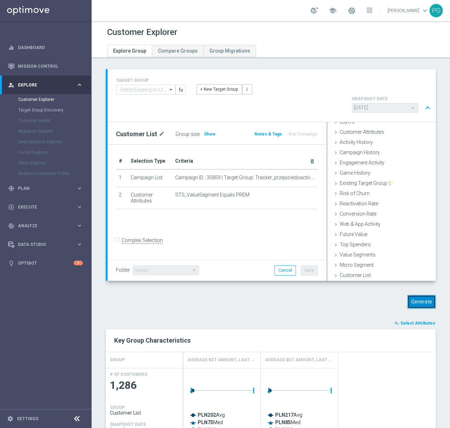
click at [415, 295] on button "Generate" at bounding box center [422, 302] width 29 height 14
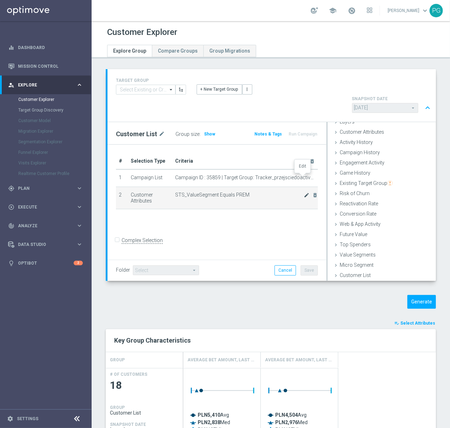
click at [304, 192] on icon "mode_edit" at bounding box center [307, 195] width 6 height 6
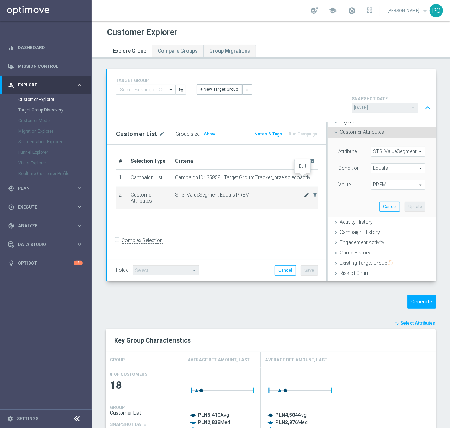
scroll to position [47, 0]
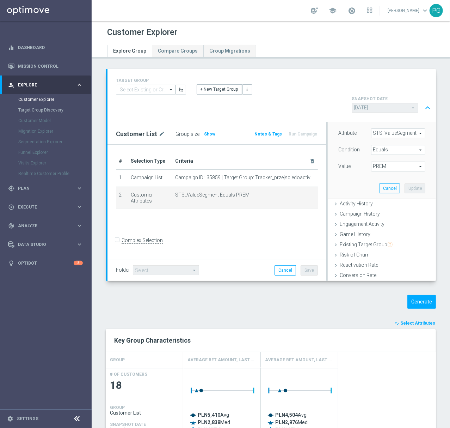
click at [382, 162] on span "PREM" at bounding box center [399, 166] width 54 height 9
click at [382, 183] on span "Inny" at bounding box center [398, 186] width 47 height 6
type input "Inny"
click at [405, 183] on button "Update" at bounding box center [415, 188] width 21 height 10
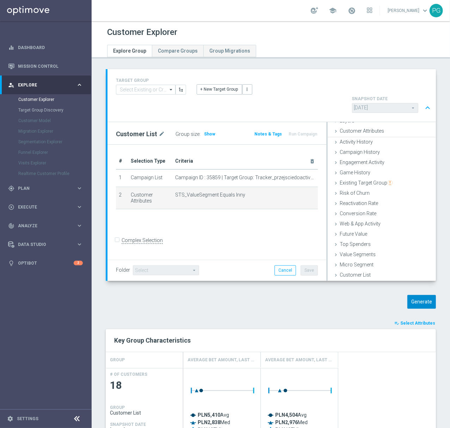
scroll to position [29, 0]
click at [411, 295] on button "Generate" at bounding box center [422, 302] width 29 height 14
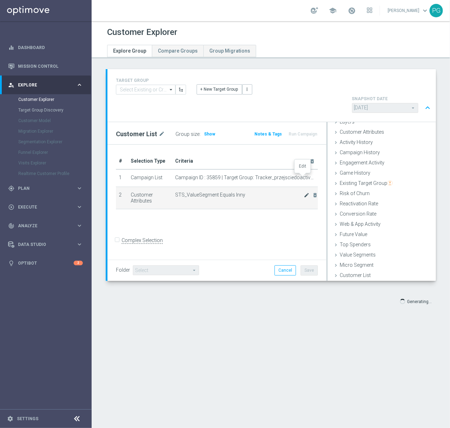
click at [304, 192] on icon "mode_edit" at bounding box center [307, 195] width 6 height 6
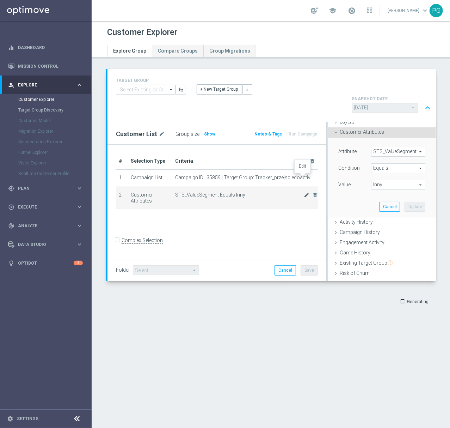
scroll to position [47, 0]
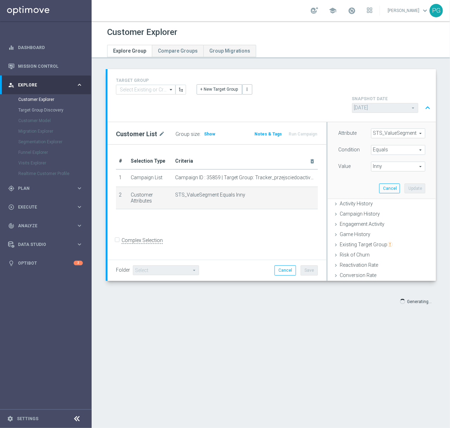
click at [383, 162] on span "Inny" at bounding box center [399, 166] width 54 height 9
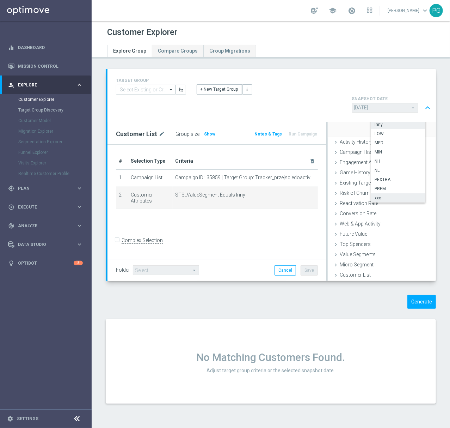
click at [379, 195] on span "xxx" at bounding box center [398, 198] width 47 height 6
type input "xxx"
click at [418, 295] on button "Generate" at bounding box center [422, 302] width 29 height 14
click at [304, 192] on icon "mode_edit" at bounding box center [307, 195] width 6 height 6
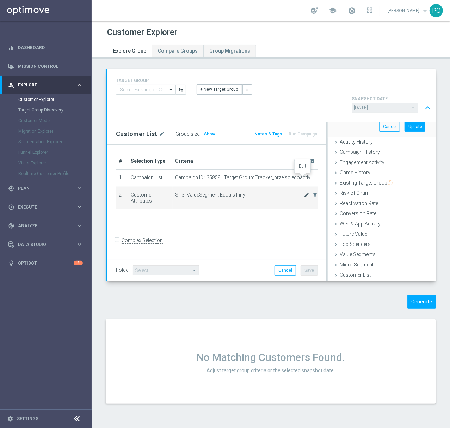
click at [304, 192] on icon "mode_edit" at bounding box center [307, 195] width 6 height 6
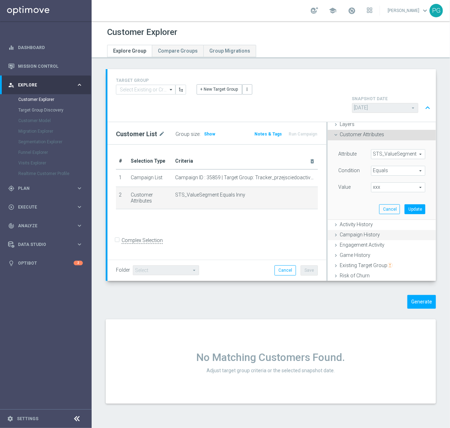
scroll to position [25, 0]
click at [372, 183] on span "xxx" at bounding box center [399, 187] width 54 height 9
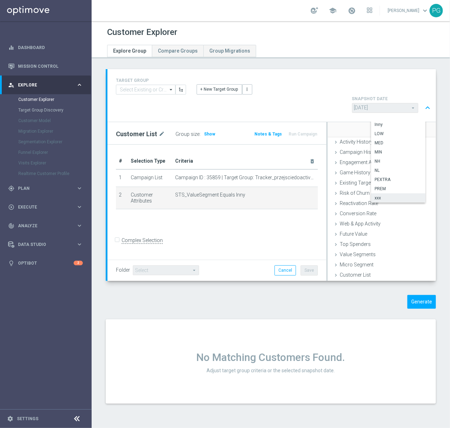
click at [377, 195] on span "xxx" at bounding box center [398, 198] width 47 height 6
click at [405, 122] on button "Update" at bounding box center [415, 127] width 21 height 10
click at [416, 295] on button "Generate" at bounding box center [422, 302] width 29 height 14
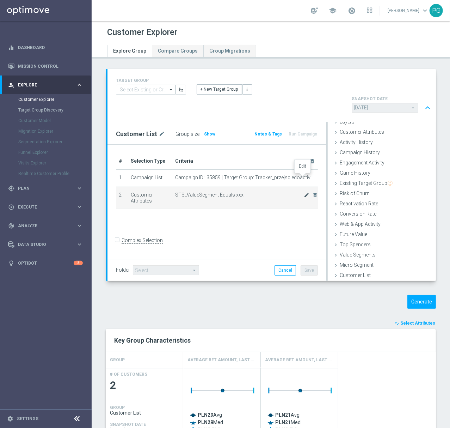
click at [304, 192] on icon "mode_edit" at bounding box center [307, 195] width 6 height 6
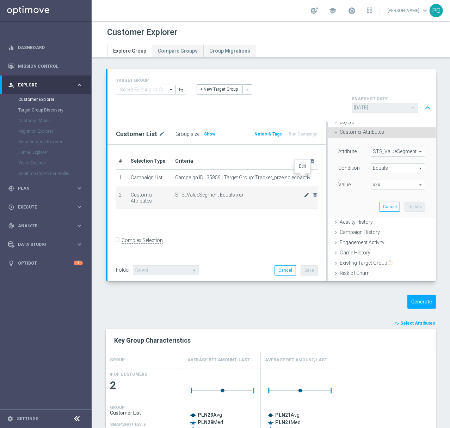
scroll to position [47, 0]
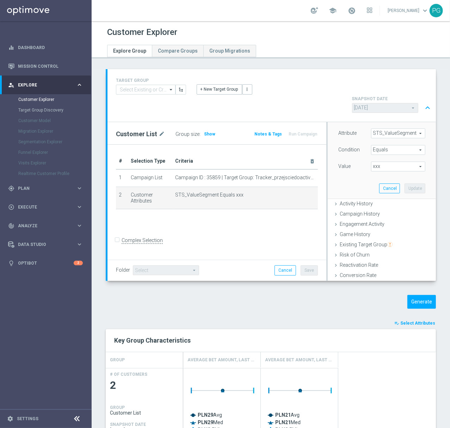
click at [383, 162] on span "xxx" at bounding box center [399, 166] width 54 height 9
click at [377, 237] on label "PEXTRA" at bounding box center [398, 241] width 54 height 9
type input "PEXTRA"
click at [410, 183] on button "Update" at bounding box center [415, 188] width 21 height 10
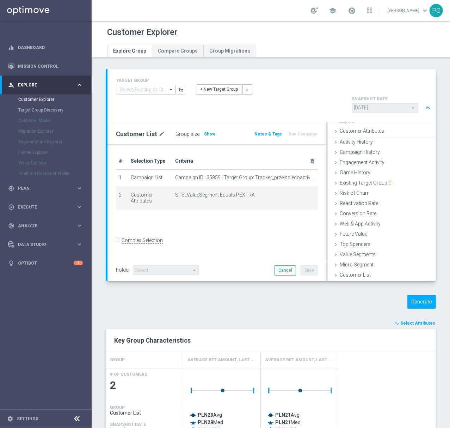
scroll to position [29, 0]
click at [419, 295] on button "Generate" at bounding box center [422, 302] width 29 height 14
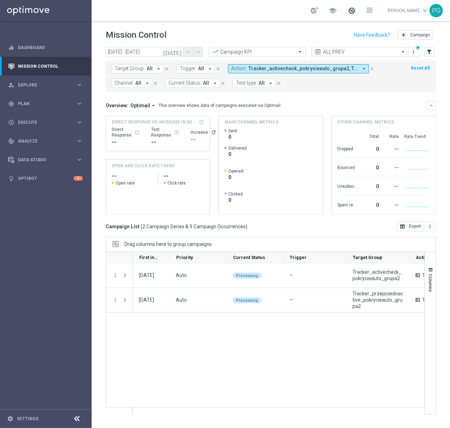
click at [352, 11] on span at bounding box center [352, 11] width 8 height 8
